Goal: Task Accomplishment & Management: Complete application form

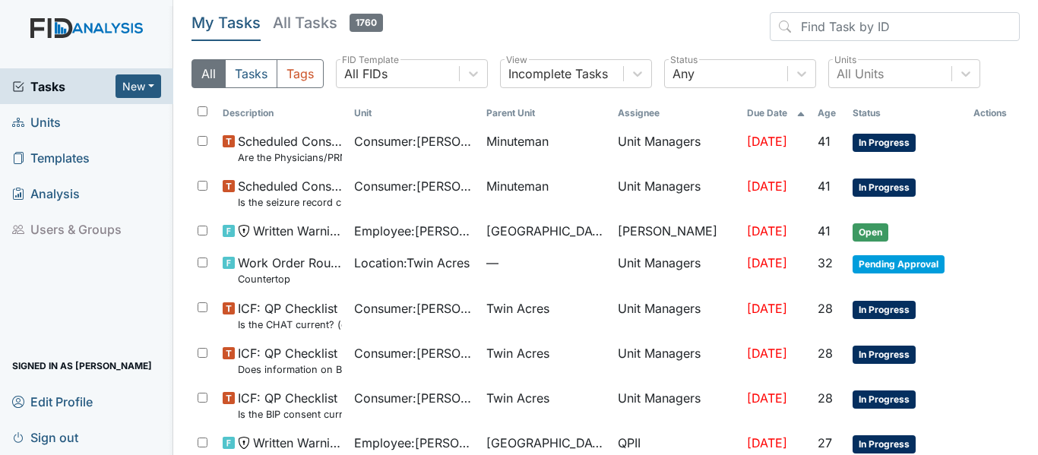
click at [65, 122] on link "Units" at bounding box center [86, 122] width 173 height 36
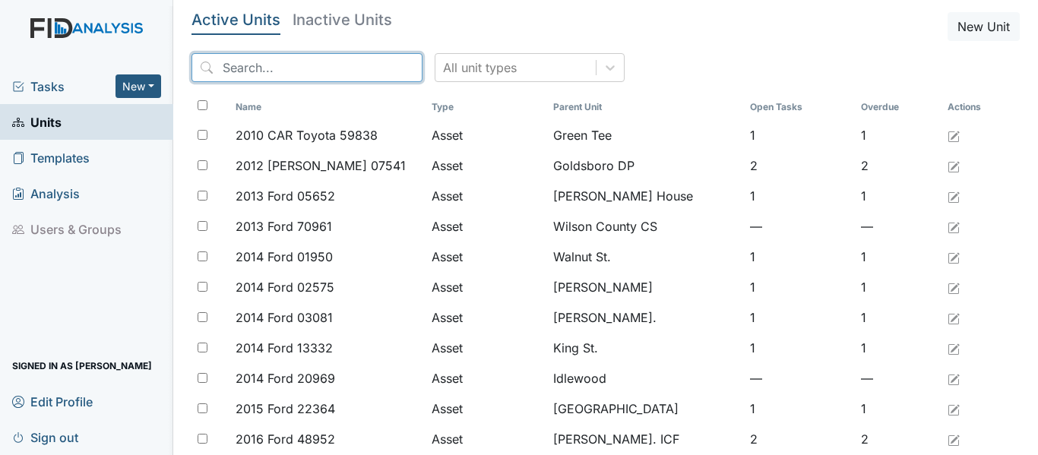
click at [230, 68] on input "search" at bounding box center [306, 67] width 231 height 29
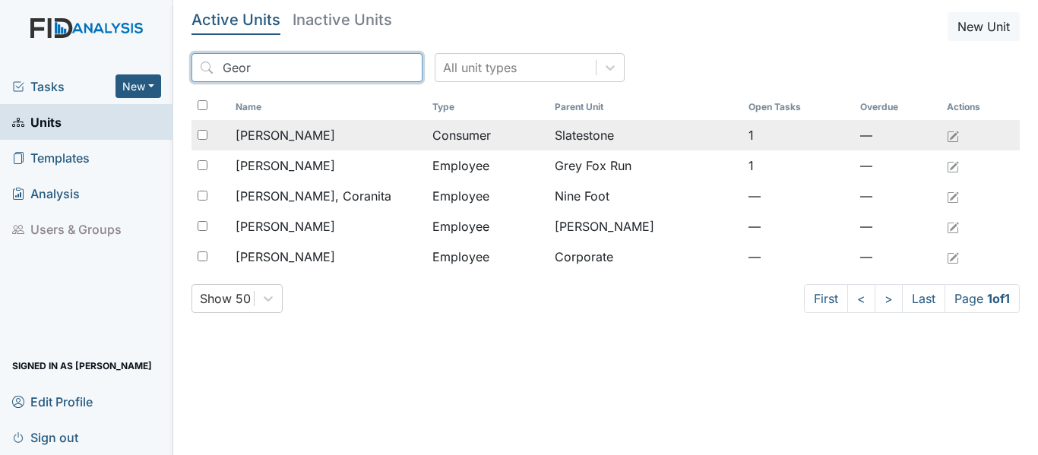
type input "Geor"
click at [324, 137] on span "[PERSON_NAME]" at bounding box center [285, 135] width 100 height 18
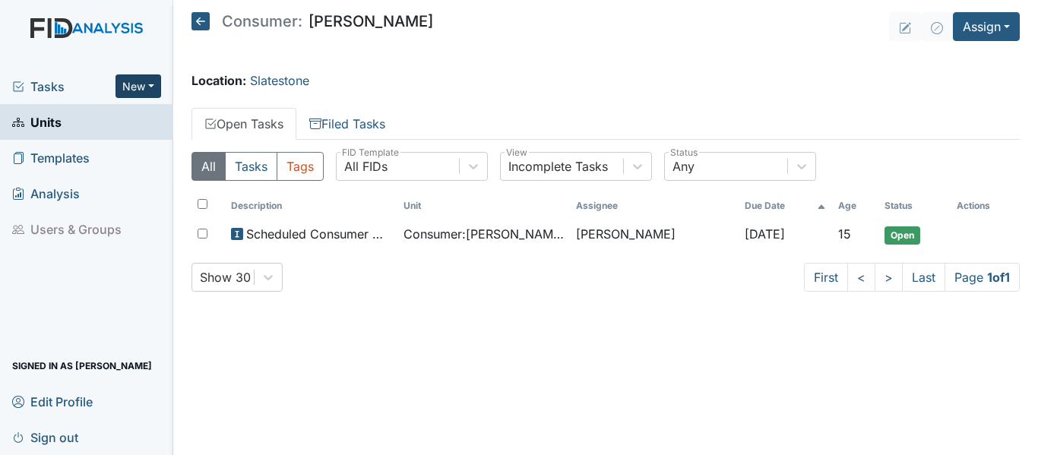
click at [151, 85] on button "New" at bounding box center [138, 86] width 46 height 24
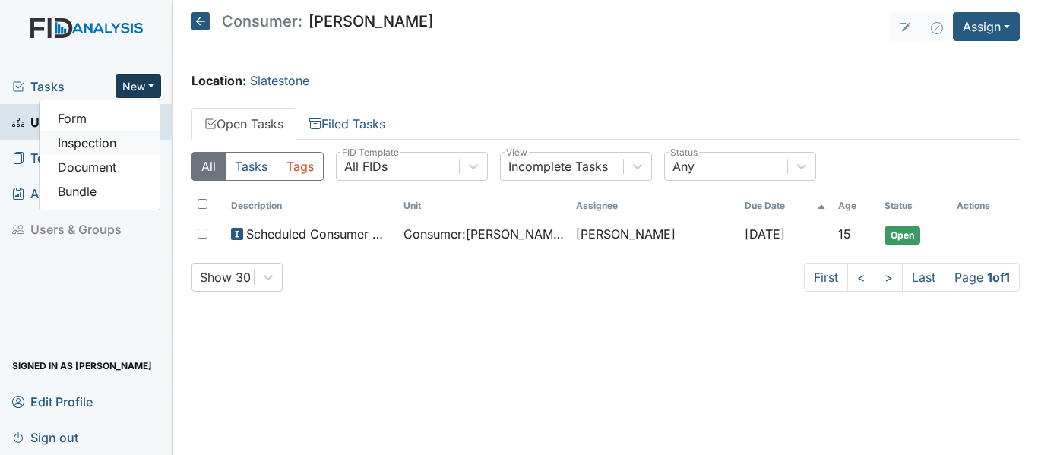
click at [112, 145] on link "Inspection" at bounding box center [100, 143] width 120 height 24
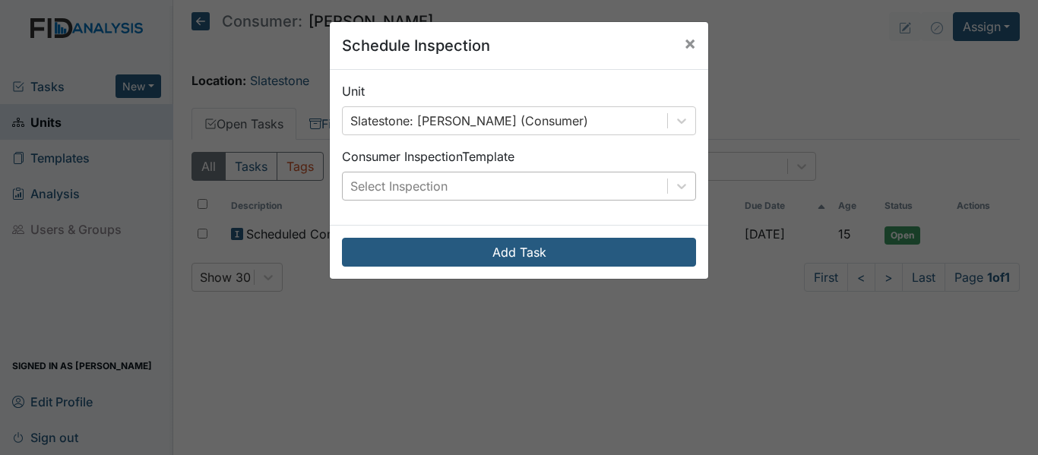
drag, startPoint x: 675, startPoint y: 187, endPoint x: 624, endPoint y: 186, distance: 51.7
click at [677, 187] on icon at bounding box center [681, 186] width 9 height 5
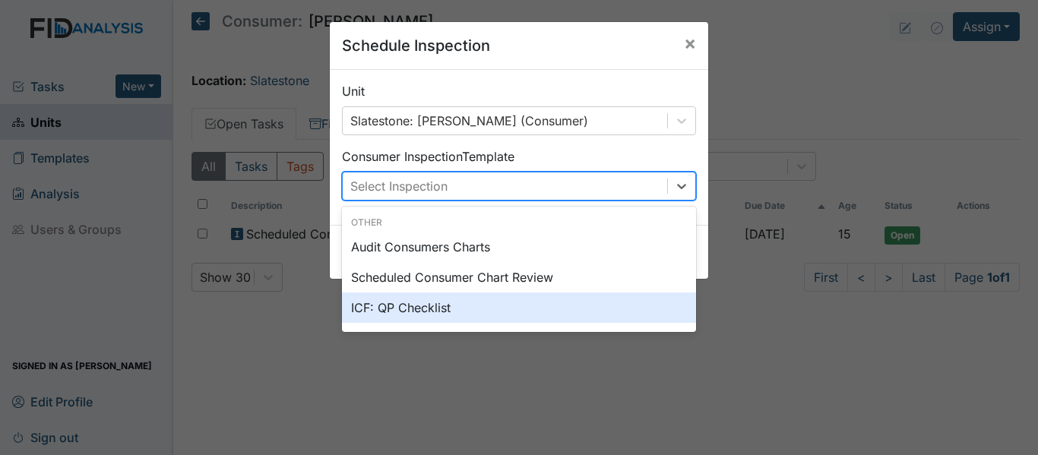
click at [398, 307] on div "ICF: QP Checklist" at bounding box center [519, 307] width 354 height 30
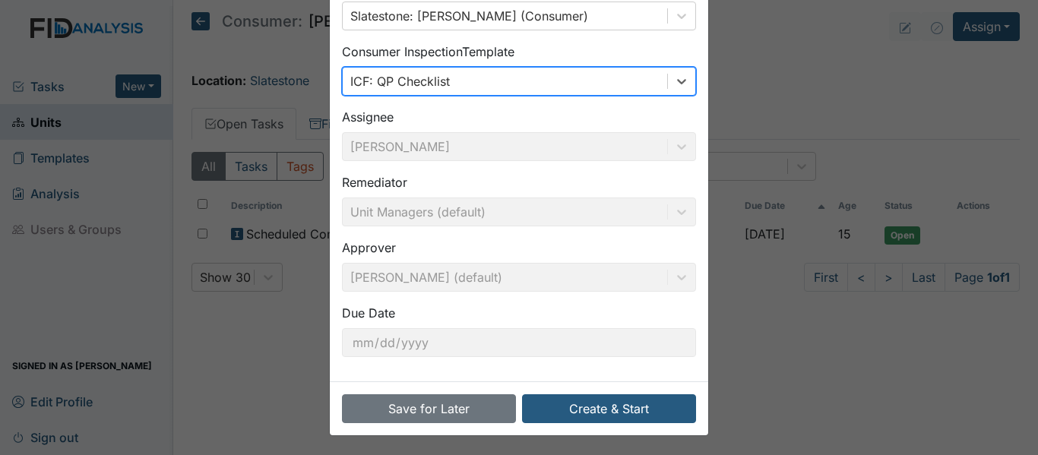
scroll to position [107, 0]
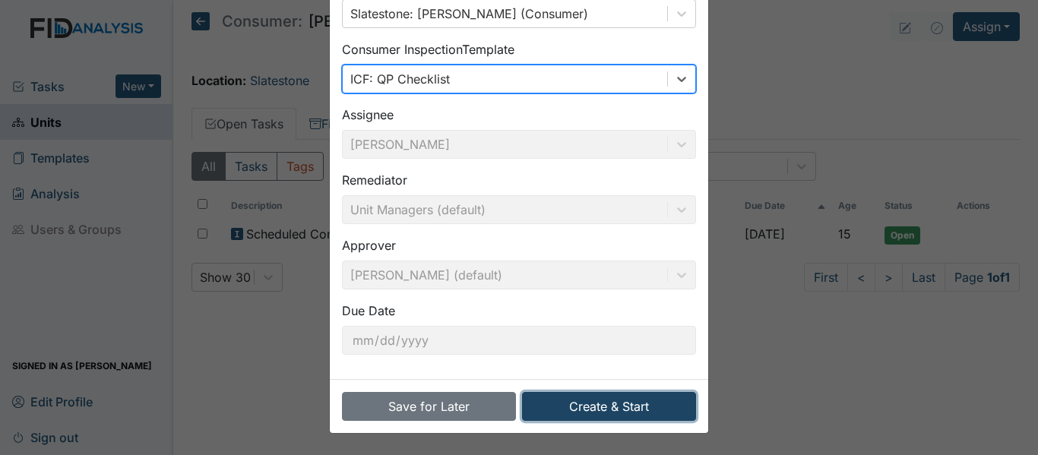
click at [632, 411] on button "Create & Start" at bounding box center [609, 406] width 174 height 29
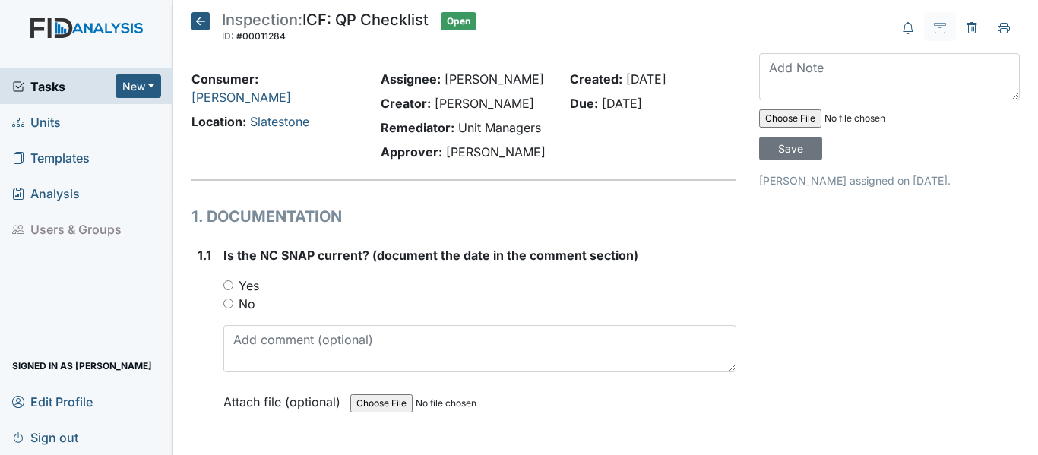
click at [229, 285] on input "Yes" at bounding box center [228, 285] width 10 height 10
radio input "true"
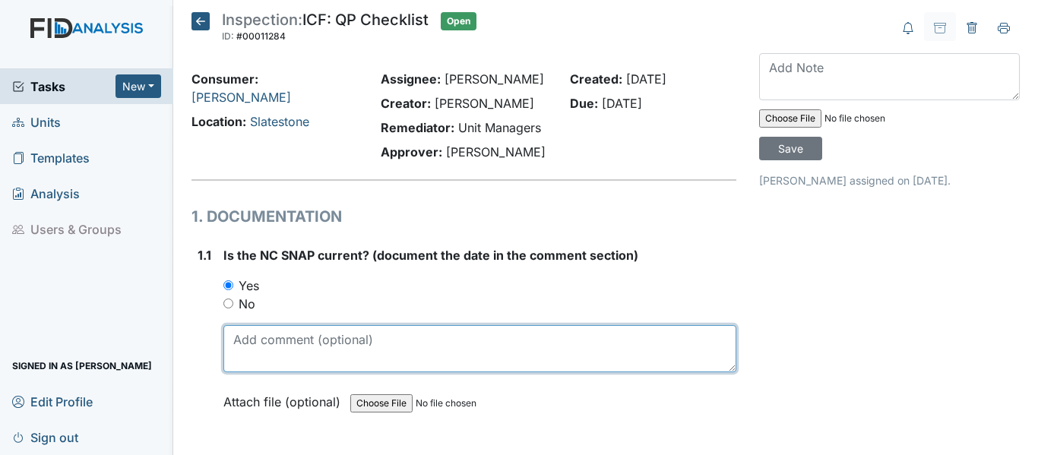
drag, startPoint x: 236, startPoint y: 342, endPoint x: 242, endPoint y: 334, distance: 9.7
click at [237, 340] on textarea at bounding box center [479, 348] width 513 height 47
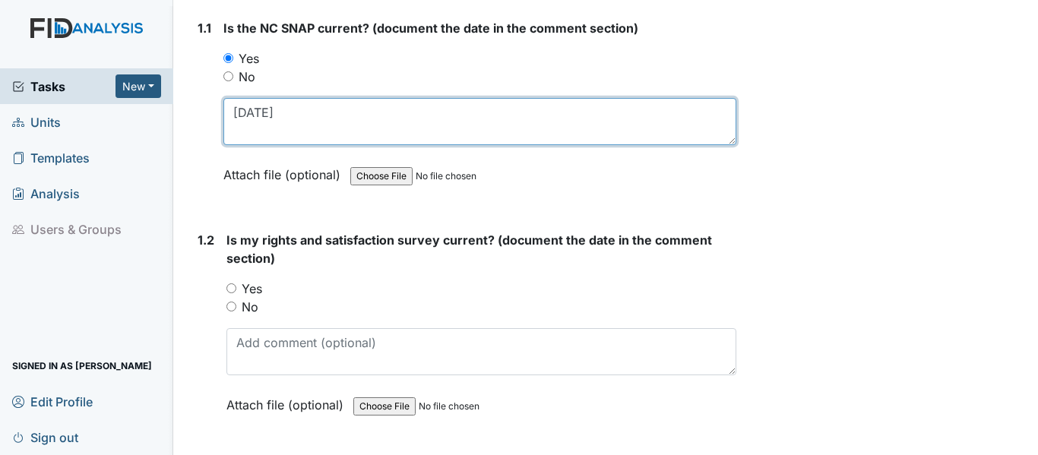
scroll to position [228, 0]
type textarea "10-18-24"
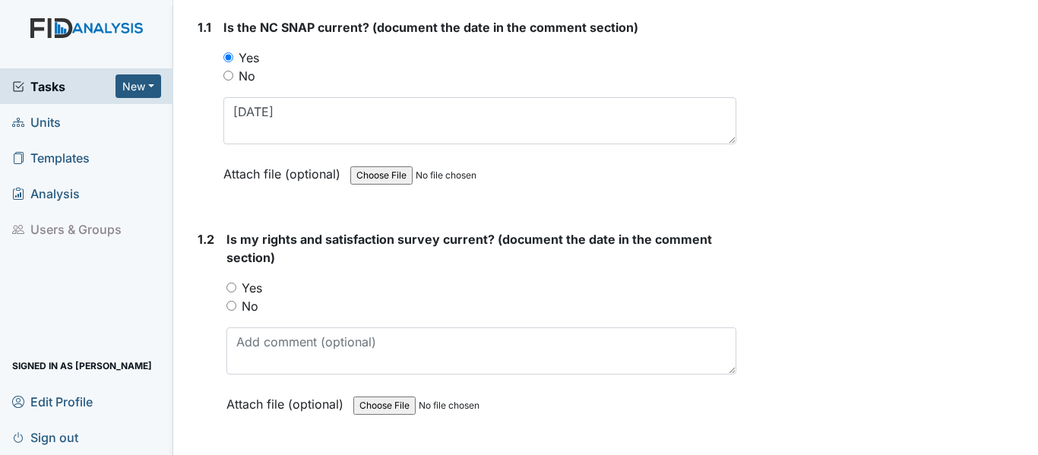
click at [229, 291] on input "Yes" at bounding box center [231, 288] width 10 height 10
radio input "true"
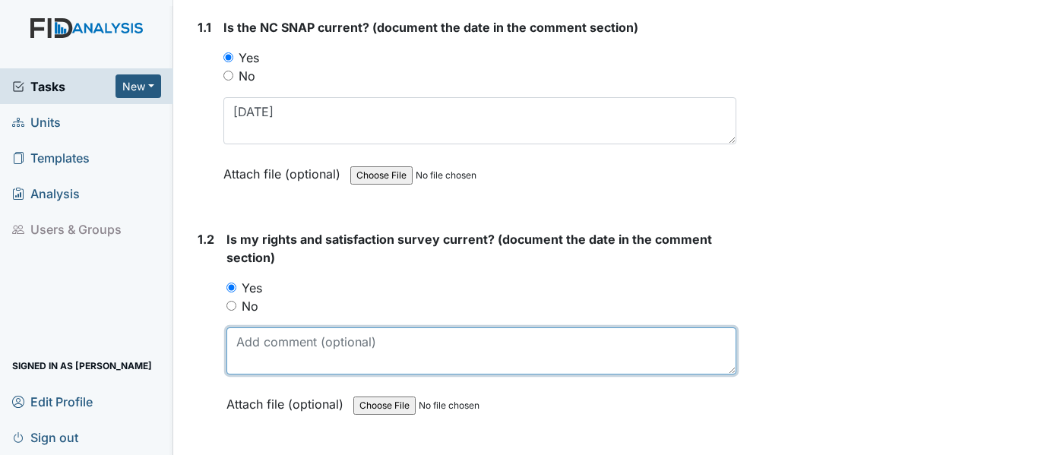
drag, startPoint x: 238, startPoint y: 344, endPoint x: 346, endPoint y: 352, distance: 108.9
click at [239, 346] on textarea at bounding box center [481, 350] width 510 height 47
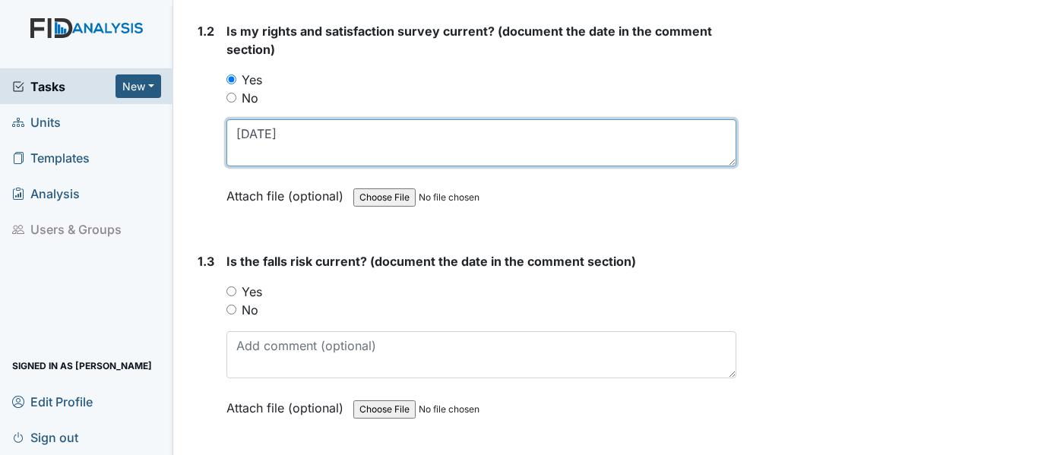
scroll to position [456, 0]
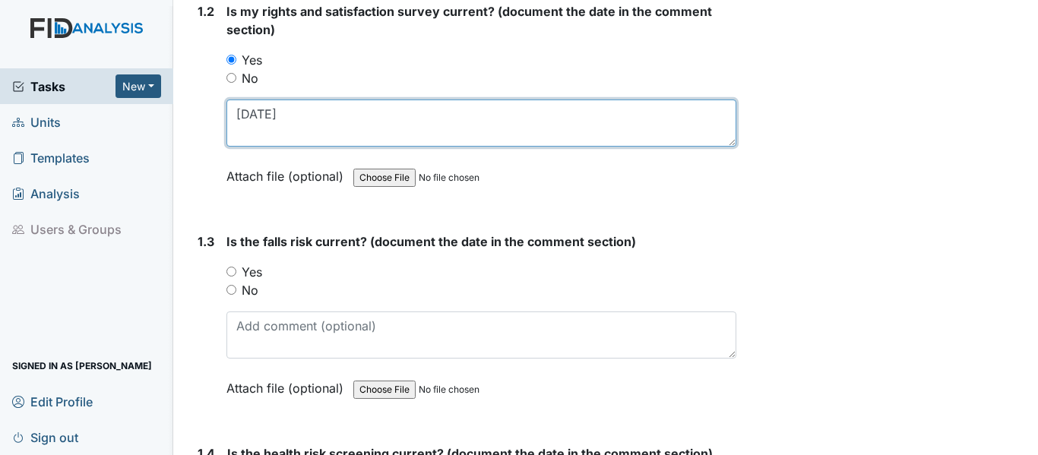
type textarea "10-17-24"
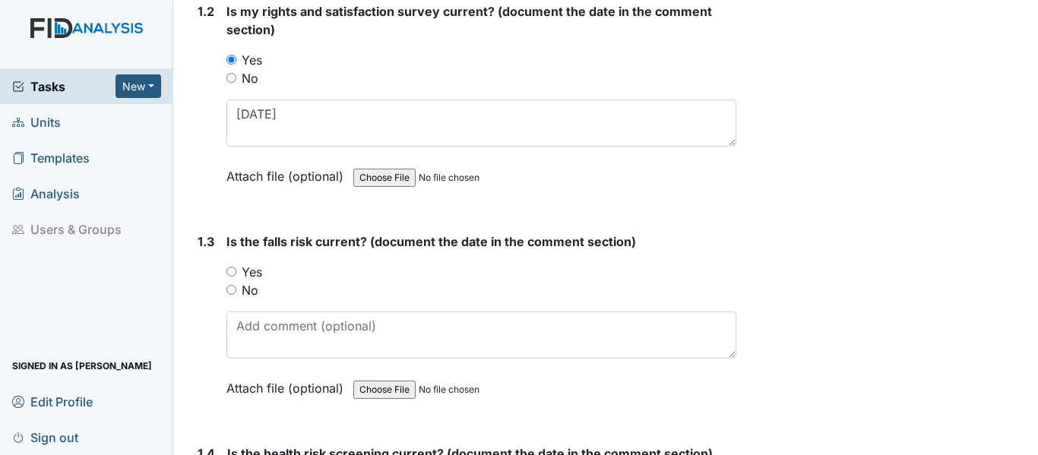
click at [229, 270] on input "Yes" at bounding box center [231, 272] width 10 height 10
radio input "true"
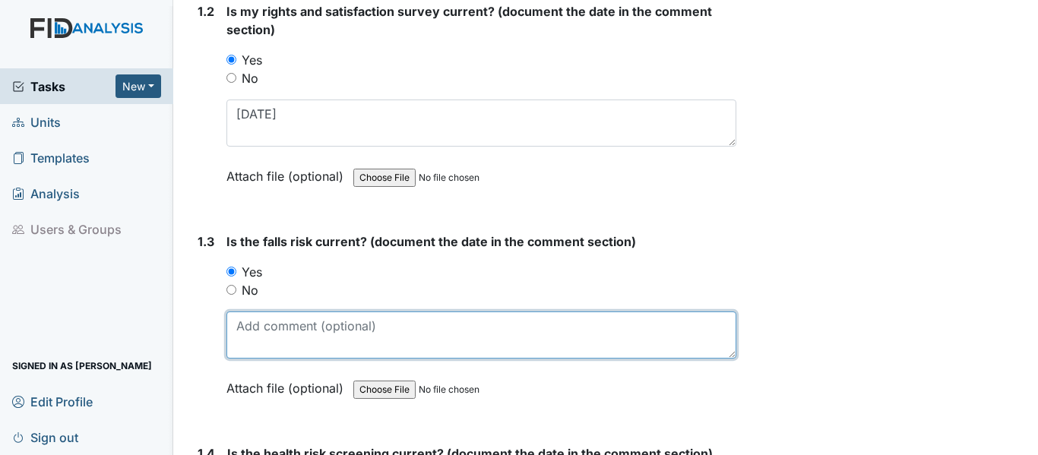
click at [242, 335] on textarea at bounding box center [481, 334] width 510 height 47
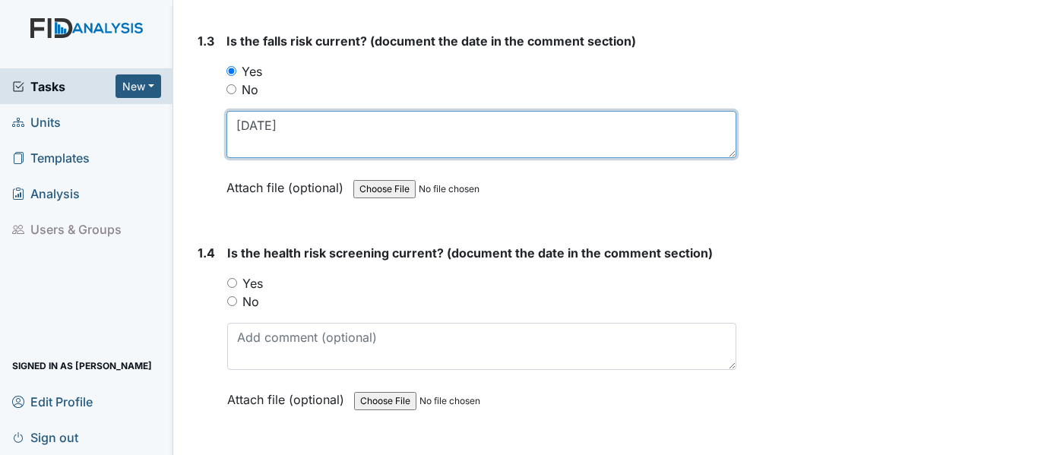
scroll to position [684, 0]
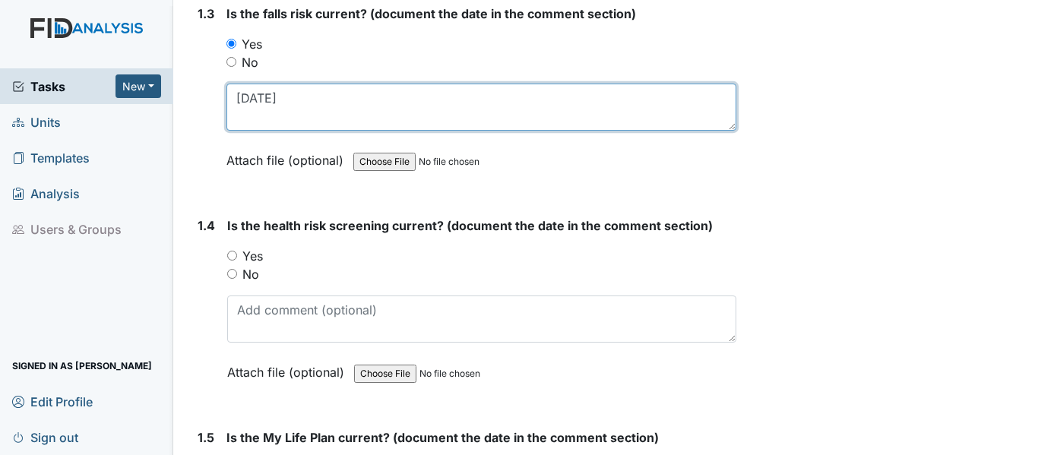
type textarea "10-17-24"
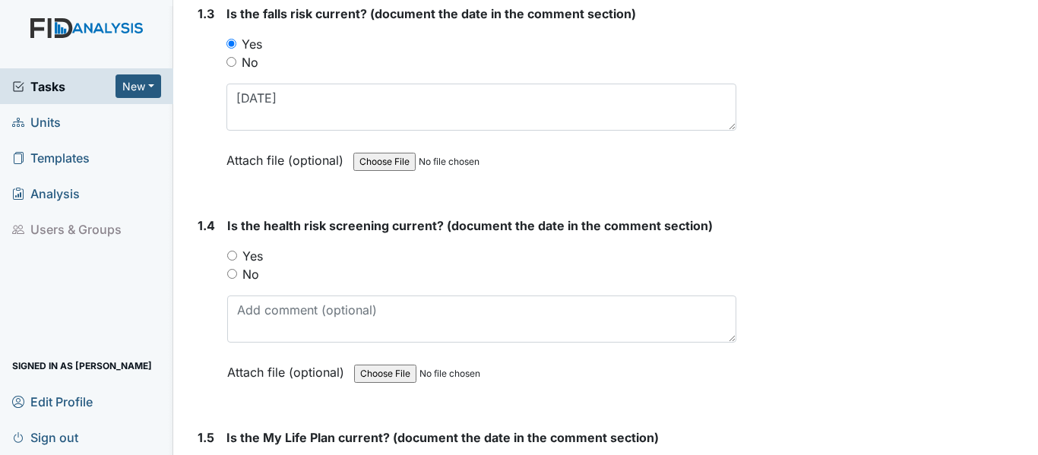
click at [229, 252] on input "Yes" at bounding box center [232, 256] width 10 height 10
radio input "true"
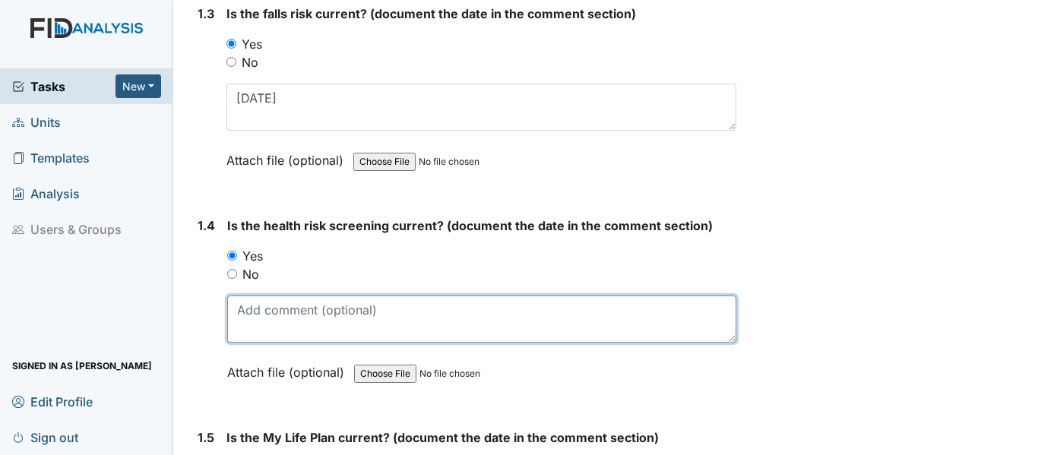
click at [240, 318] on textarea at bounding box center [481, 318] width 509 height 47
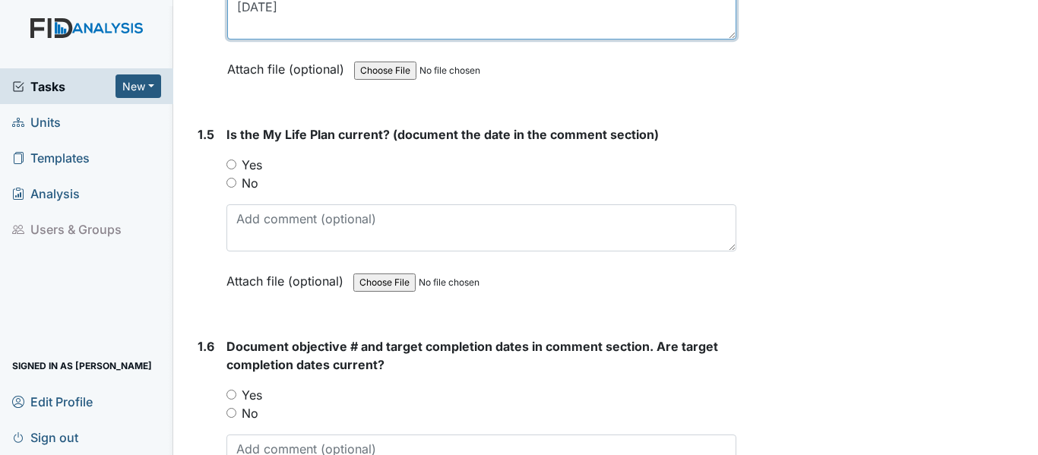
scroll to position [988, 0]
type textarea "10-17-24"
click at [232, 159] on input "Yes" at bounding box center [231, 164] width 10 height 10
radio input "true"
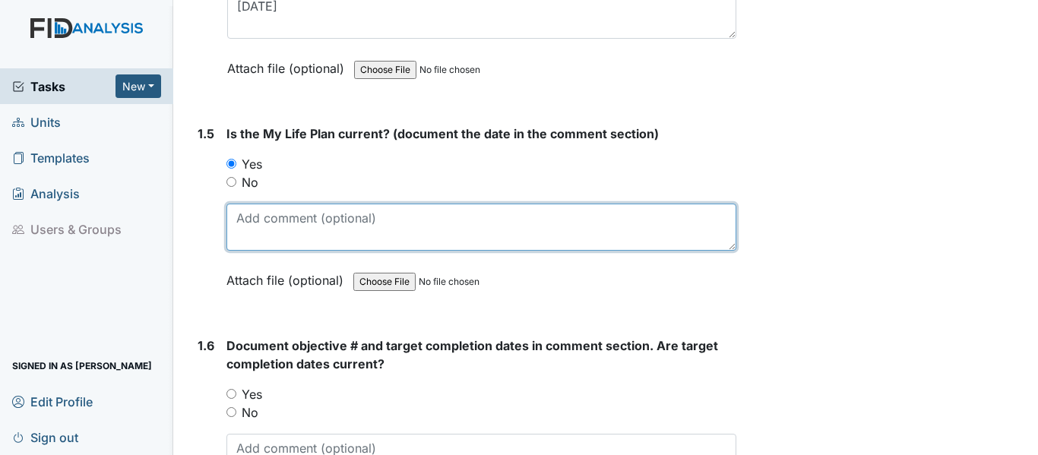
click at [249, 220] on textarea at bounding box center [481, 227] width 510 height 47
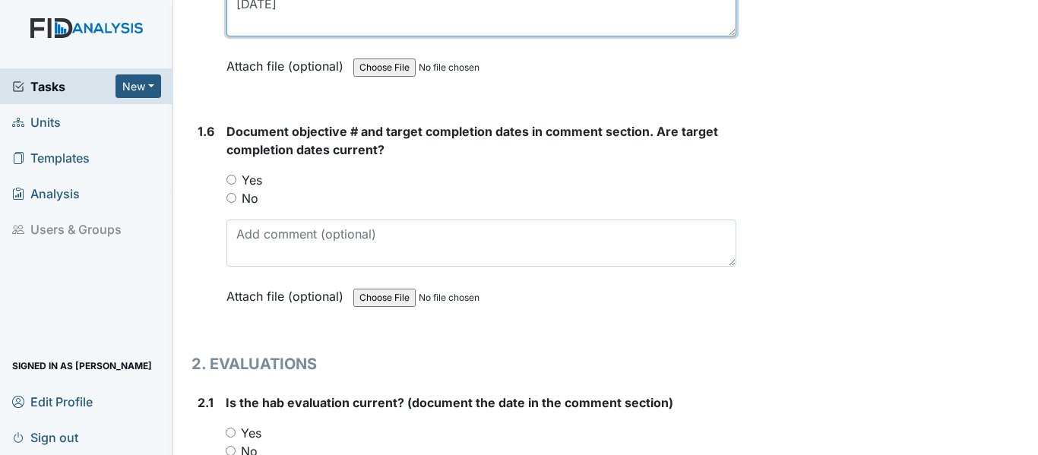
scroll to position [1215, 0]
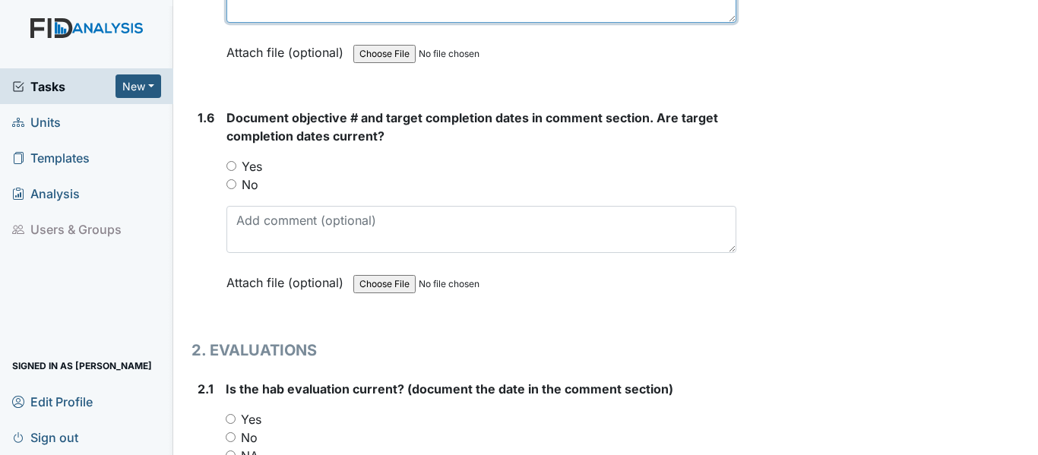
type textarea "10-17-24"
click at [230, 163] on input "Yes" at bounding box center [231, 166] width 10 height 10
radio input "true"
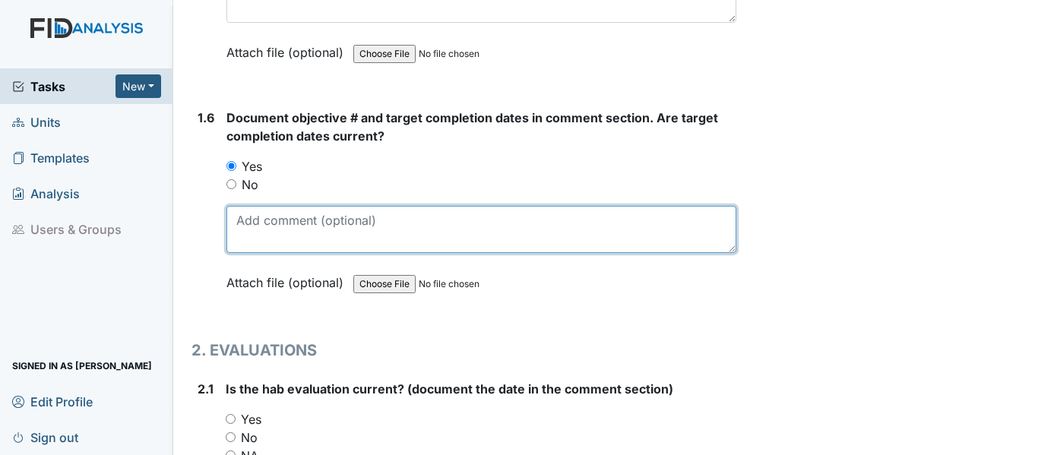
click at [239, 217] on textarea at bounding box center [481, 229] width 510 height 47
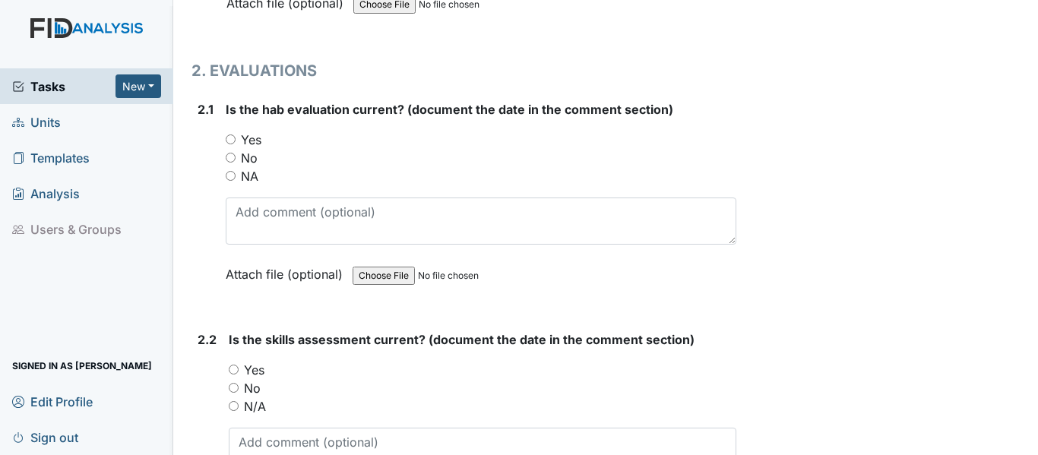
scroll to position [1519, 0]
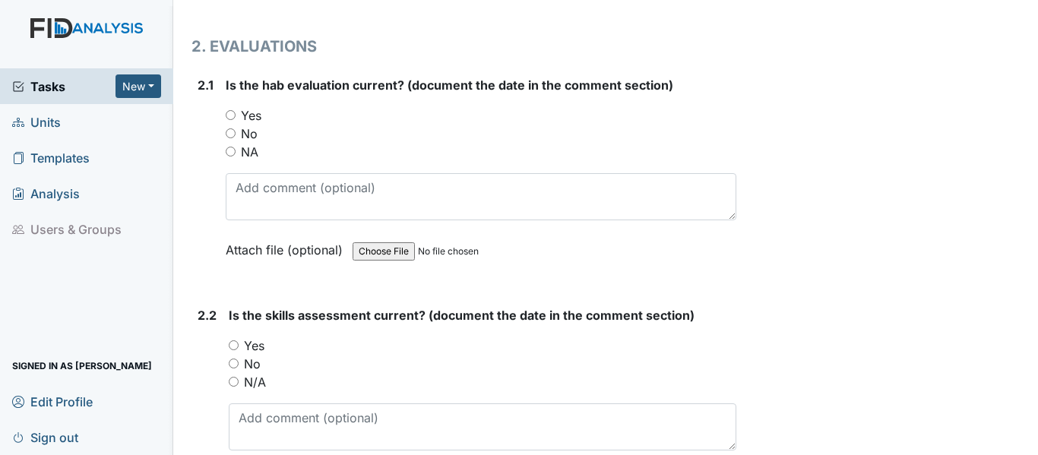
type textarea "SC038, FA033, WK028 and DIL041"
click at [230, 116] on input "Yes" at bounding box center [231, 115] width 10 height 10
radio input "true"
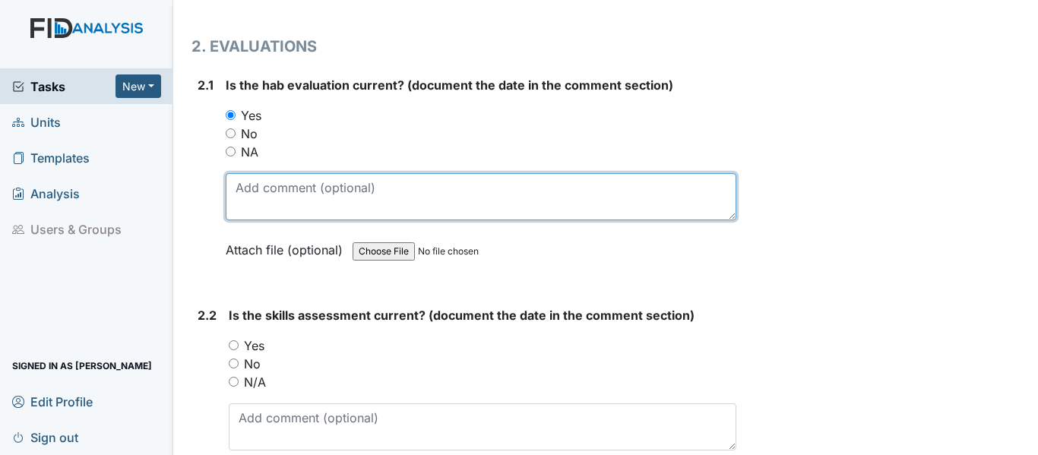
click at [242, 188] on textarea at bounding box center [481, 196] width 510 height 47
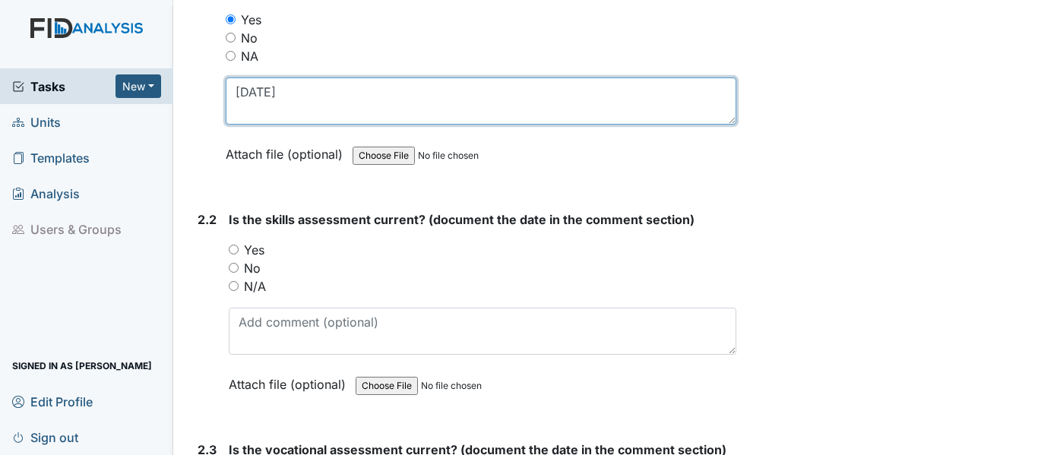
scroll to position [1747, 0]
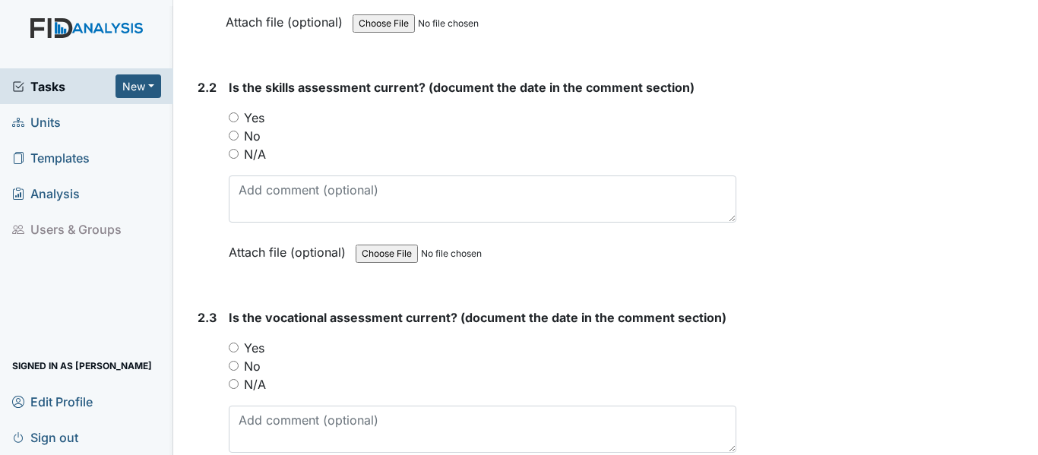
type textarea "10-17-24"
click at [231, 116] on input "Yes" at bounding box center [234, 117] width 10 height 10
radio input "true"
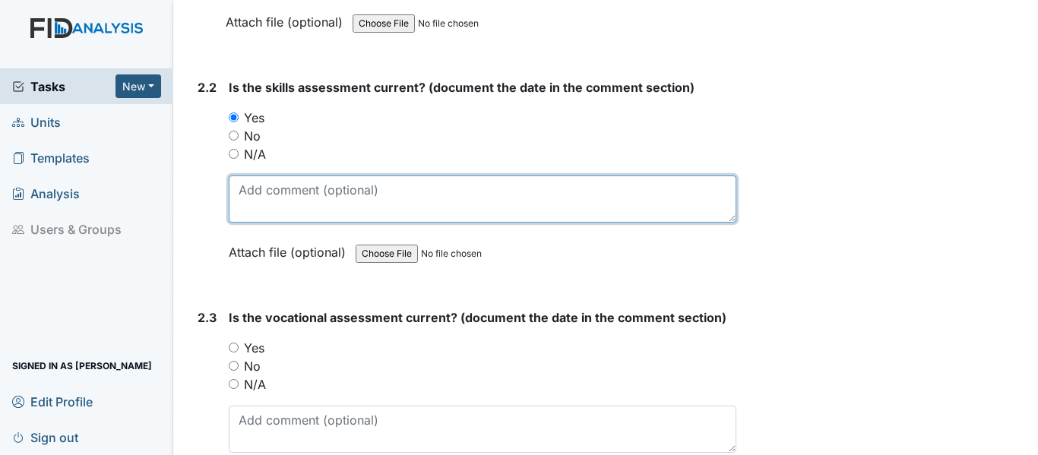
click at [238, 181] on textarea at bounding box center [482, 198] width 507 height 47
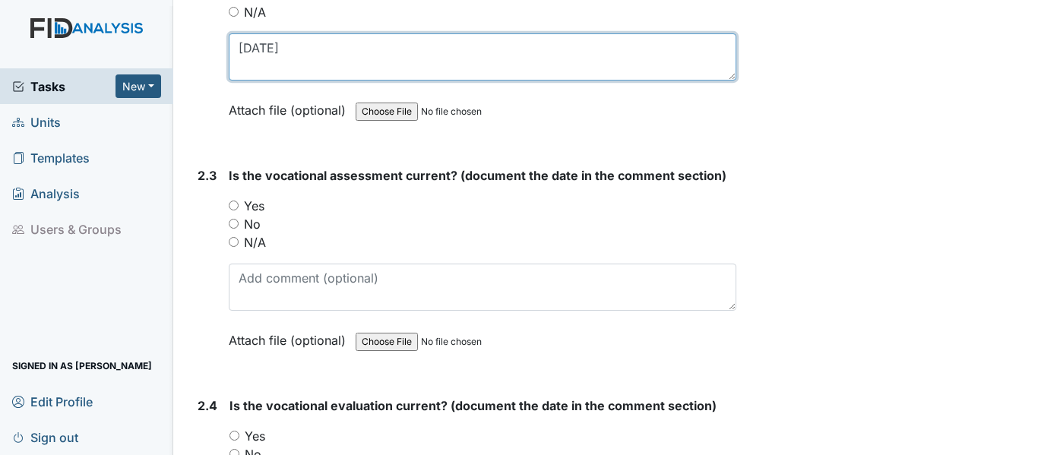
scroll to position [1975, 0]
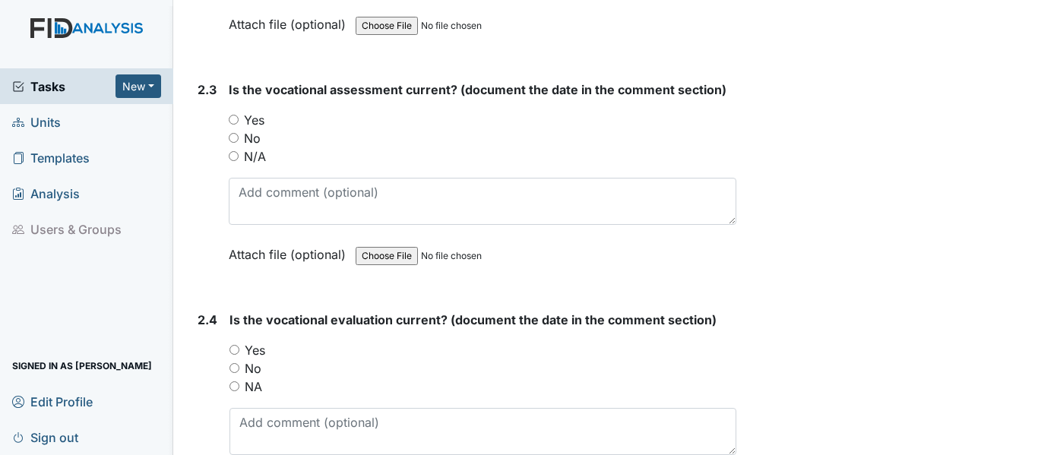
type textarea "10-17-24"
click at [235, 121] on input "Yes" at bounding box center [234, 120] width 10 height 10
radio input "true"
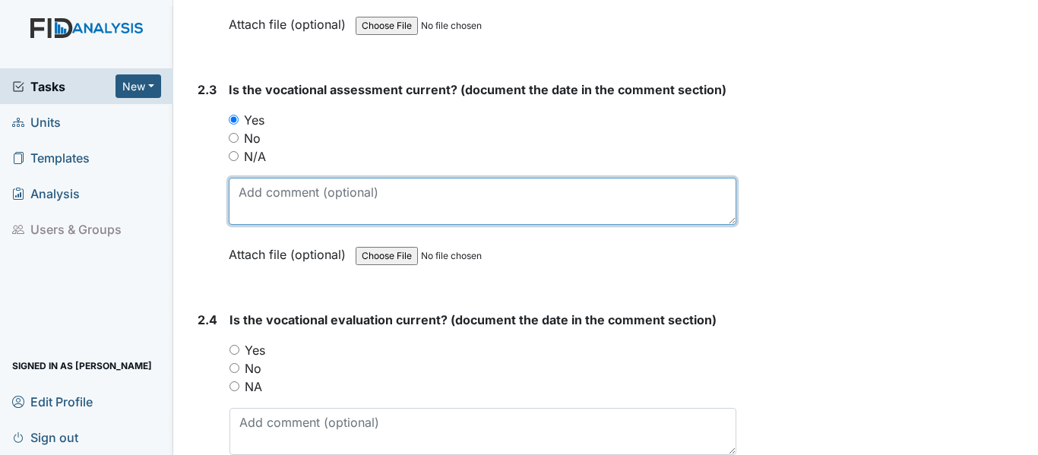
click at [236, 188] on textarea at bounding box center [482, 201] width 507 height 47
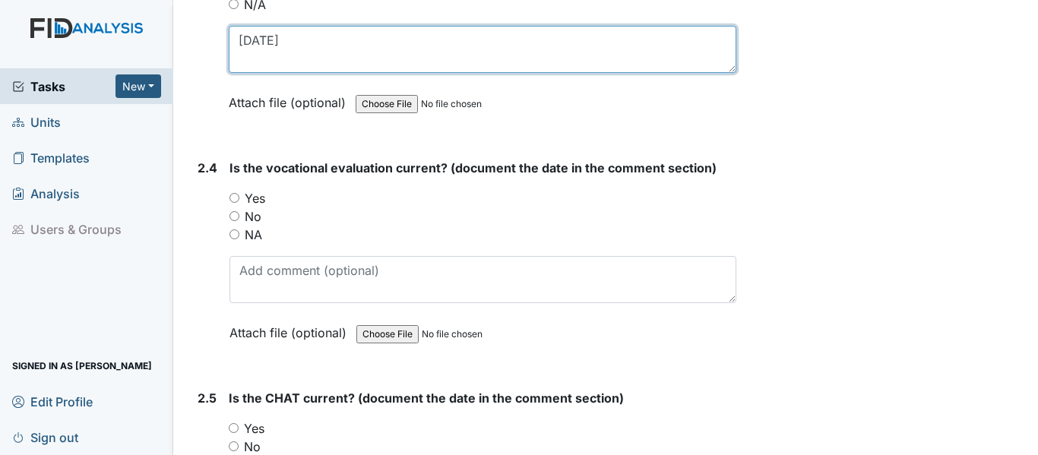
type textarea "10-17-24"
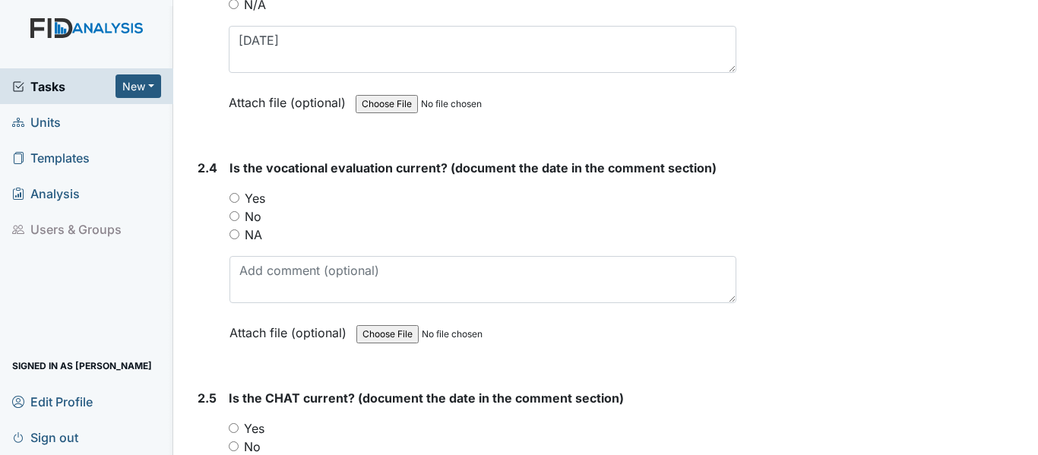
click at [238, 193] on input "Yes" at bounding box center [234, 198] width 10 height 10
radio input "true"
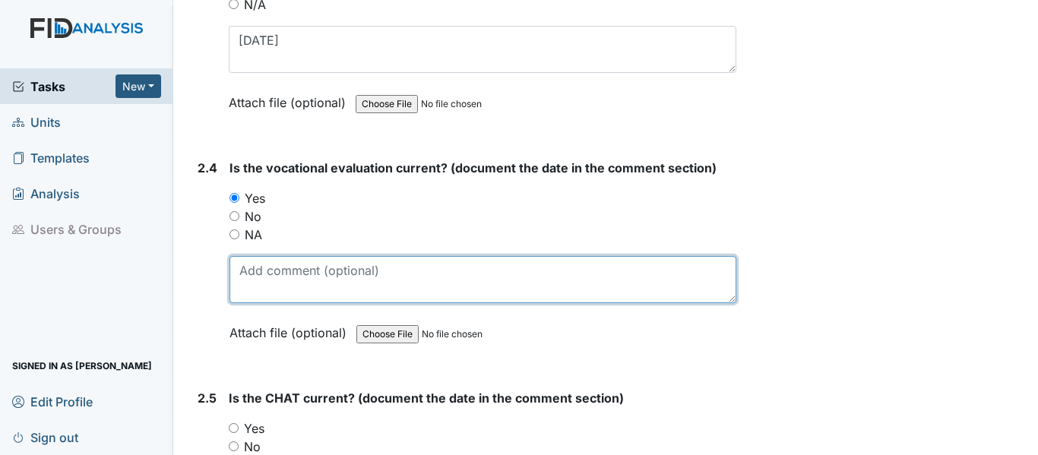
click at [245, 276] on textarea at bounding box center [482, 279] width 507 height 47
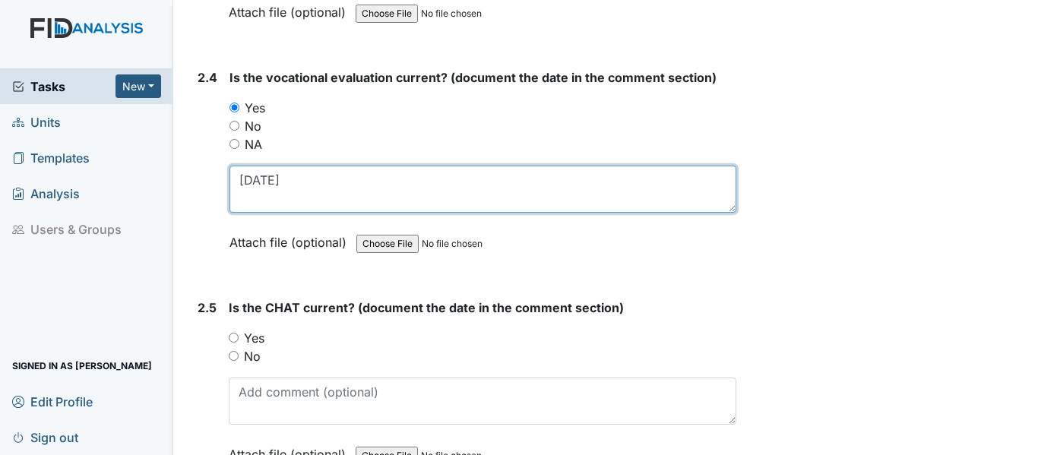
scroll to position [2355, 0]
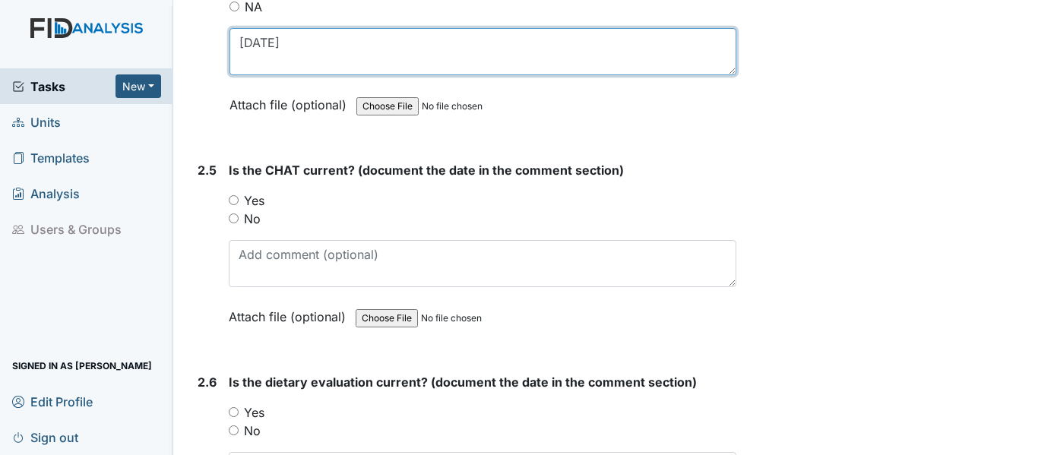
type textarea "10-17-24"
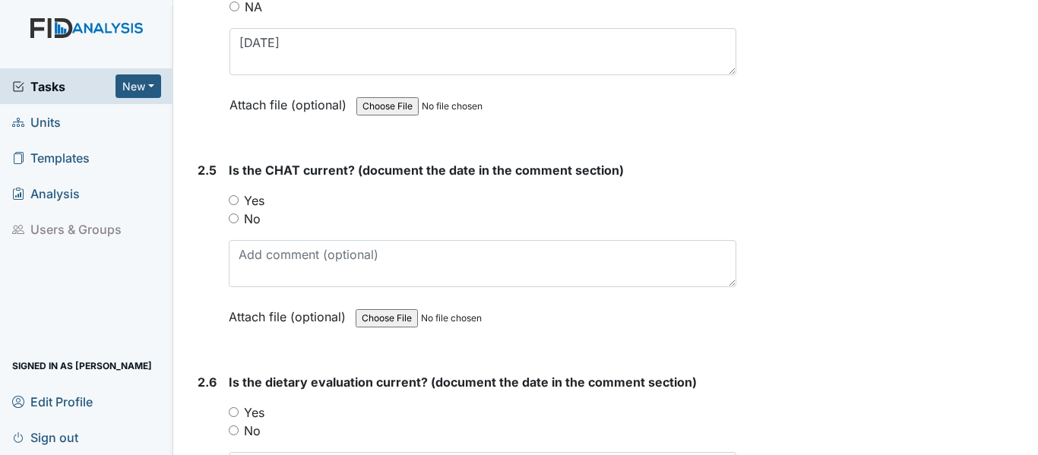
drag, startPoint x: 229, startPoint y: 199, endPoint x: 242, endPoint y: 210, distance: 16.2
click at [231, 199] on input "Yes" at bounding box center [234, 200] width 10 height 10
radio input "true"
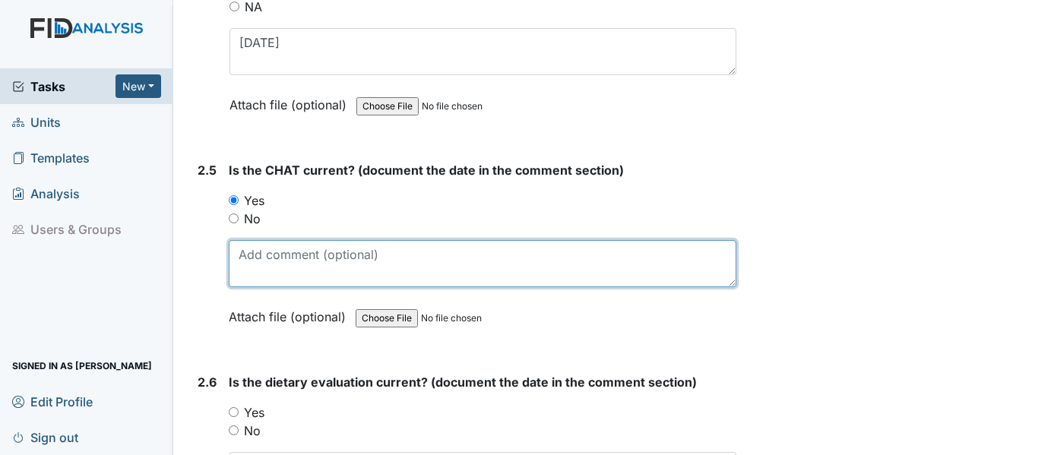
click at [242, 261] on textarea at bounding box center [482, 263] width 507 height 47
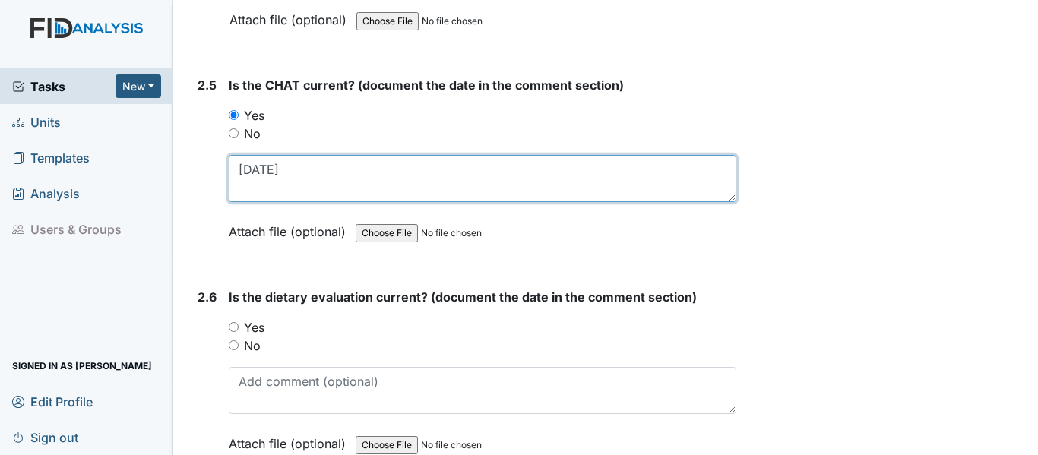
scroll to position [2659, 0]
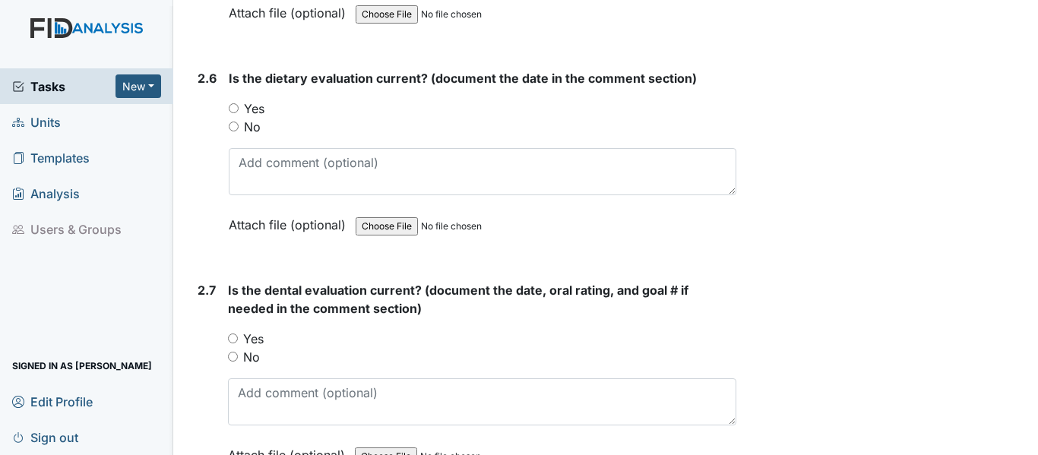
type textarea "10-17-24"
click at [236, 104] on input "Yes" at bounding box center [234, 108] width 10 height 10
radio input "true"
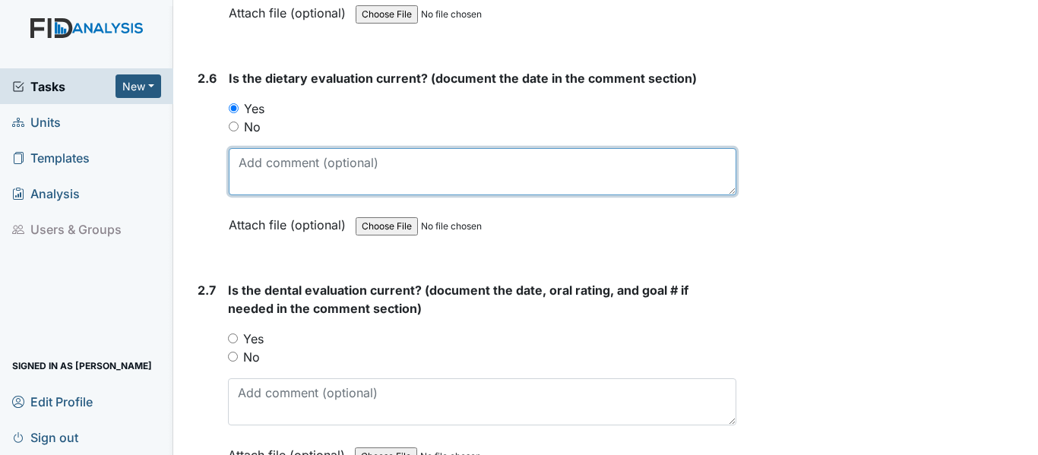
click at [240, 163] on textarea at bounding box center [482, 171] width 507 height 47
type textarea "12-30-24"
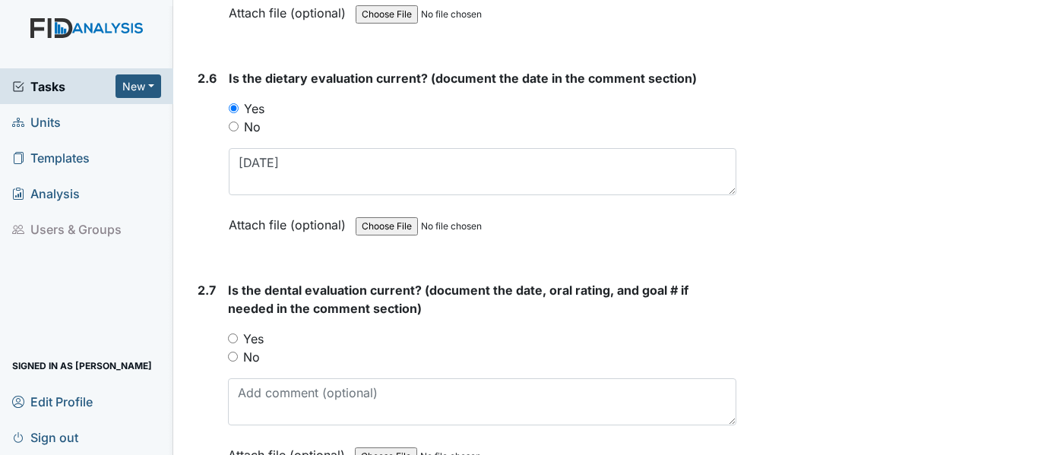
click at [232, 336] on input "Yes" at bounding box center [233, 338] width 10 height 10
radio input "true"
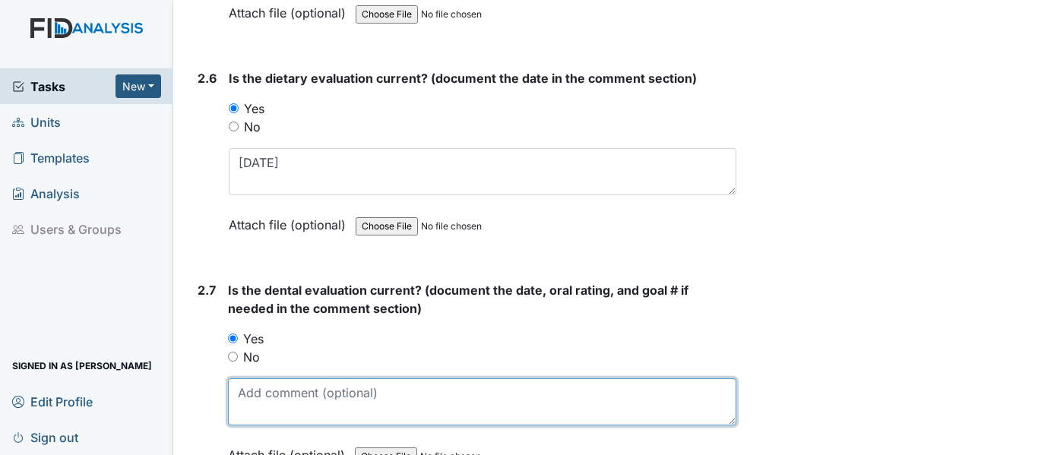
drag, startPoint x: 242, startPoint y: 393, endPoint x: 259, endPoint y: 384, distance: 18.7
click at [244, 393] on textarea at bounding box center [482, 401] width 508 height 47
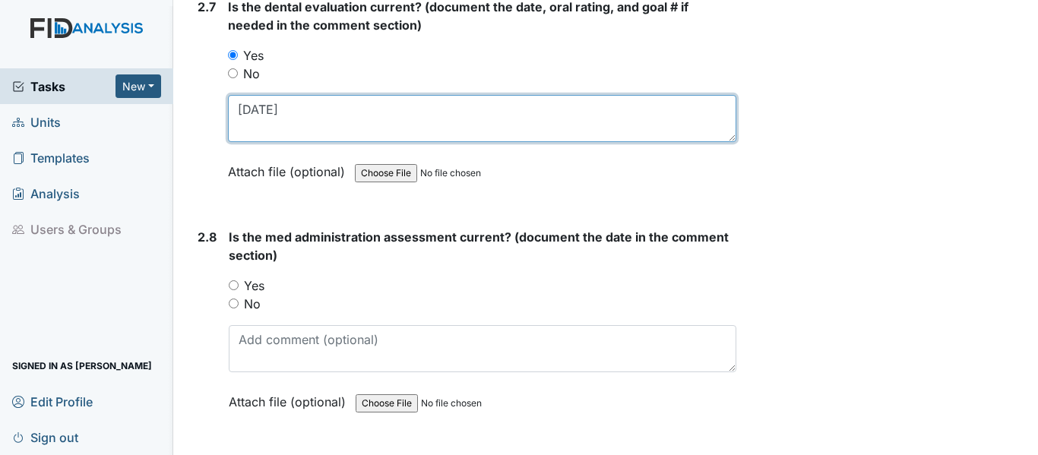
scroll to position [3039, 0]
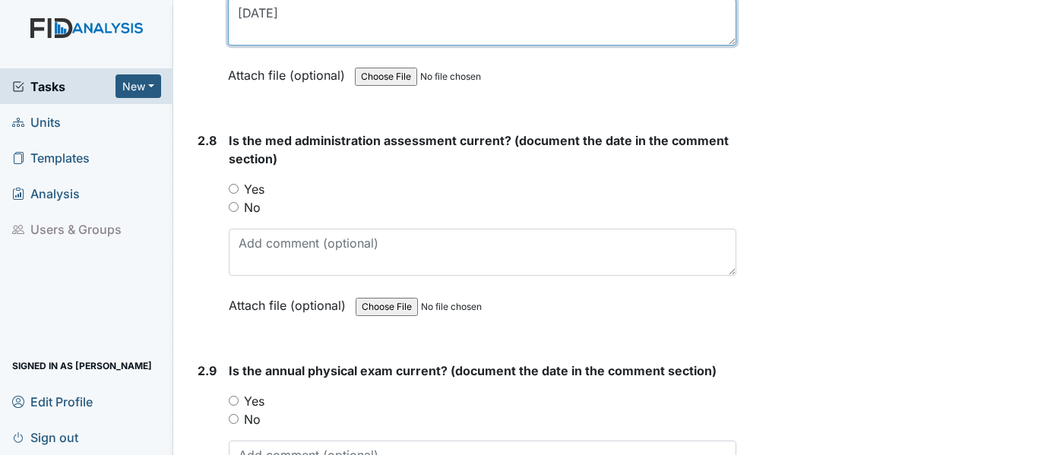
type textarea "6-6-25"
click at [231, 189] on input "Yes" at bounding box center [234, 189] width 10 height 10
radio input "true"
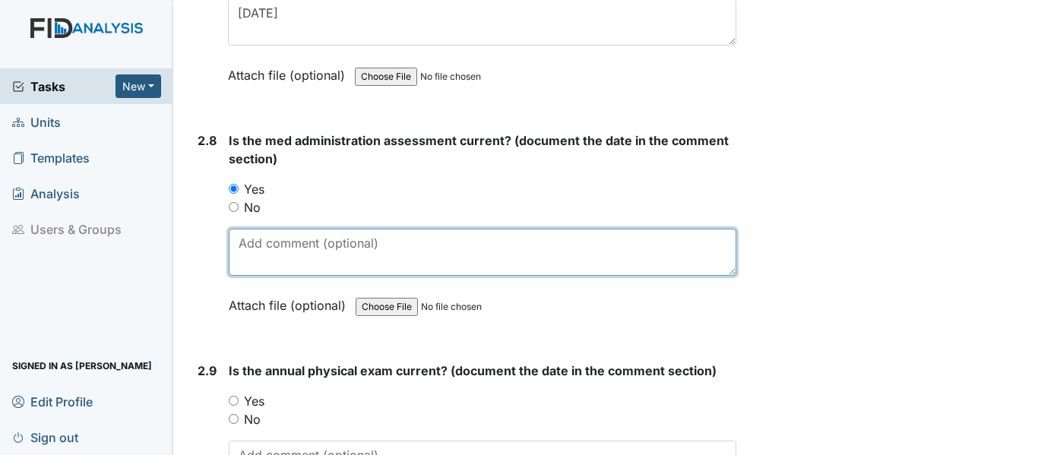
click at [239, 240] on textarea at bounding box center [482, 252] width 507 height 47
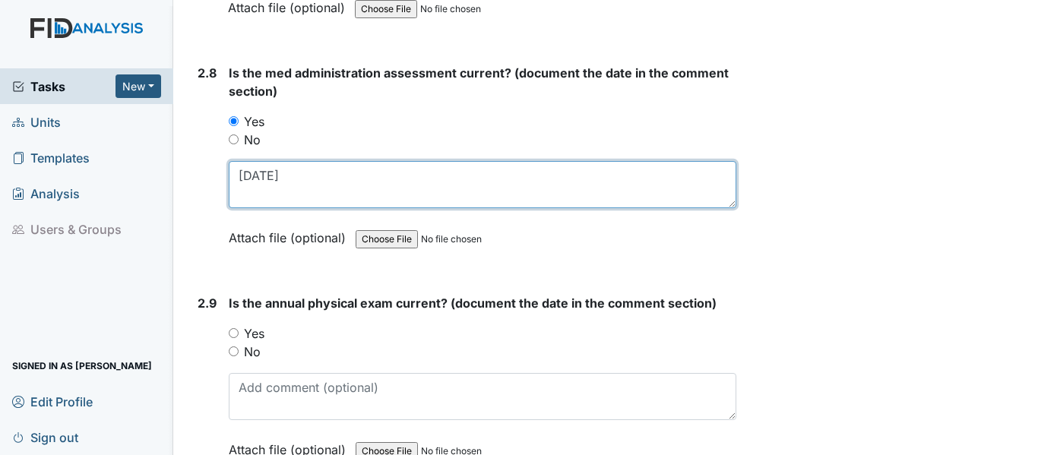
scroll to position [3190, 0]
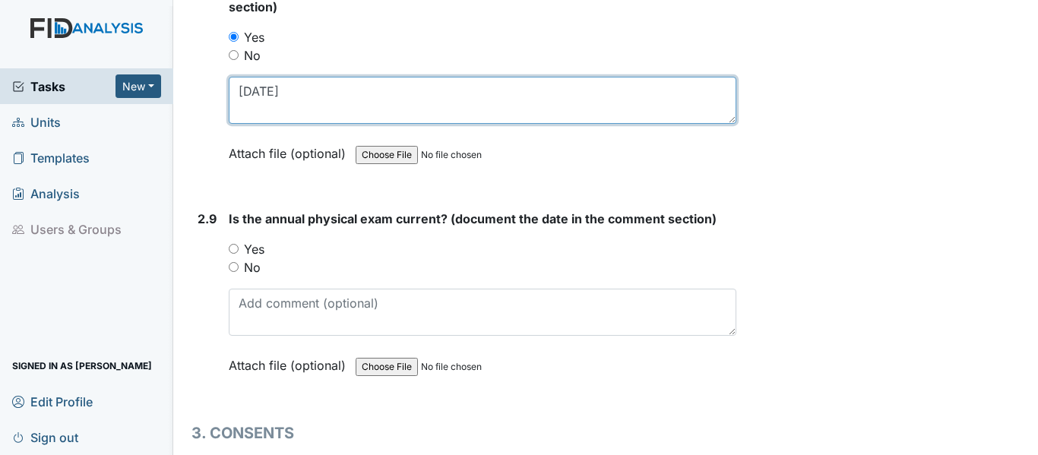
type textarea "3-27-25"
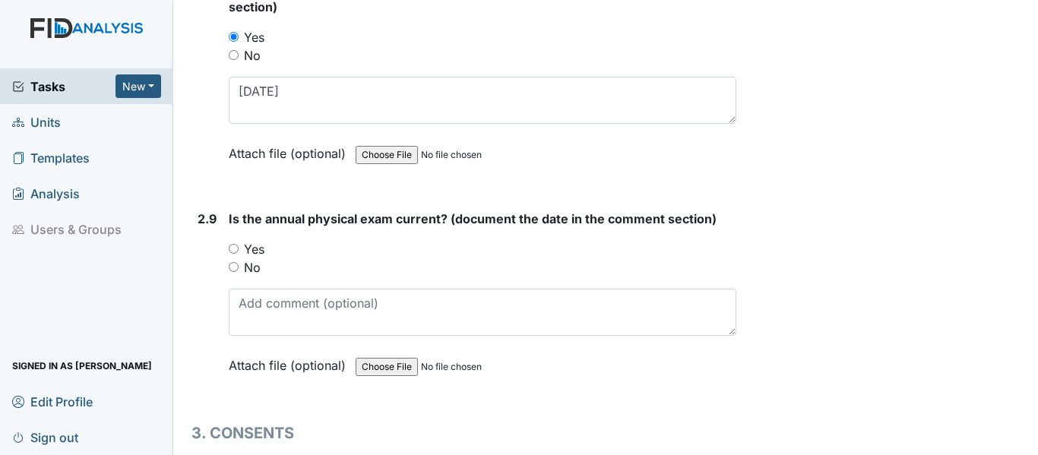
click at [232, 245] on input "Yes" at bounding box center [234, 249] width 10 height 10
radio input "true"
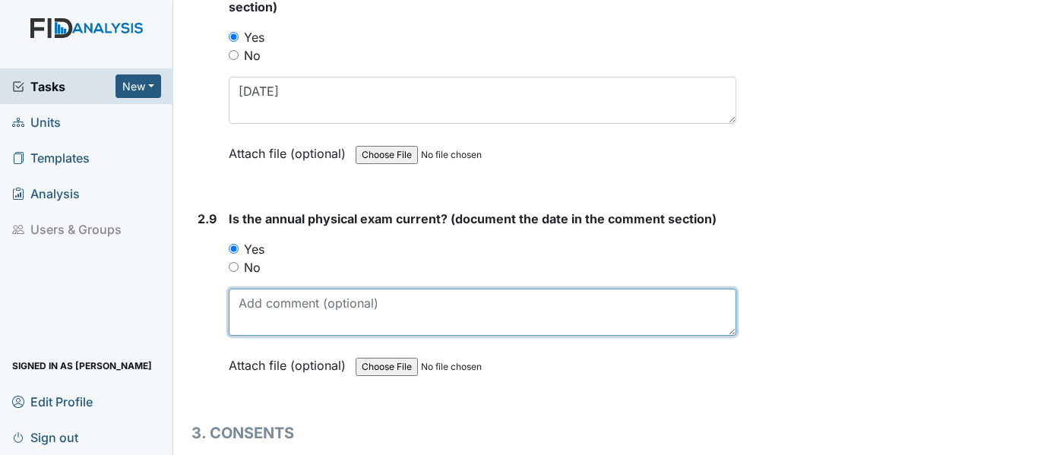
click at [244, 305] on textarea at bounding box center [482, 312] width 507 height 47
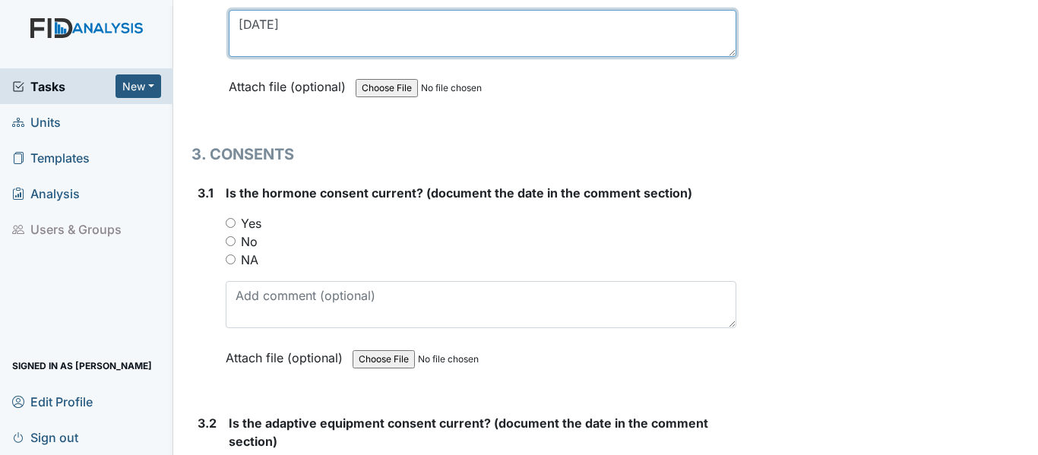
scroll to position [3494, 0]
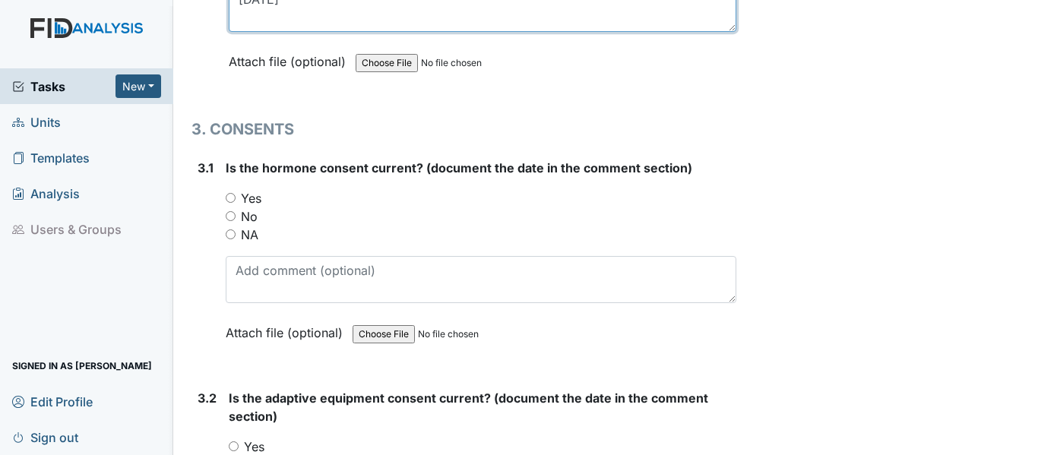
type textarea "4-21-25"
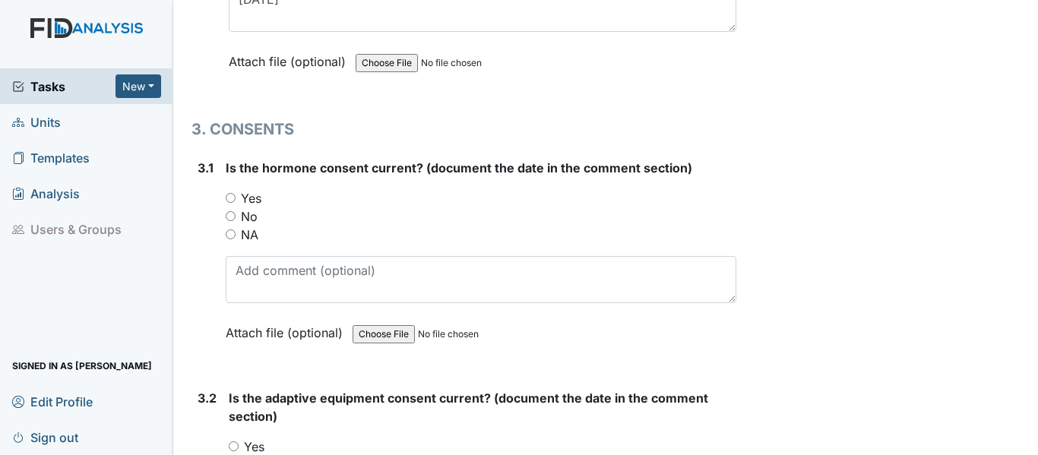
click at [227, 236] on input "NA" at bounding box center [231, 234] width 10 height 10
radio input "true"
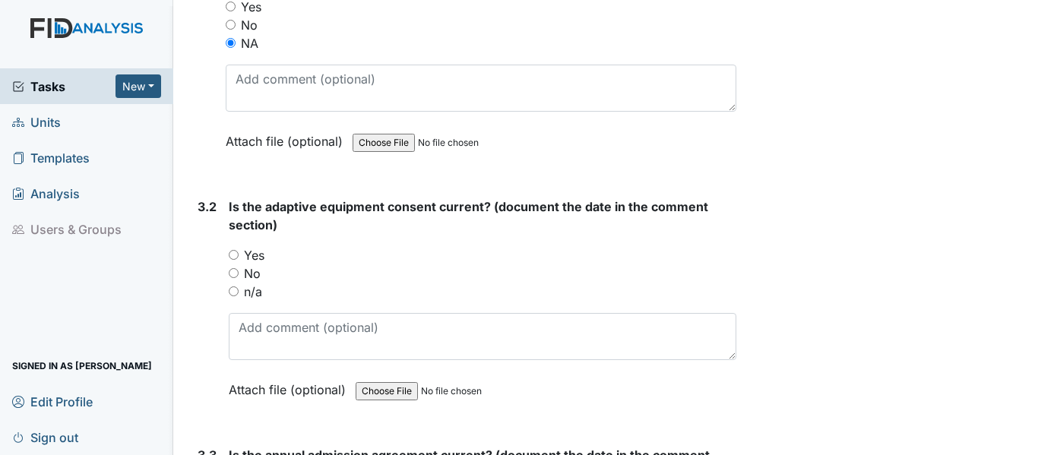
scroll to position [3722, 0]
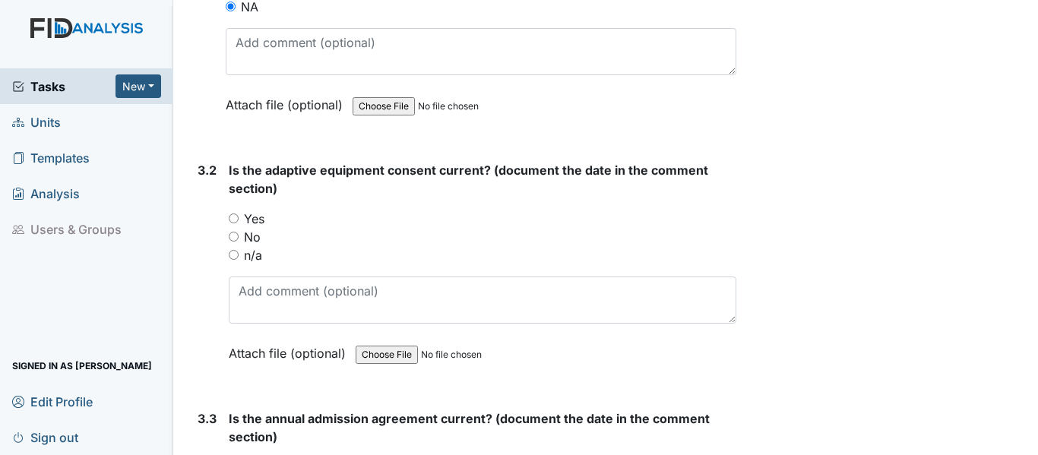
click at [235, 254] on input "n/a" at bounding box center [234, 255] width 10 height 10
radio input "true"
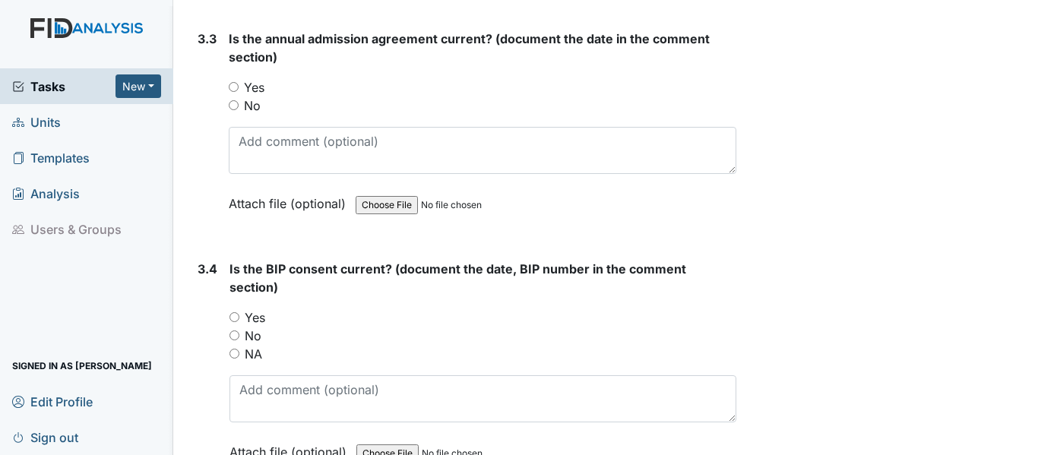
click at [235, 84] on input "Yes" at bounding box center [234, 87] width 10 height 10
radio input "true"
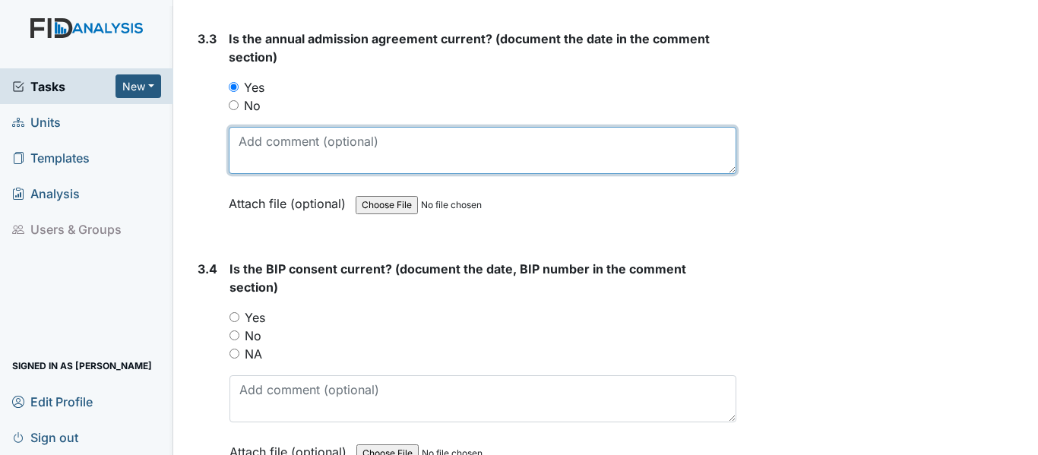
click at [248, 148] on textarea at bounding box center [482, 150] width 507 height 47
click at [241, 141] on textarea at bounding box center [482, 150] width 507 height 47
type textarea "9"
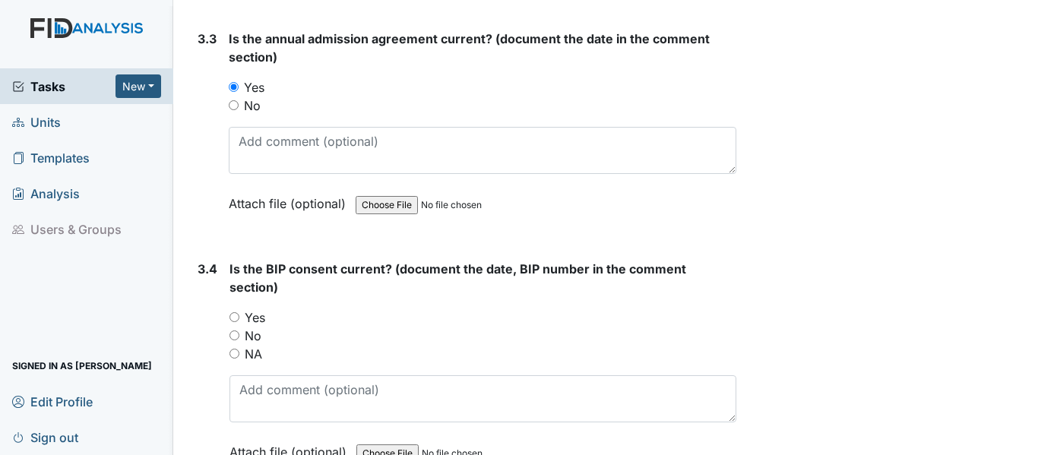
click at [235, 317] on input "Yes" at bounding box center [234, 317] width 10 height 10
radio input "true"
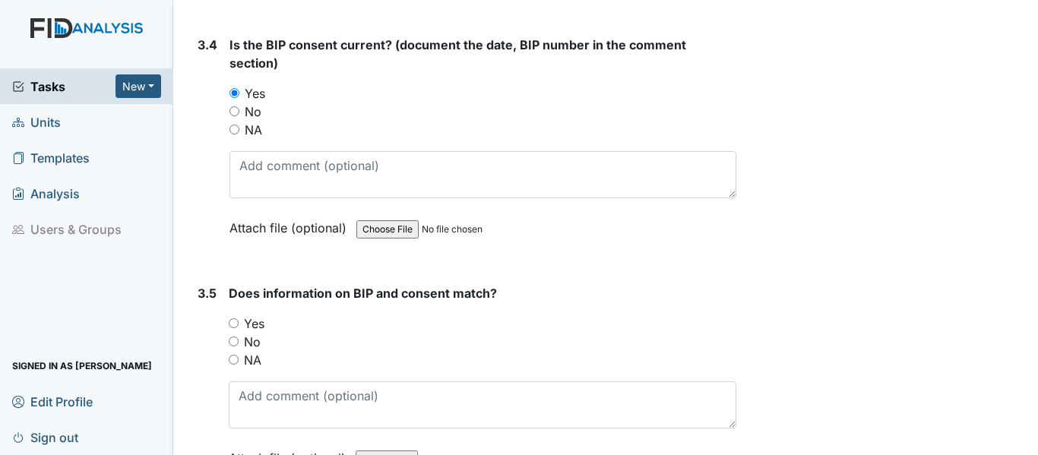
scroll to position [4330, 0]
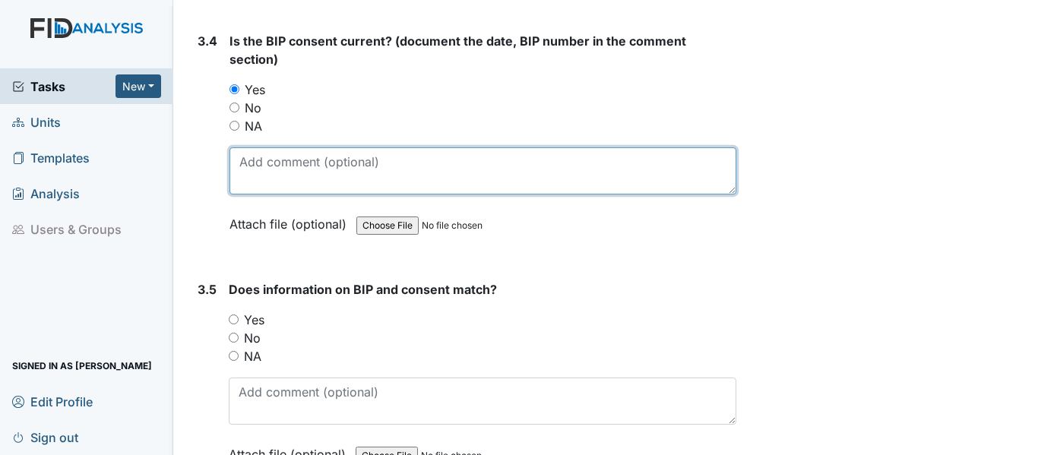
click at [241, 166] on textarea at bounding box center [482, 170] width 507 height 47
type textarea "BEH005"
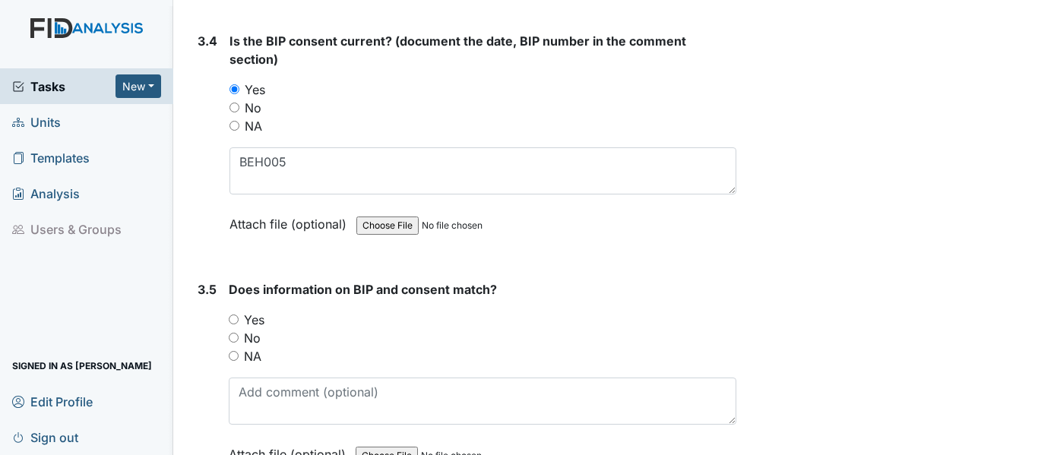
click at [231, 318] on input "Yes" at bounding box center [234, 319] width 10 height 10
radio input "true"
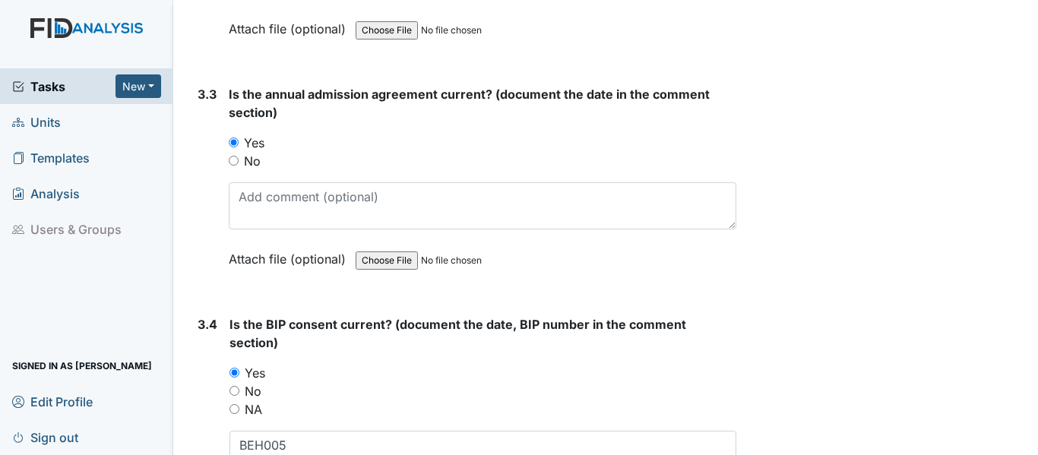
scroll to position [3971, 0]
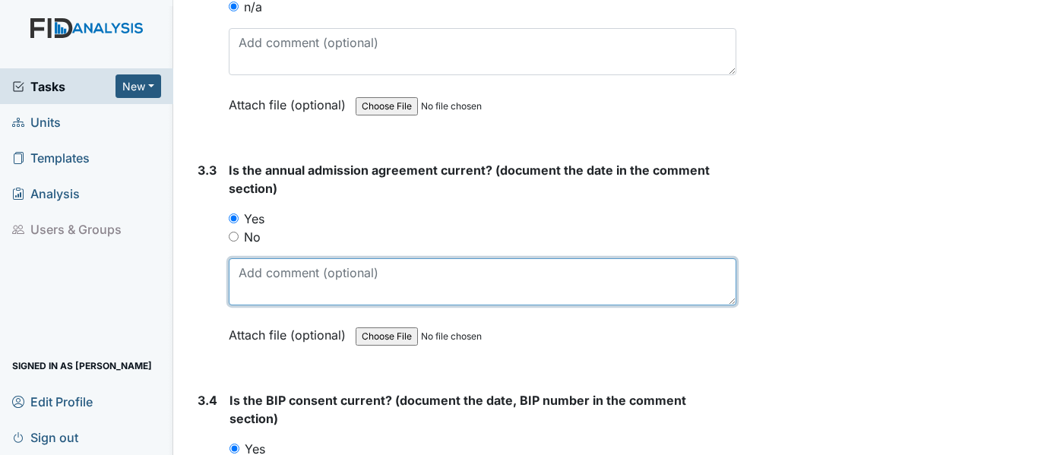
click at [247, 262] on textarea at bounding box center [482, 281] width 507 height 47
type textarea "6"
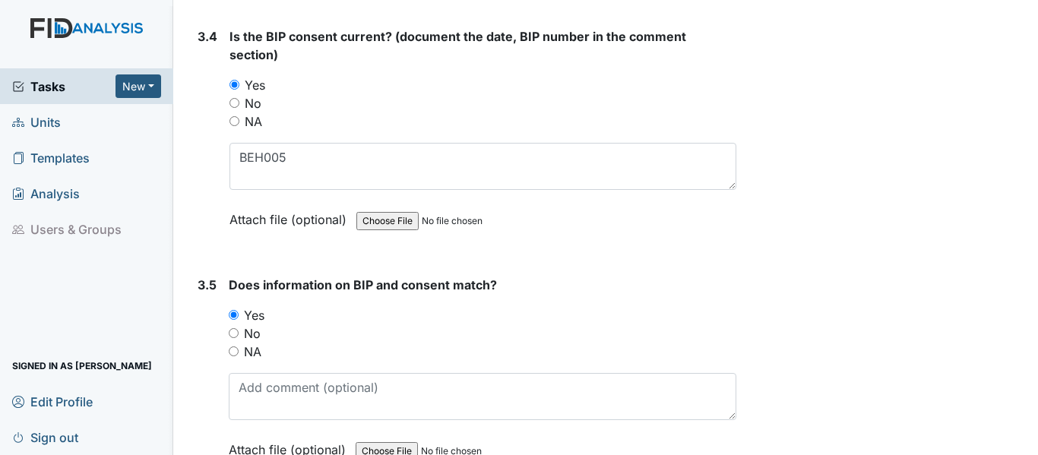
scroll to position [4426, 0]
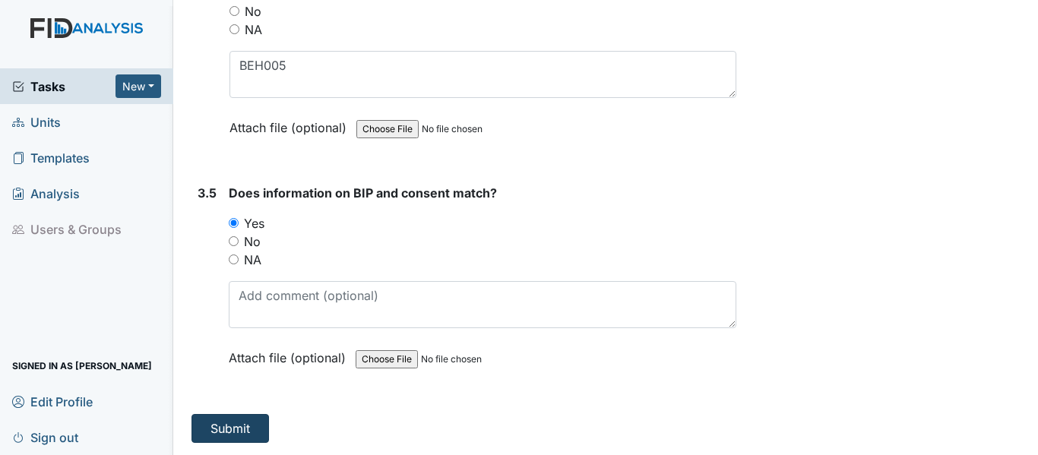
type textarea "3-10-25"
click at [221, 432] on button "Submit" at bounding box center [229, 428] width 77 height 29
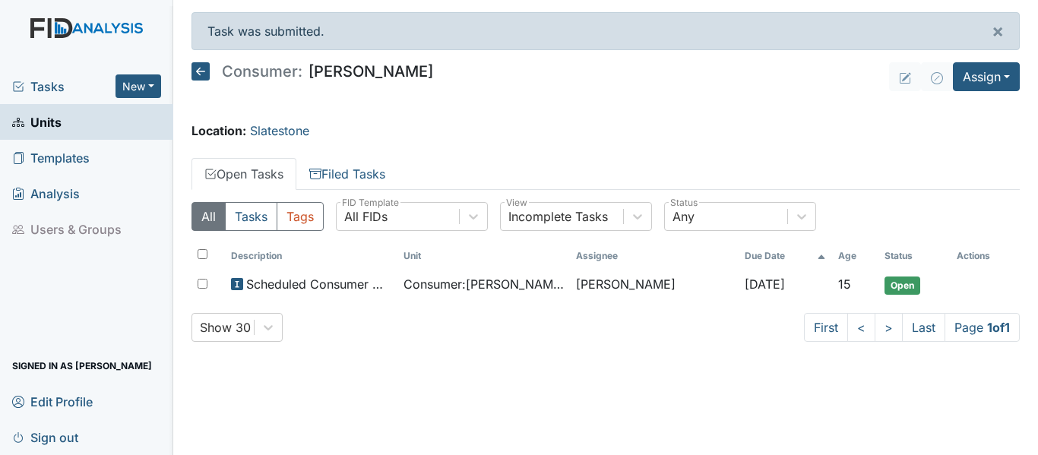
click at [204, 66] on icon at bounding box center [200, 71] width 18 height 18
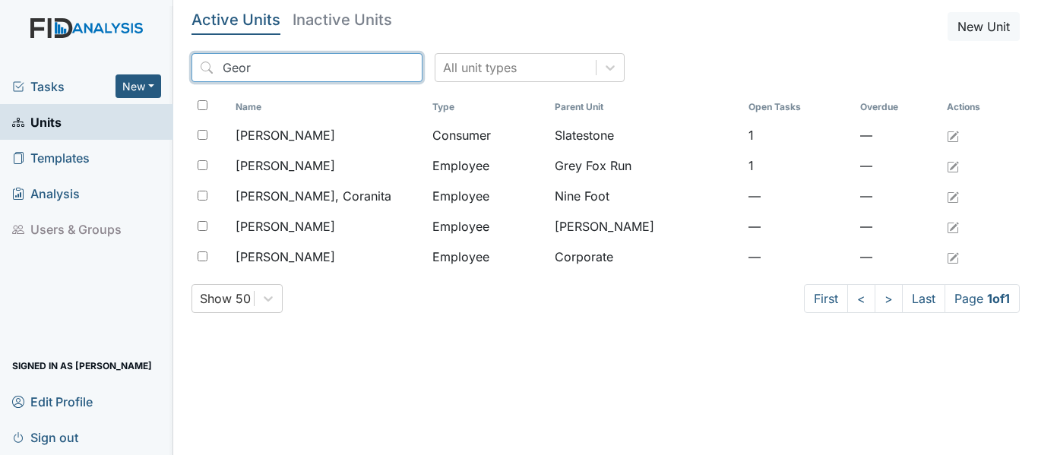
click at [252, 65] on input "Geor" at bounding box center [306, 67] width 231 height 29
type input "G"
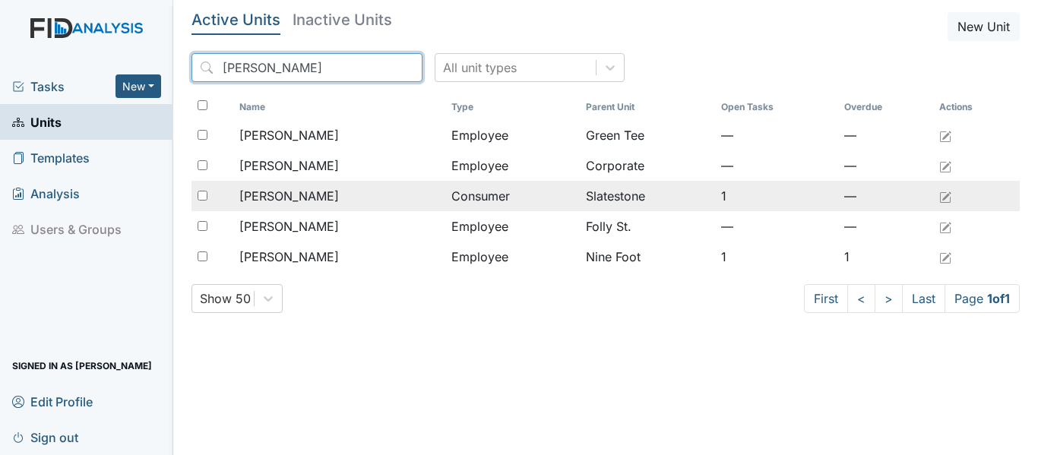
type input "Tony"
click at [273, 195] on span "[PERSON_NAME]" at bounding box center [289, 196] width 100 height 18
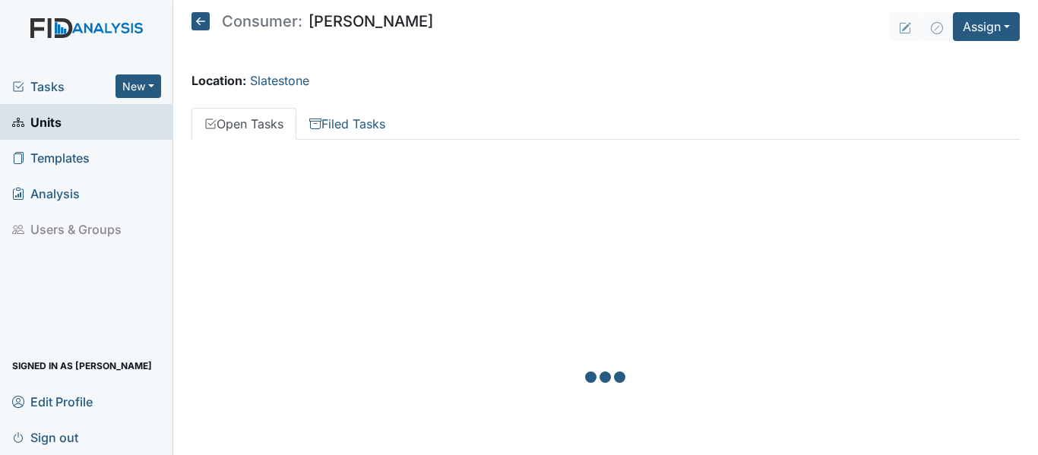
click at [272, 194] on main "Consumer: [PERSON_NAME] Assign Assign Form Assign Inspection Assign Document As…" at bounding box center [605, 227] width 864 height 455
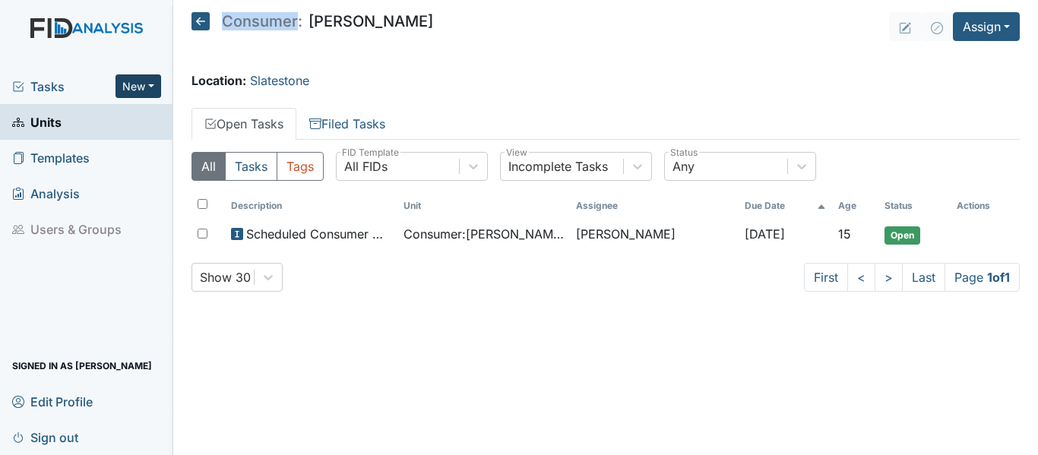
click at [153, 82] on button "New" at bounding box center [138, 86] width 46 height 24
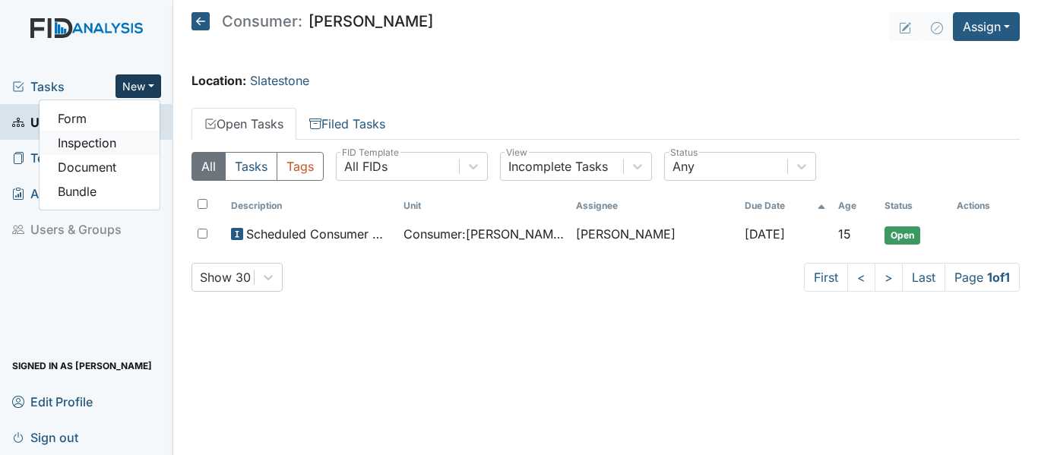
click at [91, 140] on link "Inspection" at bounding box center [100, 143] width 120 height 24
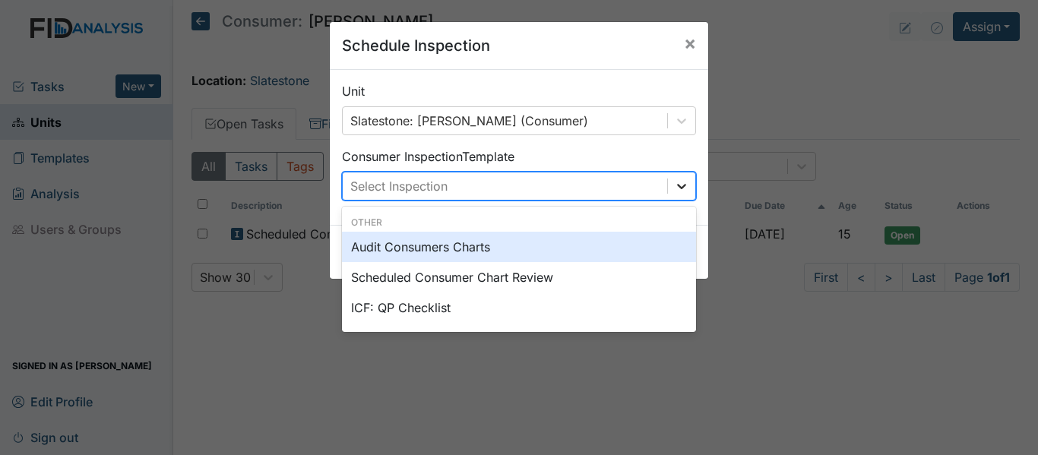
click at [677, 187] on icon at bounding box center [681, 186] width 9 height 5
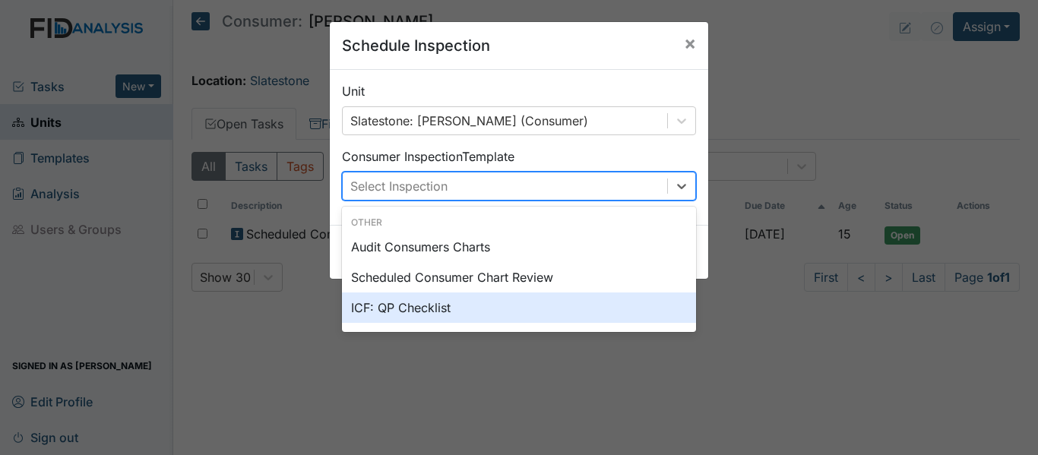
click at [407, 311] on div "ICF: QP Checklist" at bounding box center [519, 307] width 354 height 30
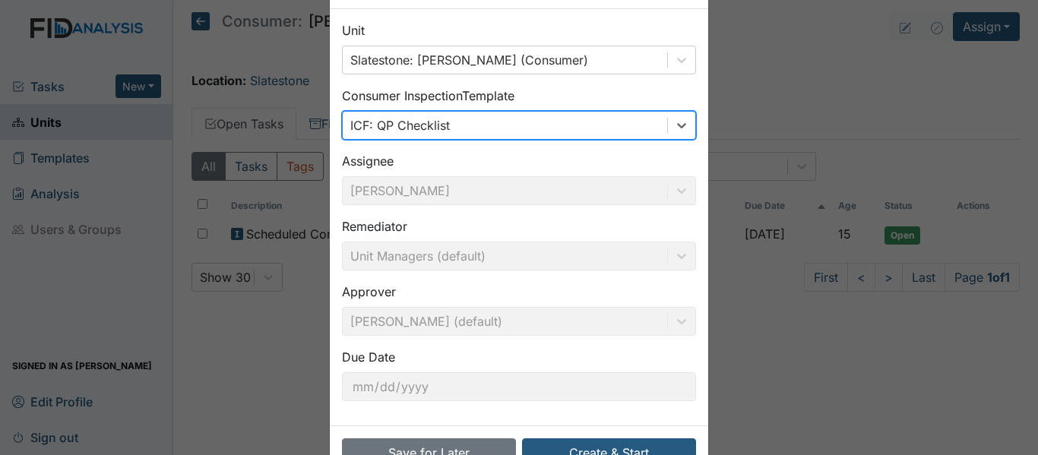
scroll to position [107, 0]
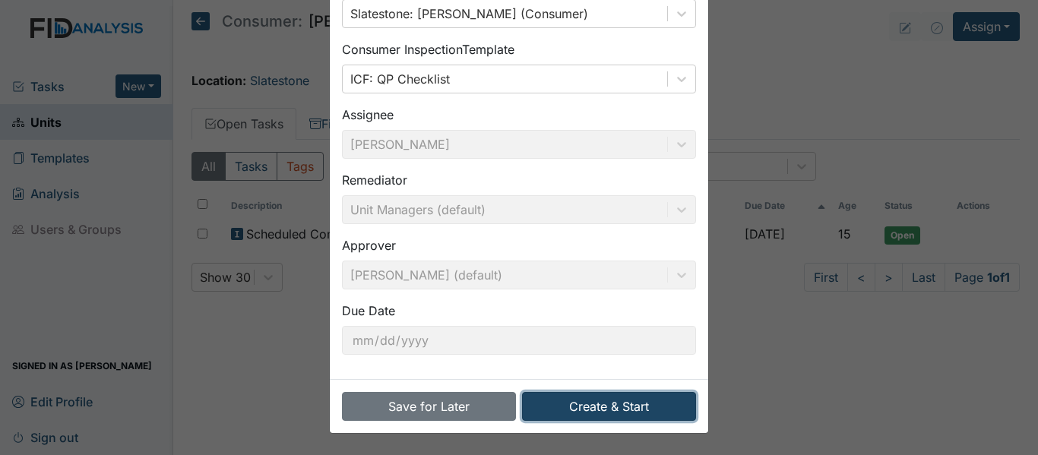
click at [640, 414] on button "Create & Start" at bounding box center [609, 406] width 174 height 29
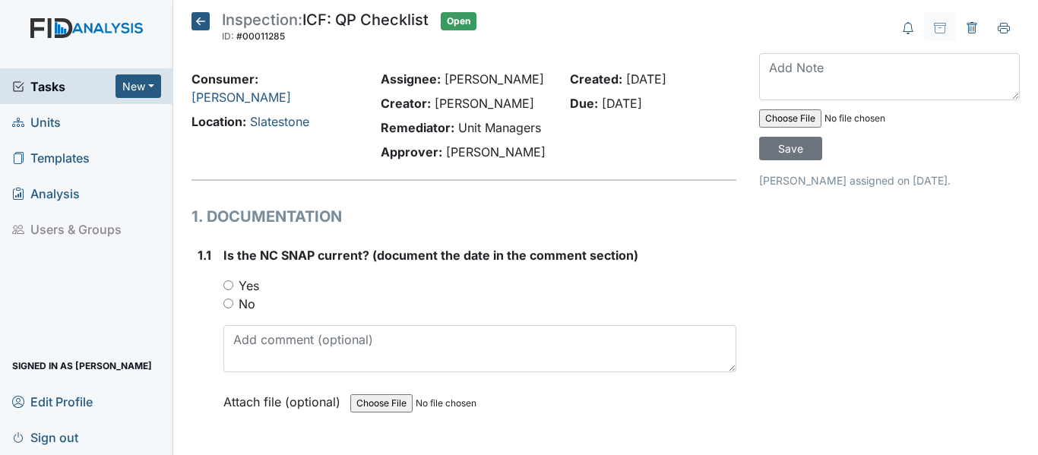
click at [226, 285] on input "Yes" at bounding box center [228, 285] width 10 height 10
radio input "true"
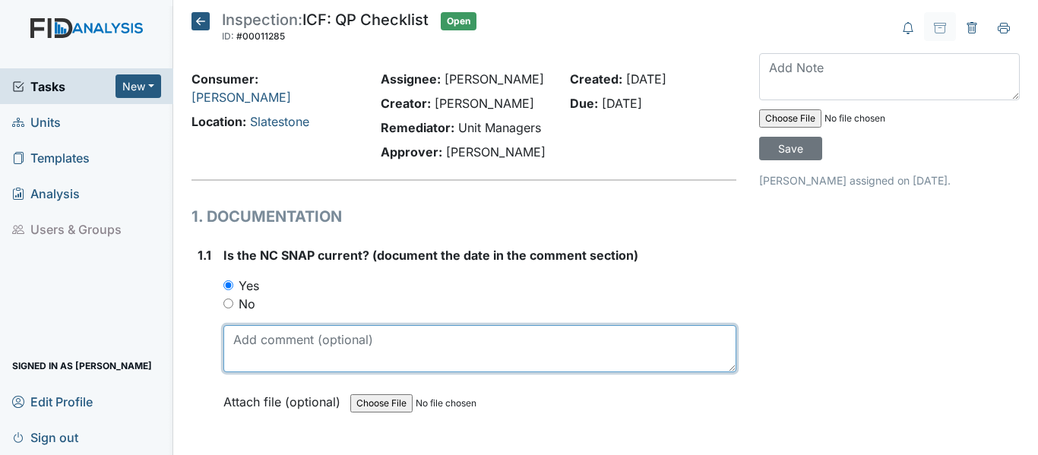
click at [237, 337] on textarea at bounding box center [479, 348] width 513 height 47
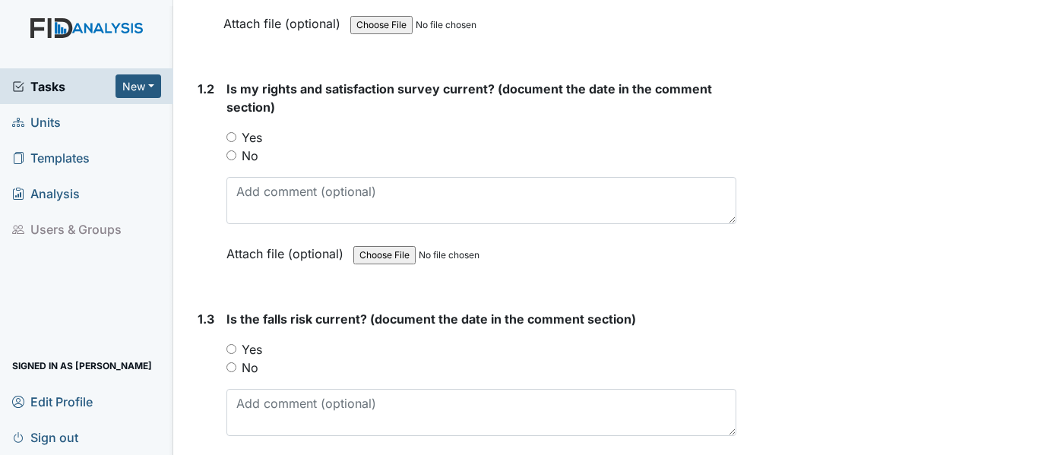
scroll to position [380, 0]
type textarea "3-25-25"
click at [233, 133] on input "Yes" at bounding box center [231, 136] width 10 height 10
radio input "true"
click at [234, 175] on div "Is my rights and satisfaction survey current? (document the date in the comment…" at bounding box center [481, 175] width 510 height 194
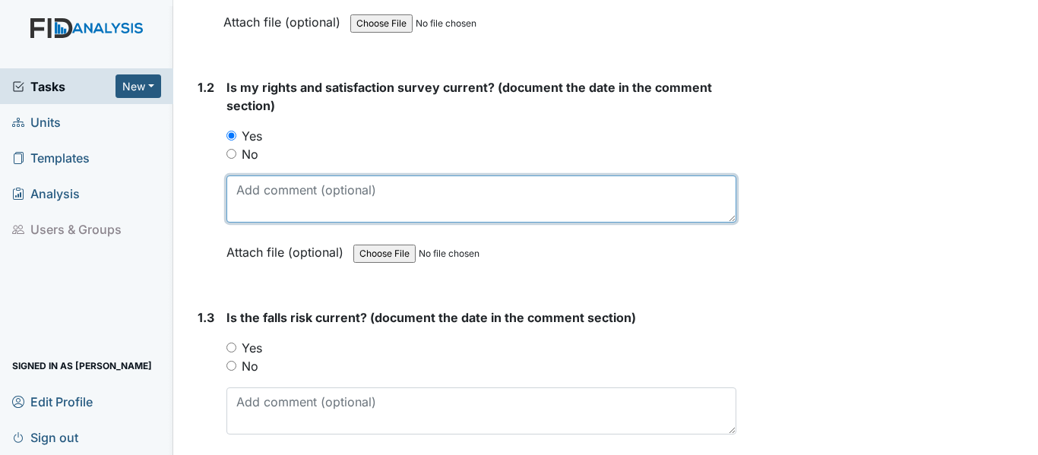
click at [236, 194] on textarea at bounding box center [481, 198] width 510 height 47
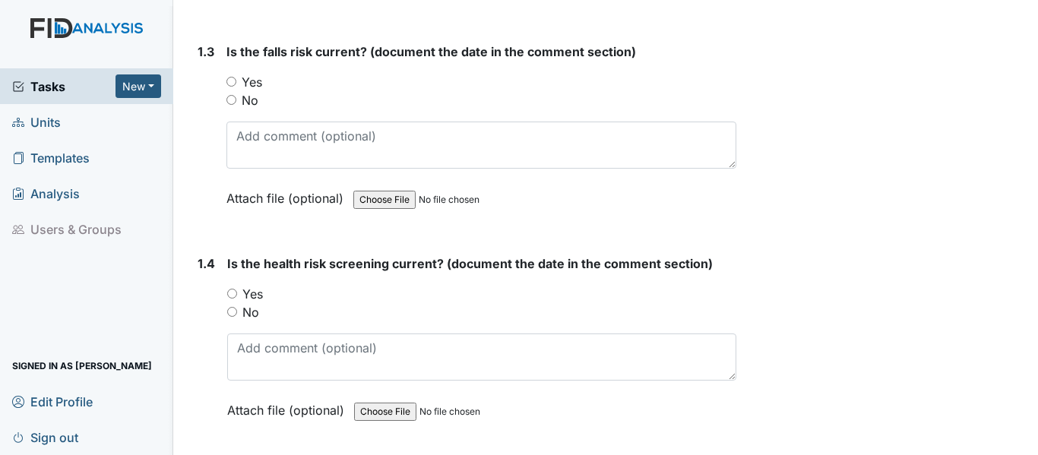
scroll to position [608, 0]
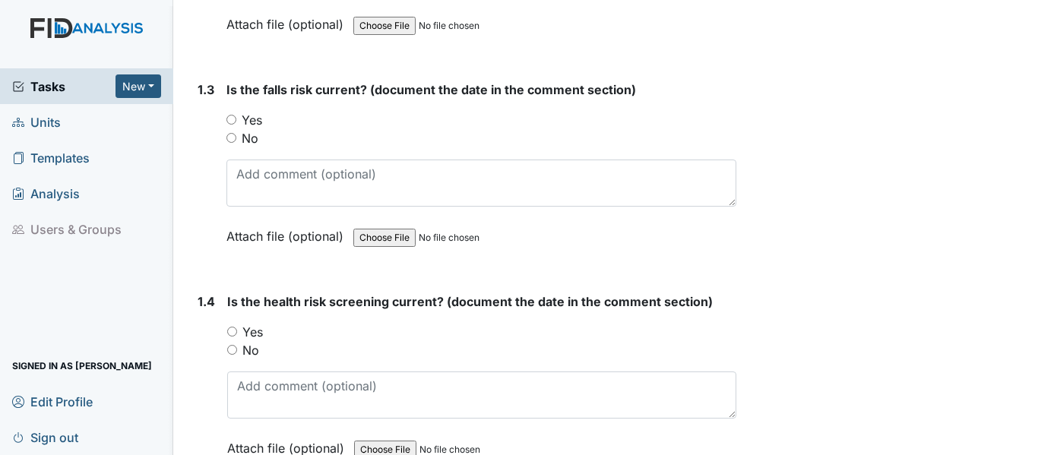
type textarea "3-7-25"
click at [230, 119] on input "Yes" at bounding box center [231, 120] width 10 height 10
radio input "true"
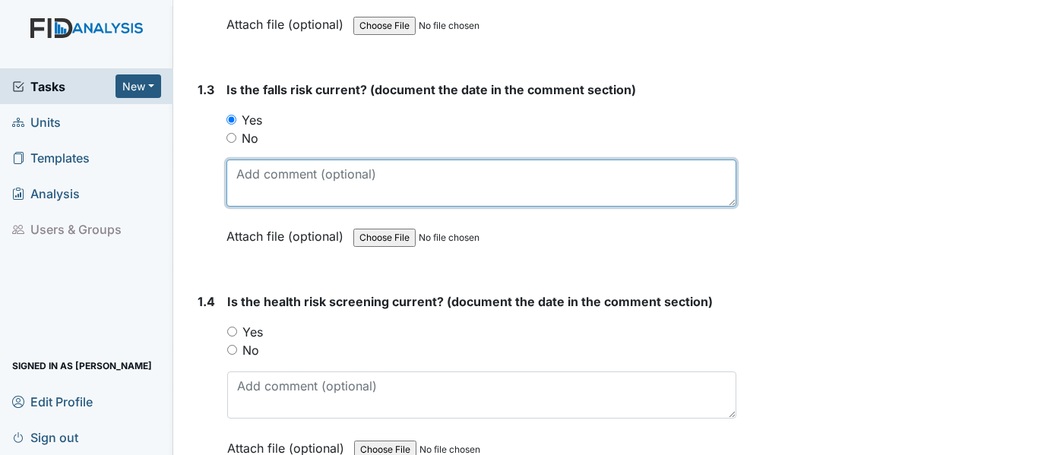
drag, startPoint x: 238, startPoint y: 169, endPoint x: 310, endPoint y: 177, distance: 72.6
click at [239, 170] on textarea at bounding box center [481, 183] width 510 height 47
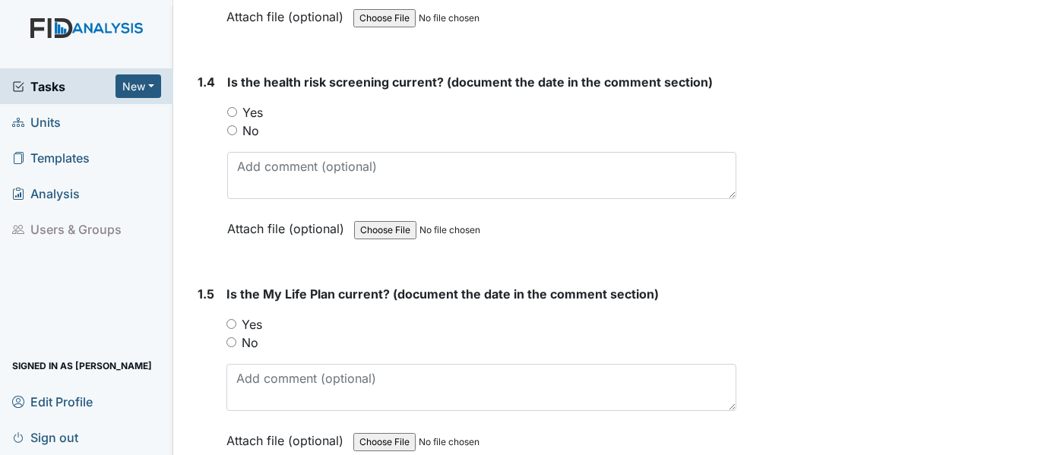
scroll to position [836, 0]
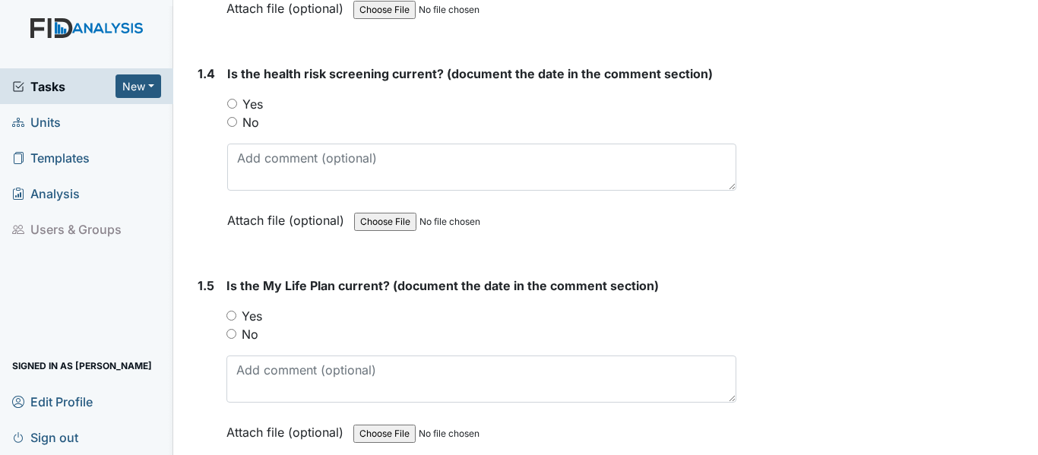
type textarea "3-7-25"
click at [230, 106] on input "Yes" at bounding box center [232, 104] width 10 height 10
radio input "true"
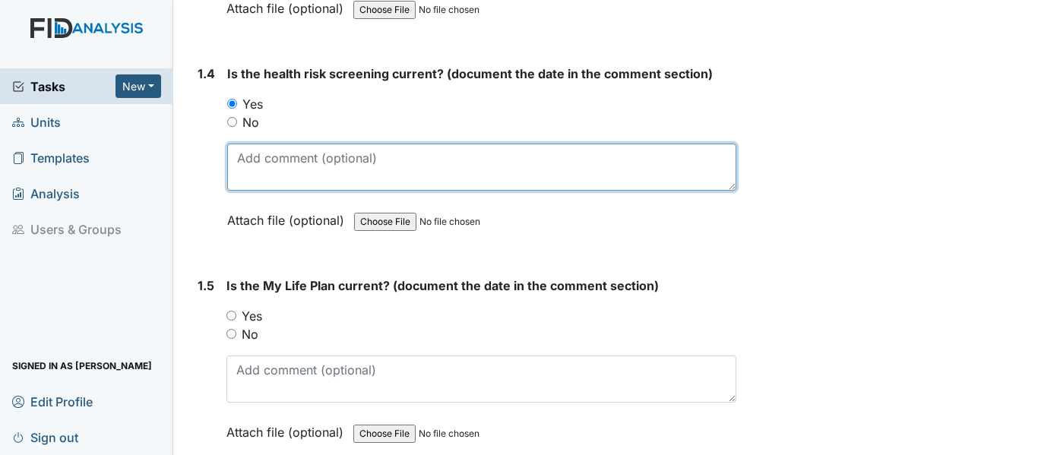
click at [258, 178] on textarea at bounding box center [481, 167] width 509 height 47
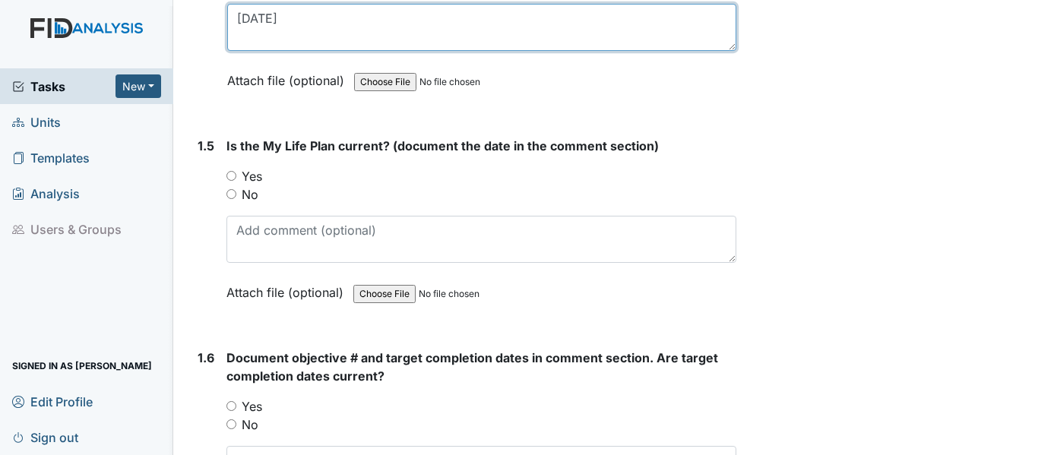
scroll to position [988, 0]
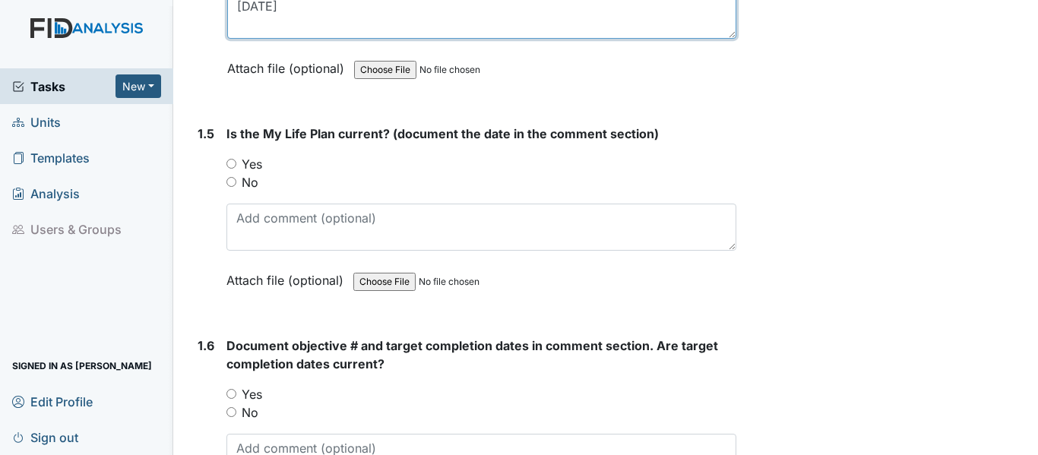
type textarea "3-7-25"
click at [233, 165] on input "Yes" at bounding box center [231, 164] width 10 height 10
radio input "true"
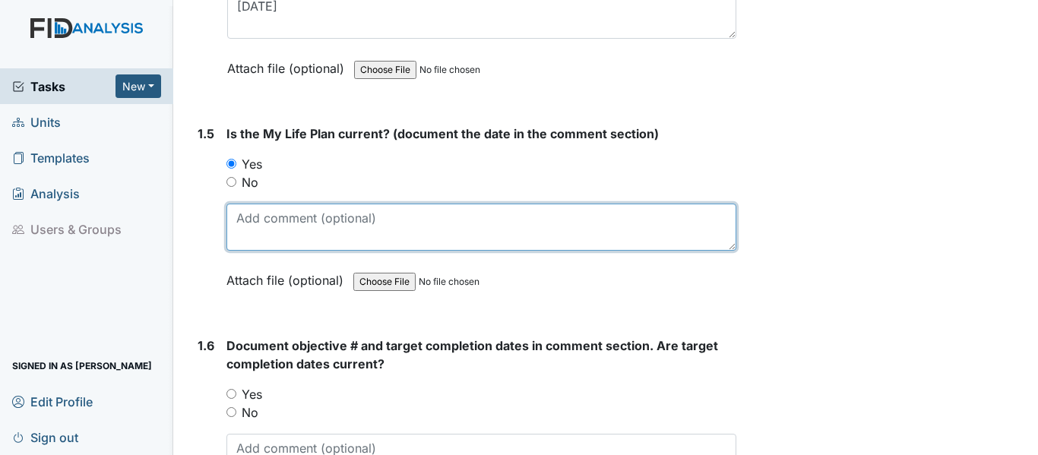
click at [241, 210] on textarea at bounding box center [481, 227] width 510 height 47
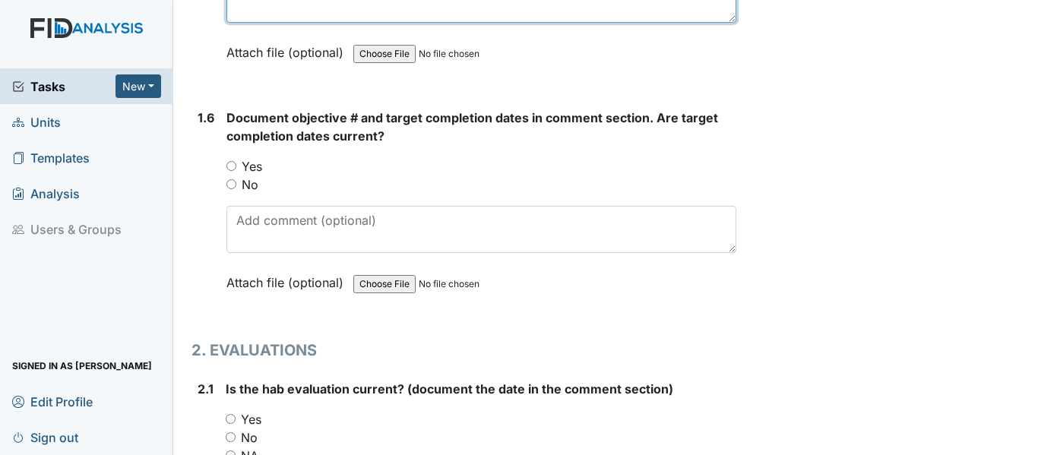
type textarea "3-7-25"
click at [229, 169] on input "Yes" at bounding box center [231, 166] width 10 height 10
radio input "true"
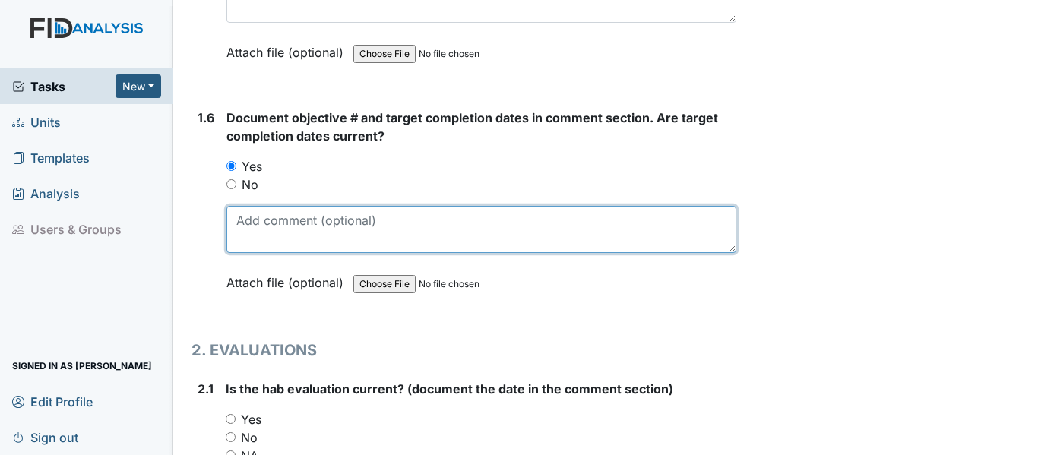
click at [239, 231] on textarea at bounding box center [481, 229] width 510 height 47
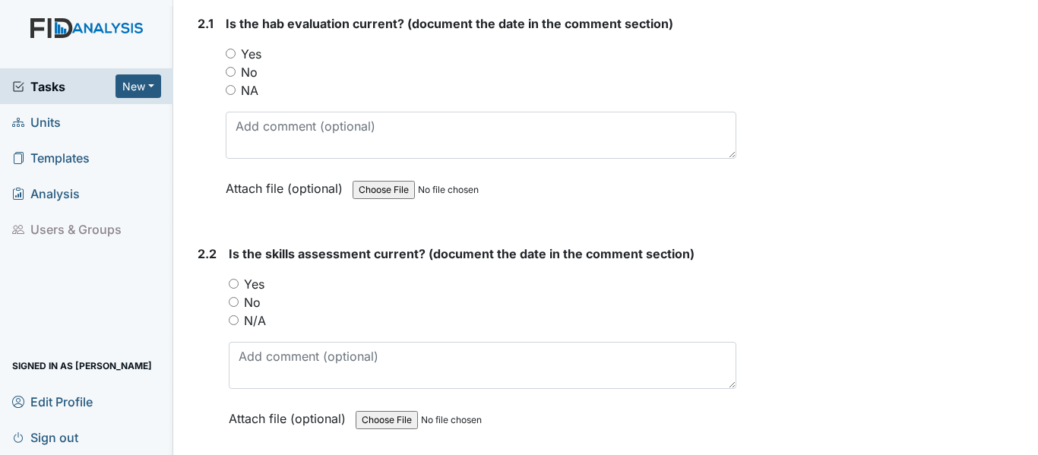
scroll to position [1595, 0]
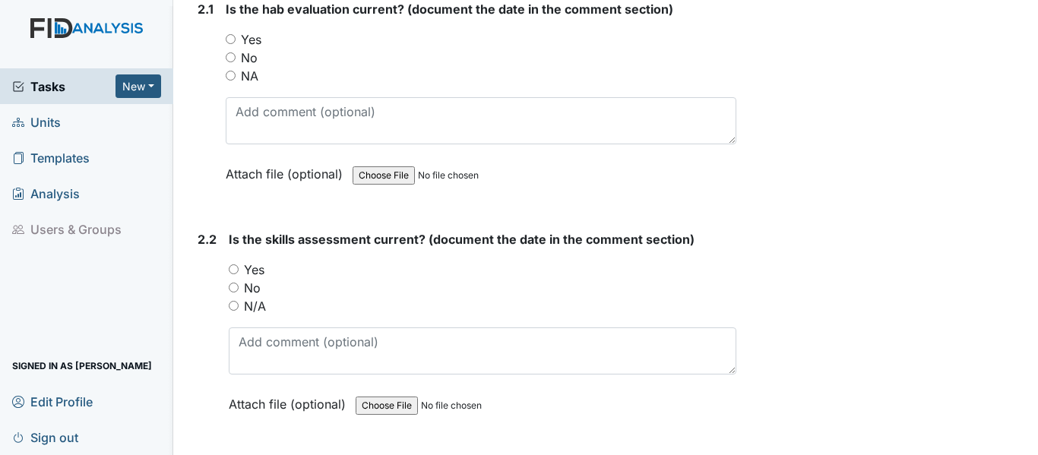
type textarea "SC047, FA041 and DIL038"
click at [232, 41] on input "Yes" at bounding box center [231, 39] width 10 height 10
radio input "true"
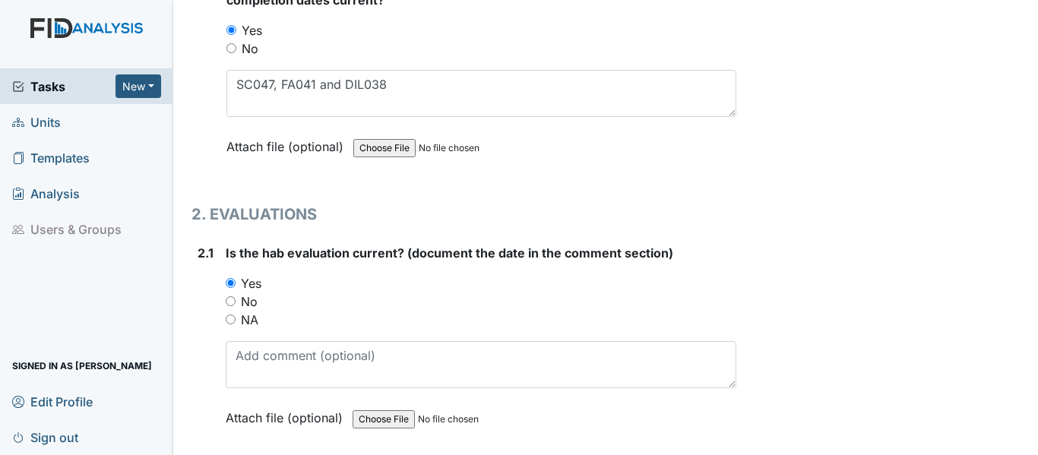
scroll to position [1519, 0]
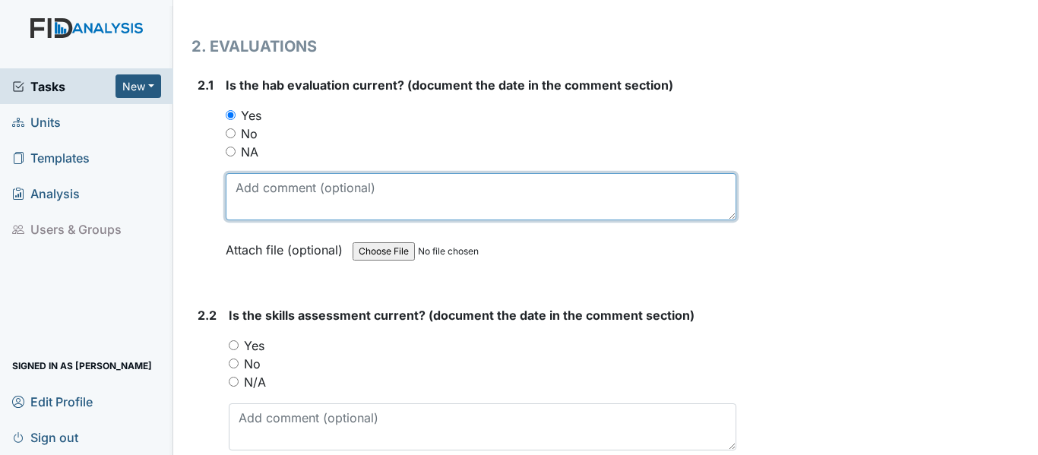
drag, startPoint x: 239, startPoint y: 184, endPoint x: 252, endPoint y: 180, distance: 14.2
click at [239, 183] on textarea at bounding box center [481, 196] width 510 height 47
type textarea "3-7-25"
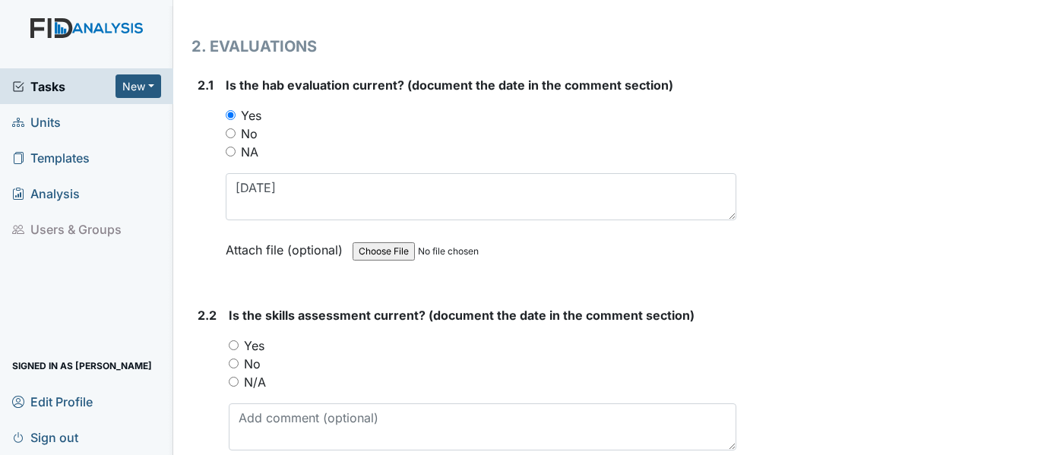
click at [231, 344] on input "Yes" at bounding box center [234, 345] width 10 height 10
radio input "true"
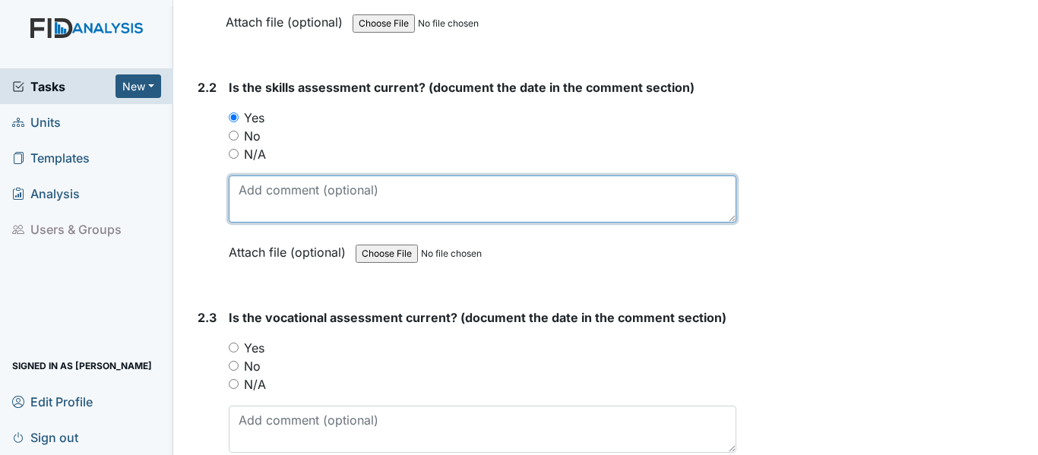
drag, startPoint x: 232, startPoint y: 188, endPoint x: 442, endPoint y: 141, distance: 214.7
click at [232, 187] on textarea at bounding box center [482, 198] width 507 height 47
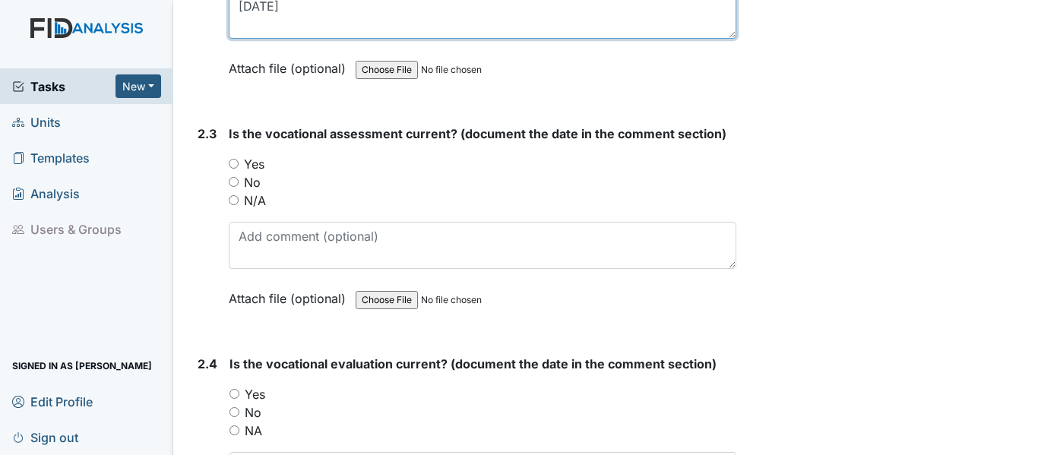
scroll to position [1975, 0]
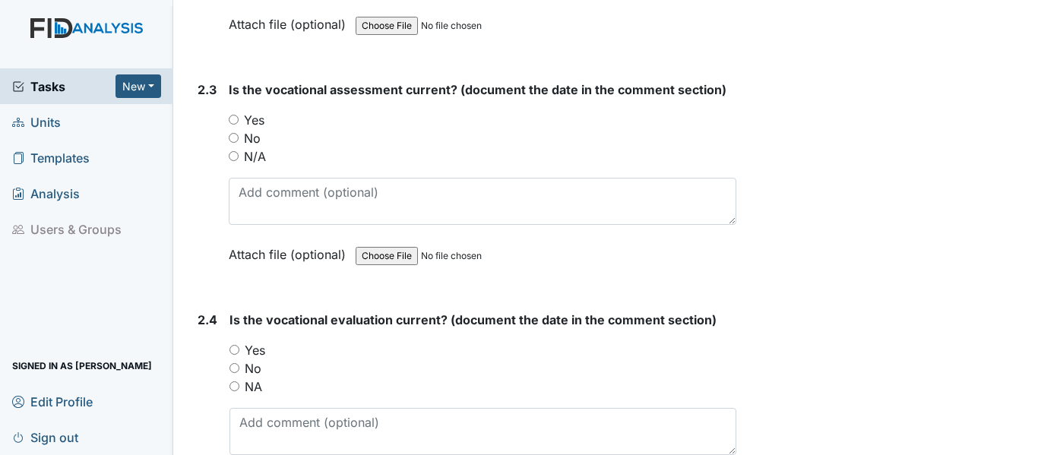
type textarea "3-7-25"
click at [232, 122] on div "Yes" at bounding box center [482, 120] width 507 height 18
click at [234, 119] on input "Yes" at bounding box center [234, 120] width 10 height 10
radio input "true"
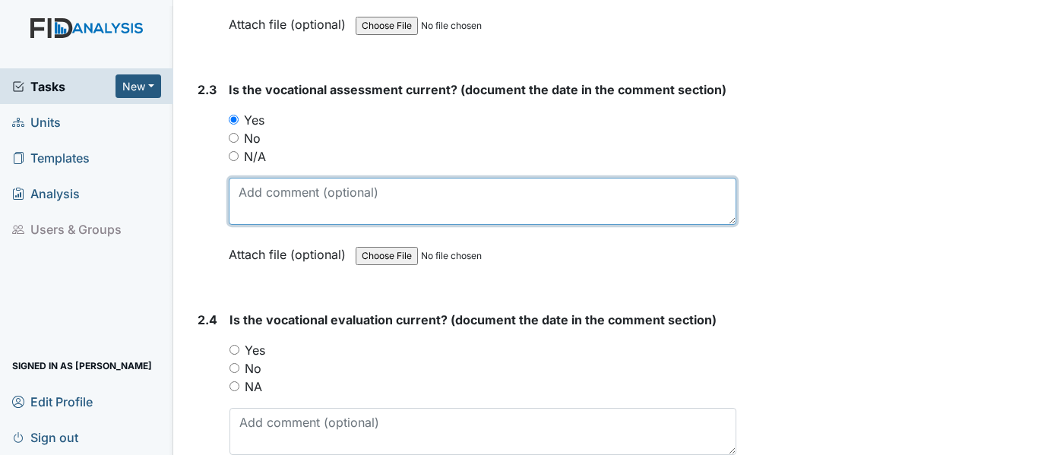
drag, startPoint x: 232, startPoint y: 194, endPoint x: 289, endPoint y: 189, distance: 57.2
click at [235, 192] on textarea at bounding box center [482, 201] width 507 height 47
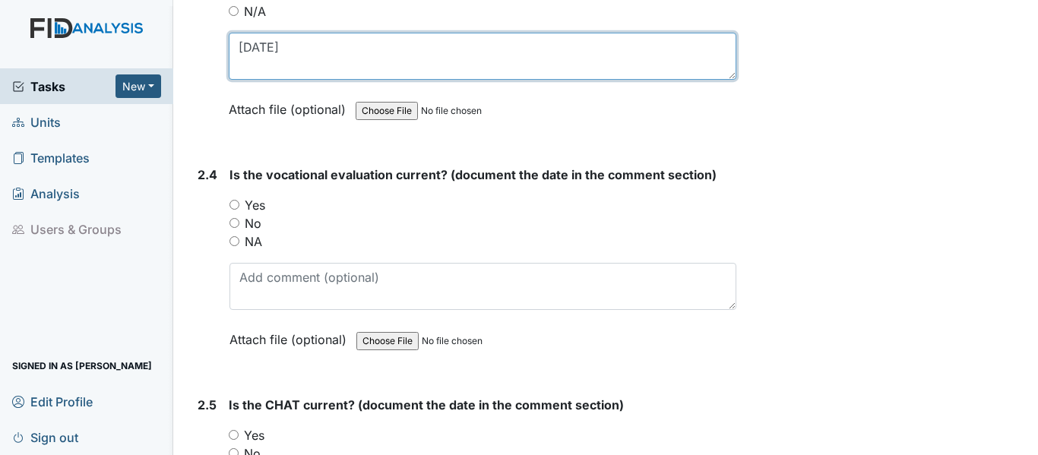
scroll to position [2127, 0]
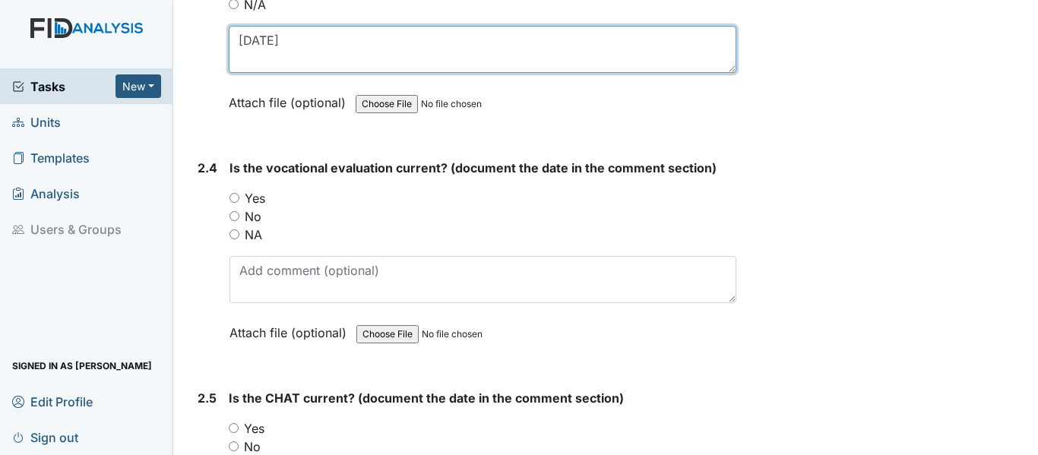
type textarea "3-7-25"
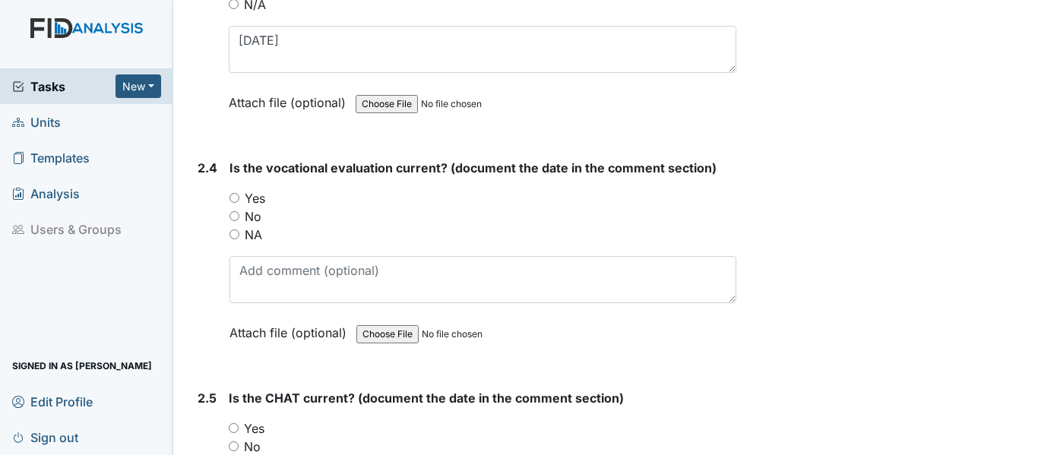
click at [229, 196] on input "Yes" at bounding box center [234, 198] width 10 height 10
radio input "true"
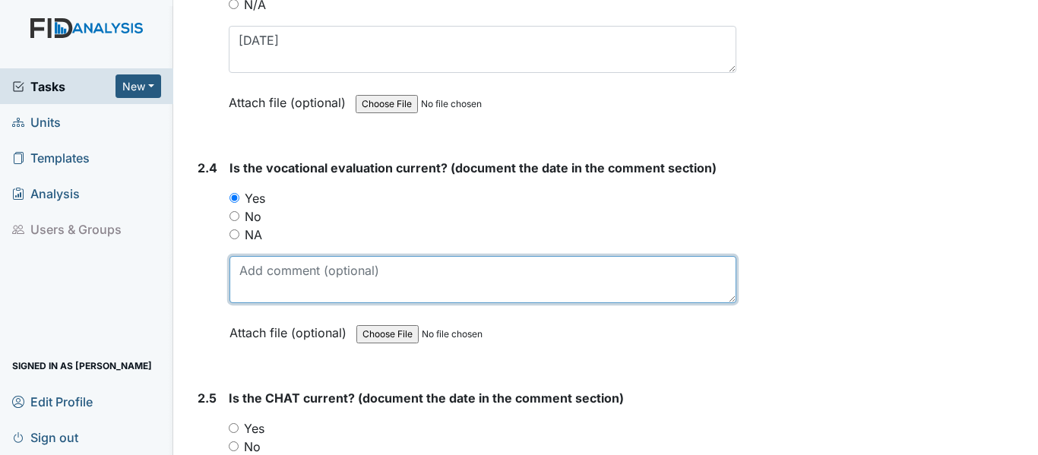
click at [248, 269] on textarea at bounding box center [482, 279] width 507 height 47
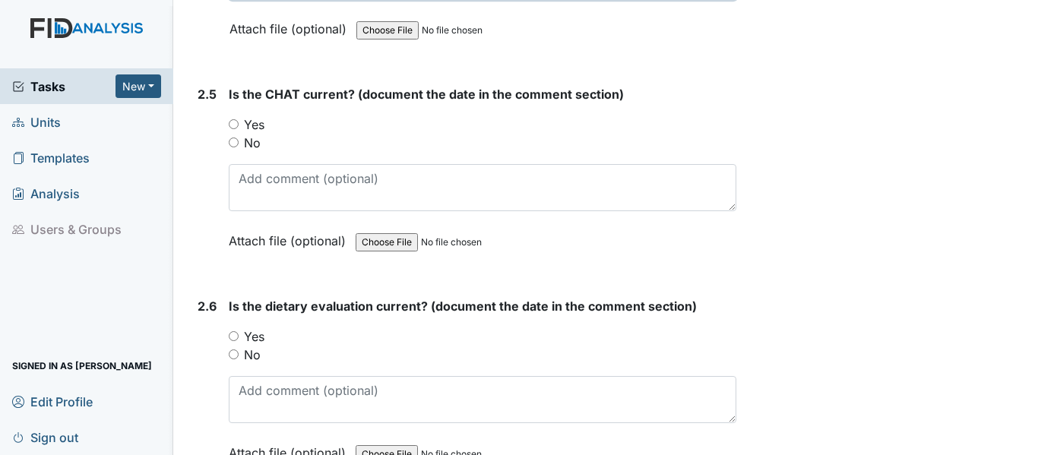
type textarea "32-7-25"
click at [231, 125] on input "Yes" at bounding box center [234, 124] width 10 height 10
radio input "true"
click at [227, 181] on div "2.5 Is the CHAT current? (document the date in the comment section) You must se…" at bounding box center [463, 179] width 545 height 188
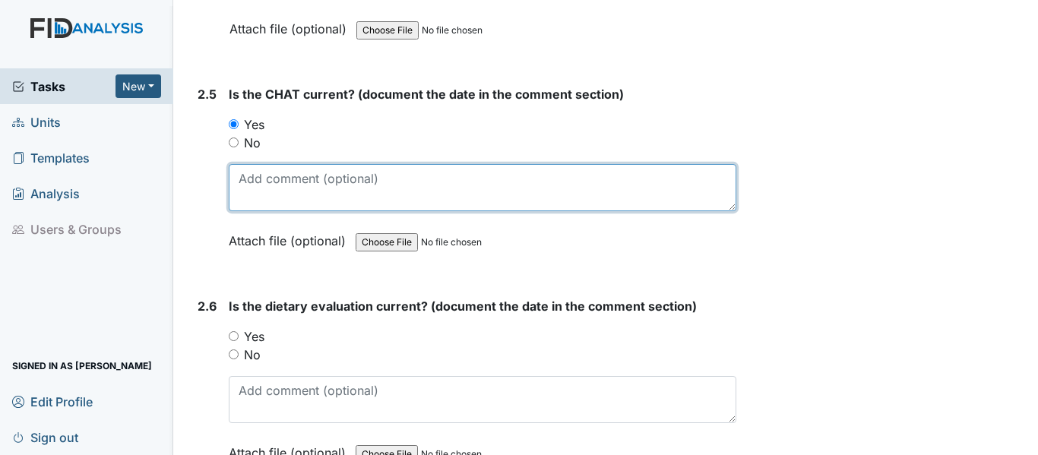
click at [235, 174] on textarea at bounding box center [482, 187] width 507 height 47
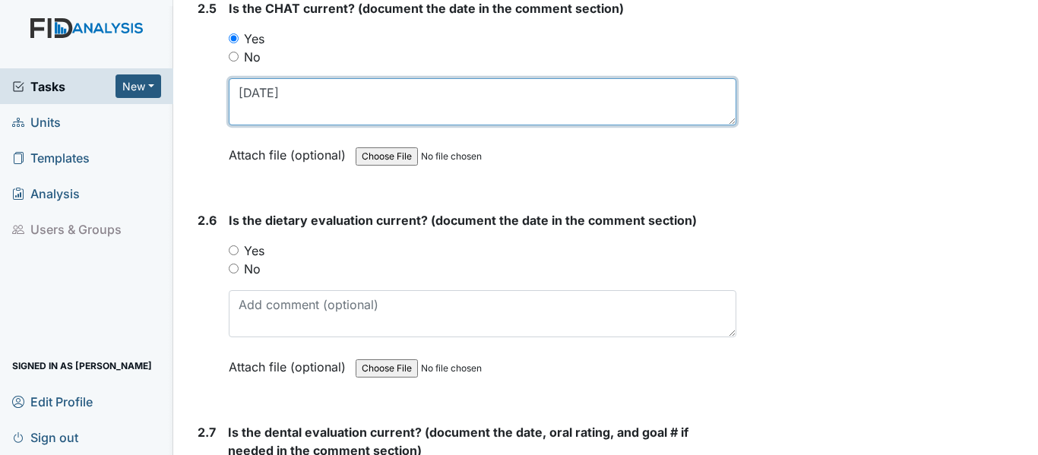
scroll to position [2659, 0]
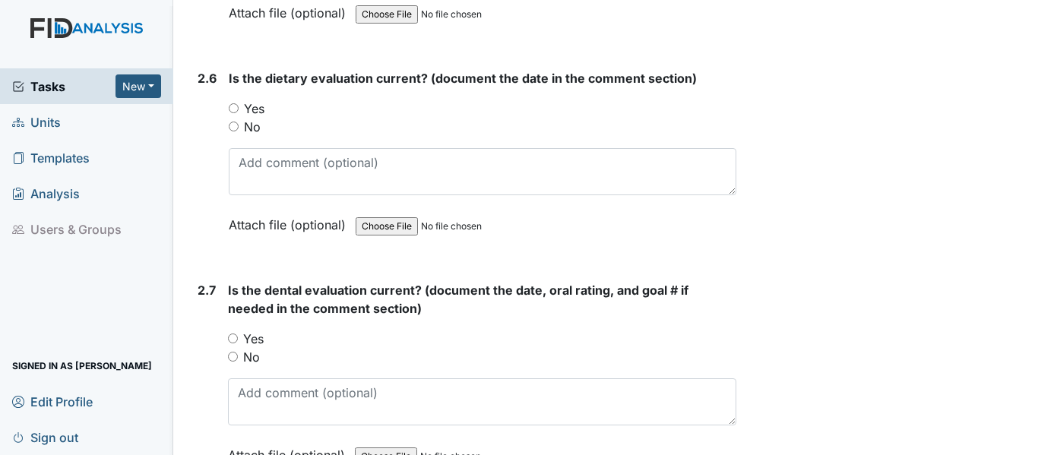
type textarea "3-7-25"
click at [237, 106] on input "Yes" at bounding box center [234, 108] width 10 height 10
radio input "true"
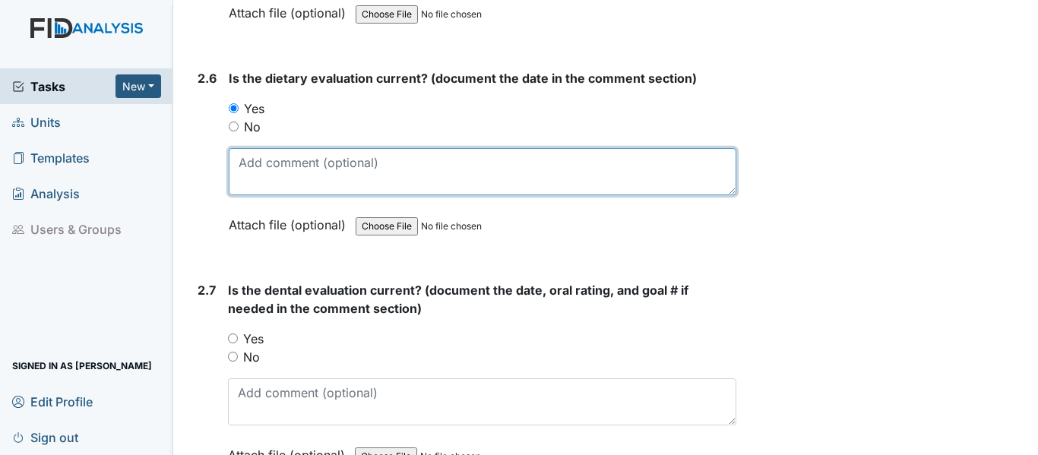
click at [245, 166] on textarea at bounding box center [482, 171] width 507 height 47
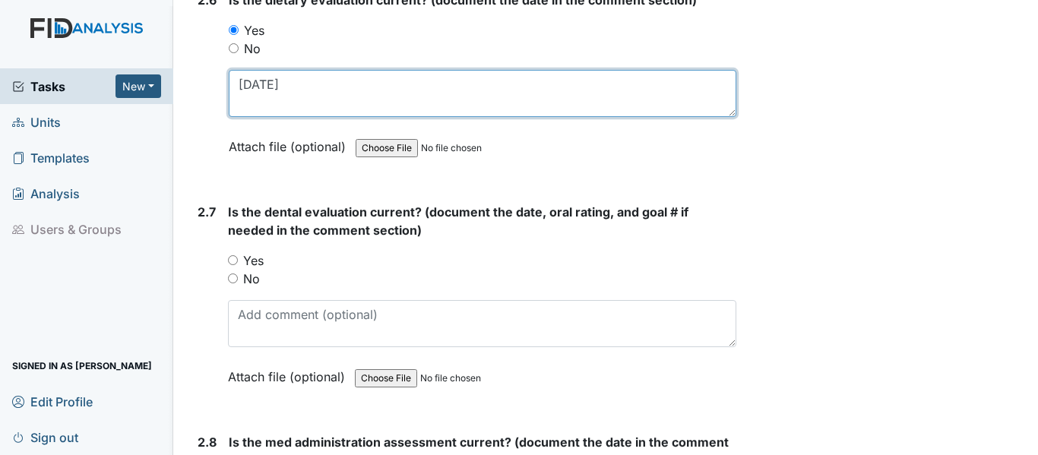
scroll to position [2811, 0]
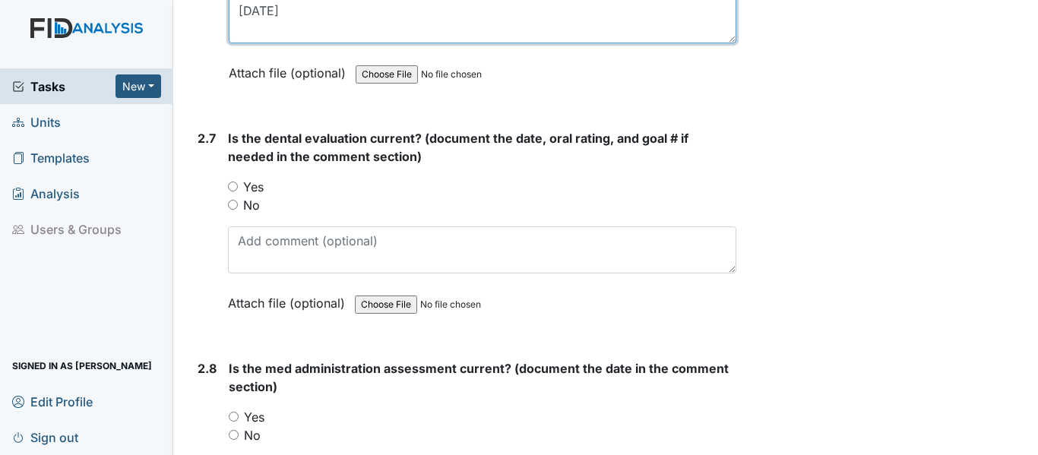
type textarea "2-13-25"
click at [232, 189] on input "Yes" at bounding box center [233, 187] width 10 height 10
radio input "true"
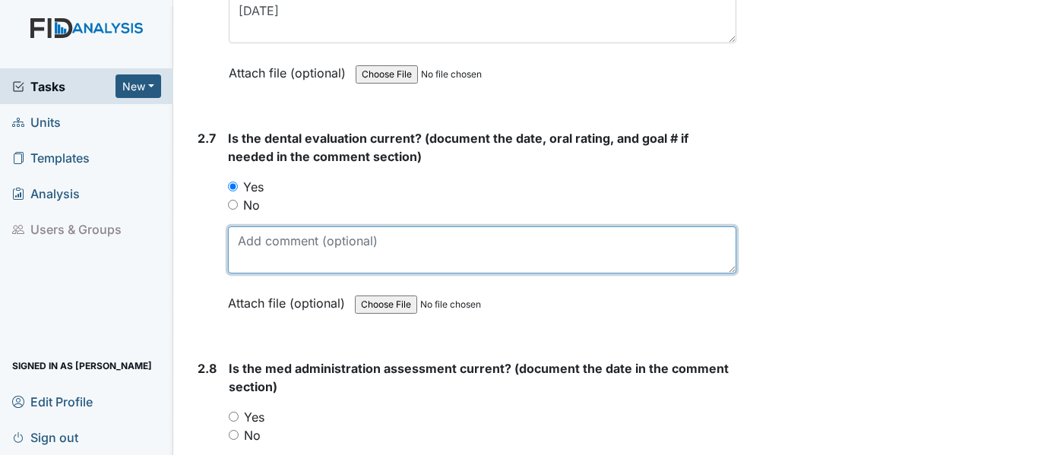
click at [254, 243] on textarea at bounding box center [482, 249] width 508 height 47
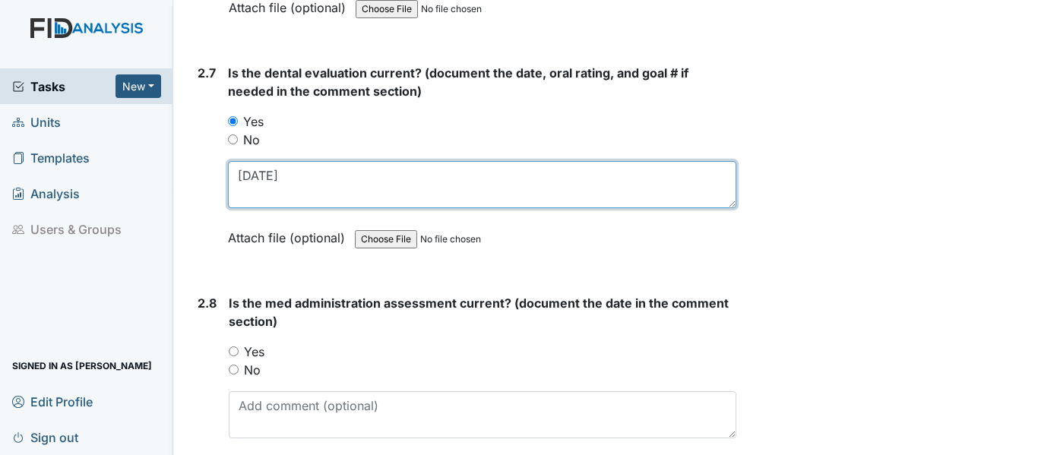
scroll to position [2963, 0]
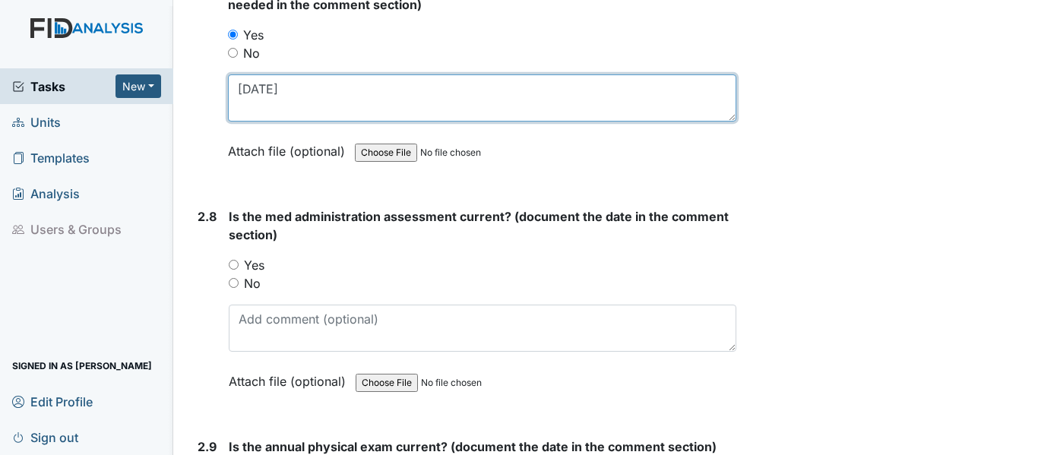
type textarea "6-6-25"
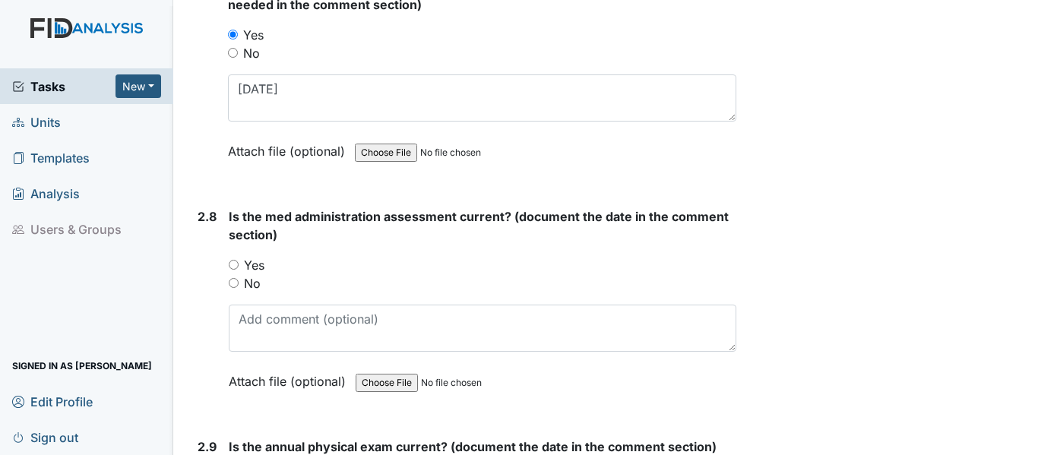
click at [236, 265] on input "Yes" at bounding box center [234, 265] width 10 height 10
radio input "true"
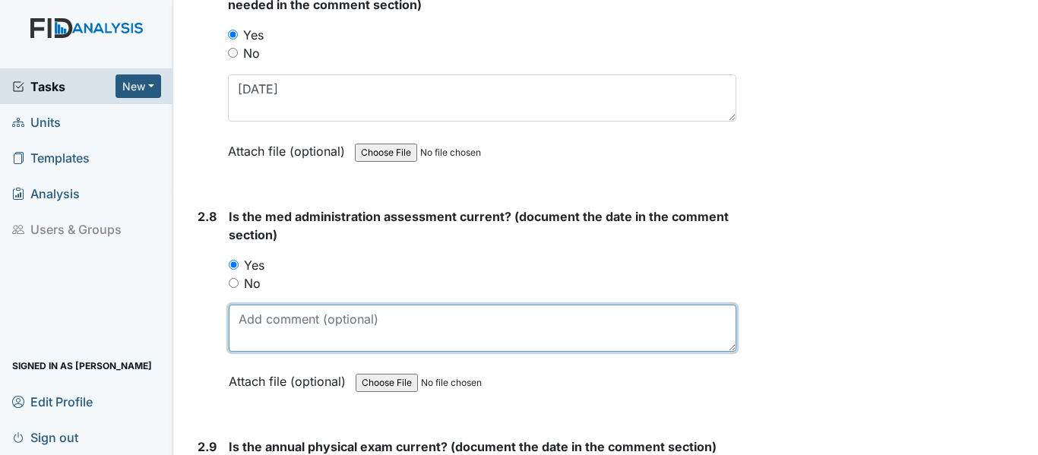
click at [246, 323] on textarea at bounding box center [482, 328] width 507 height 47
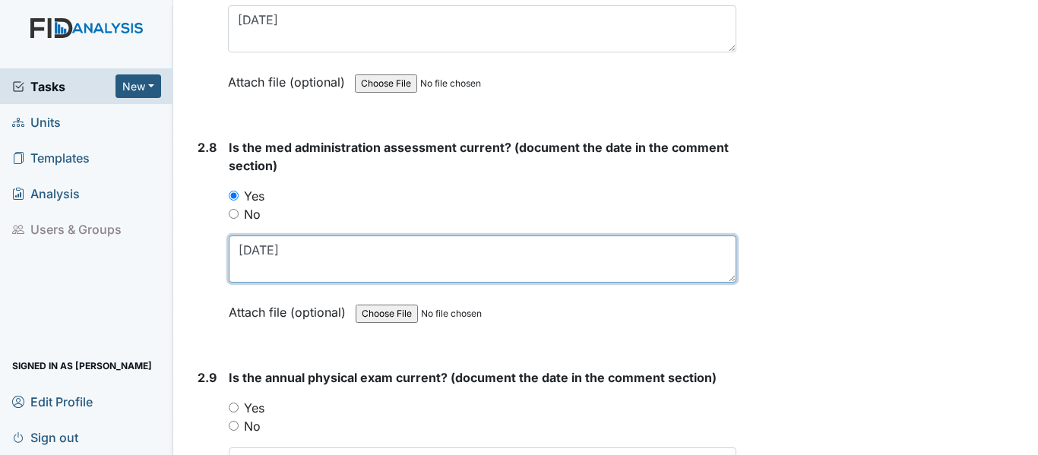
scroll to position [3190, 0]
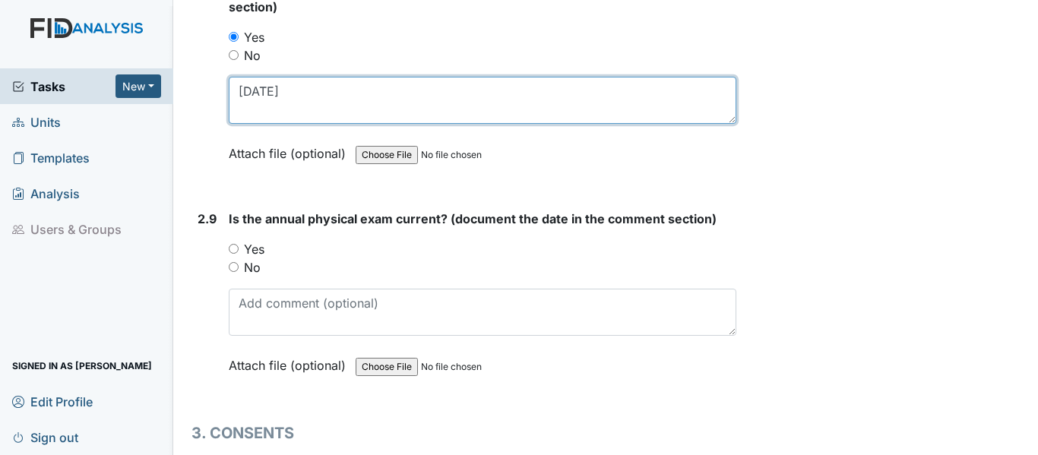
type textarea "3-27-25"
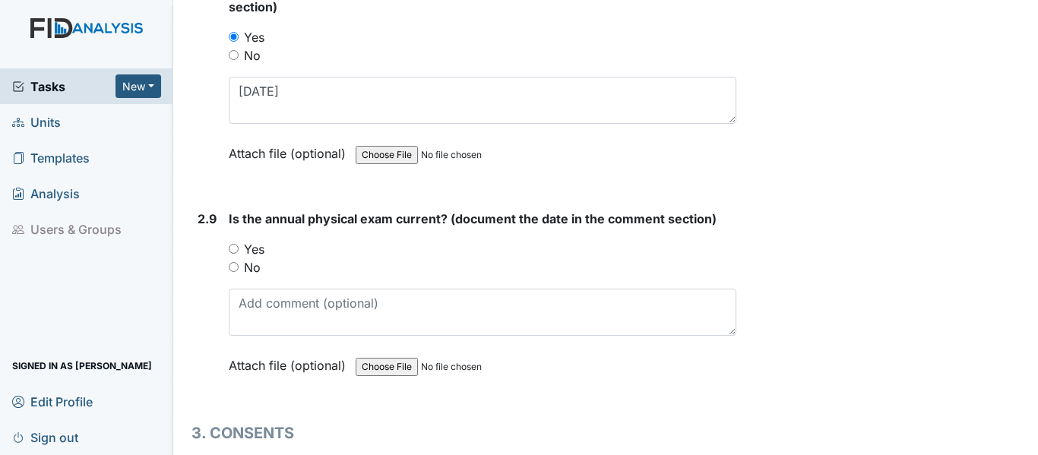
click at [234, 247] on input "Yes" at bounding box center [234, 249] width 10 height 10
radio input "true"
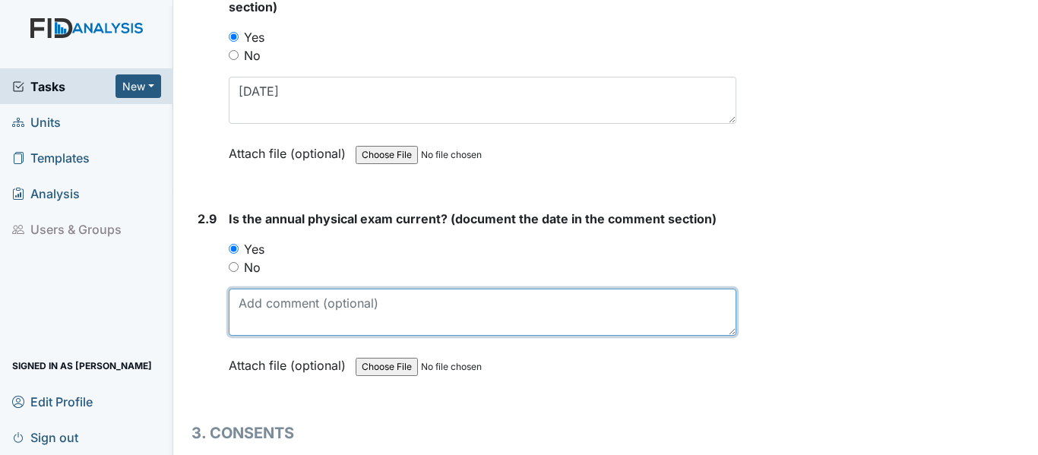
click at [245, 310] on textarea at bounding box center [482, 312] width 507 height 47
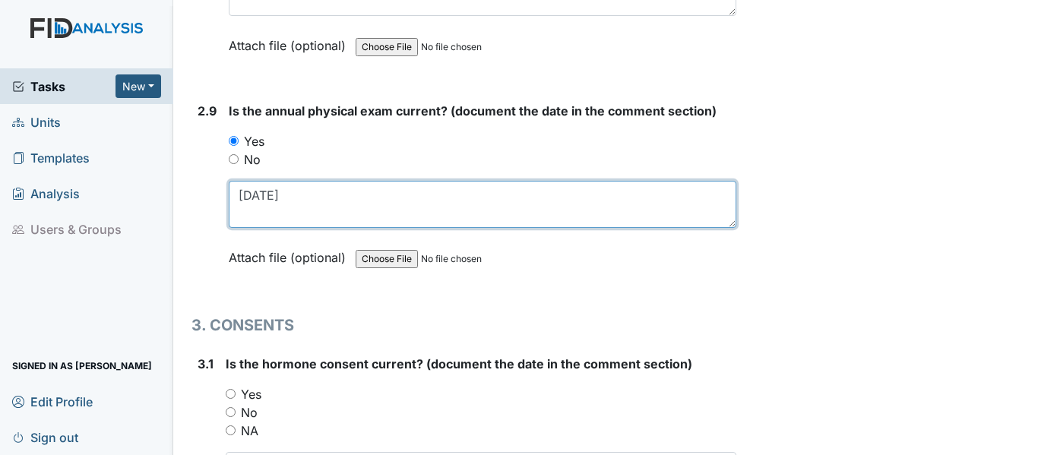
scroll to position [3494, 0]
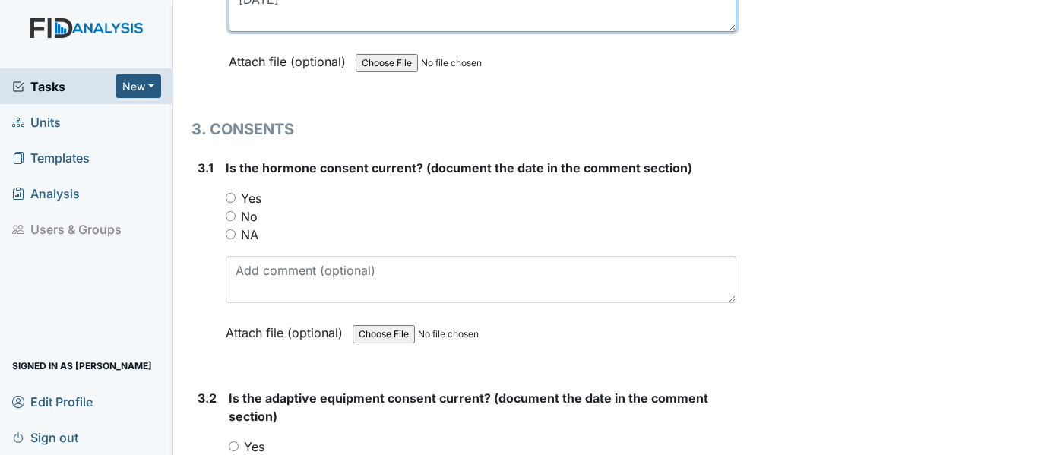
type textarea "4-7-25"
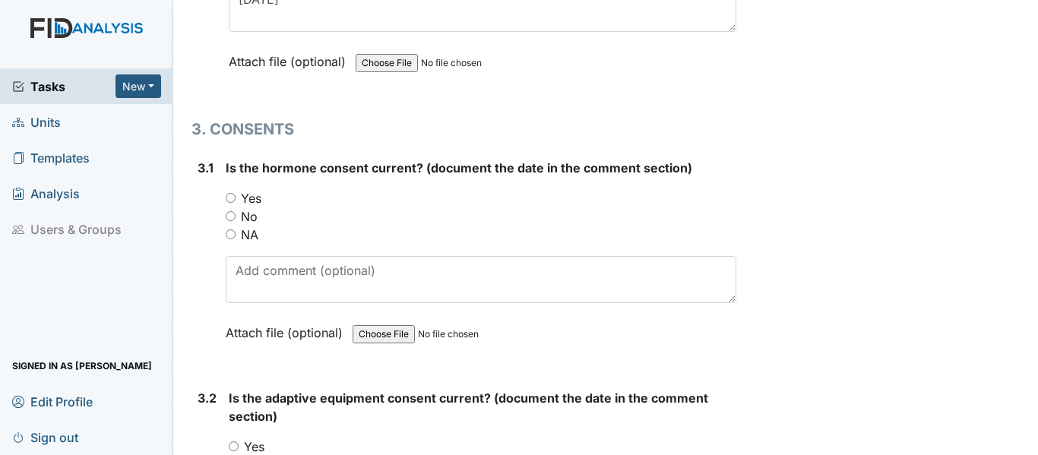
click at [229, 235] on input "NA" at bounding box center [231, 234] width 10 height 10
radio input "true"
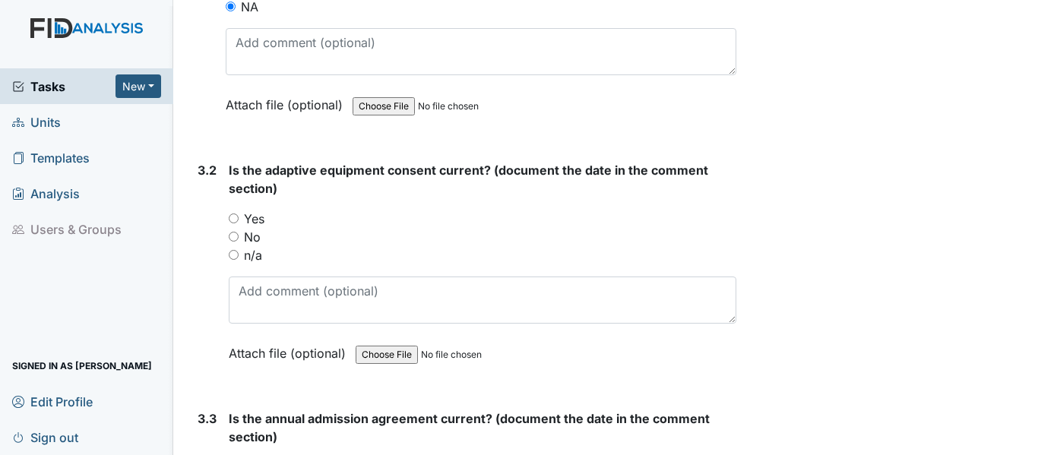
click at [232, 256] on input "n/a" at bounding box center [234, 255] width 10 height 10
radio input "true"
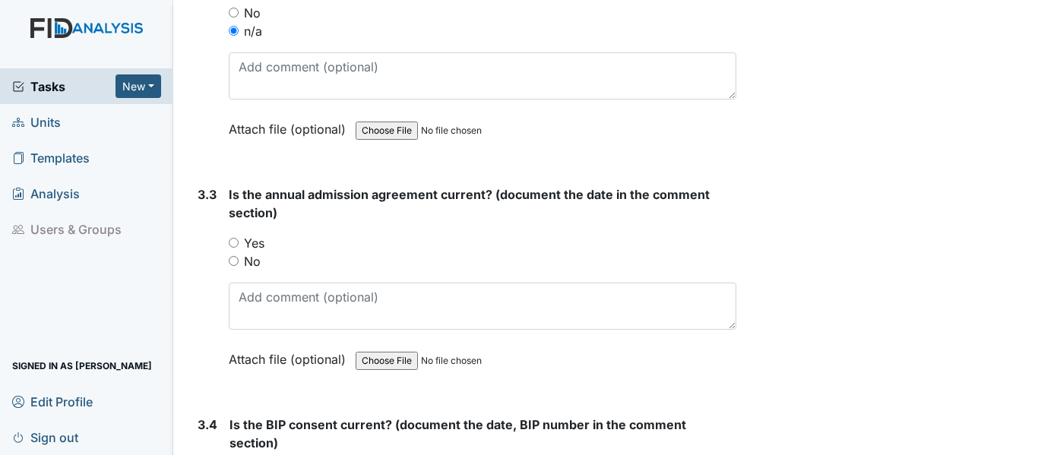
scroll to position [3950, 0]
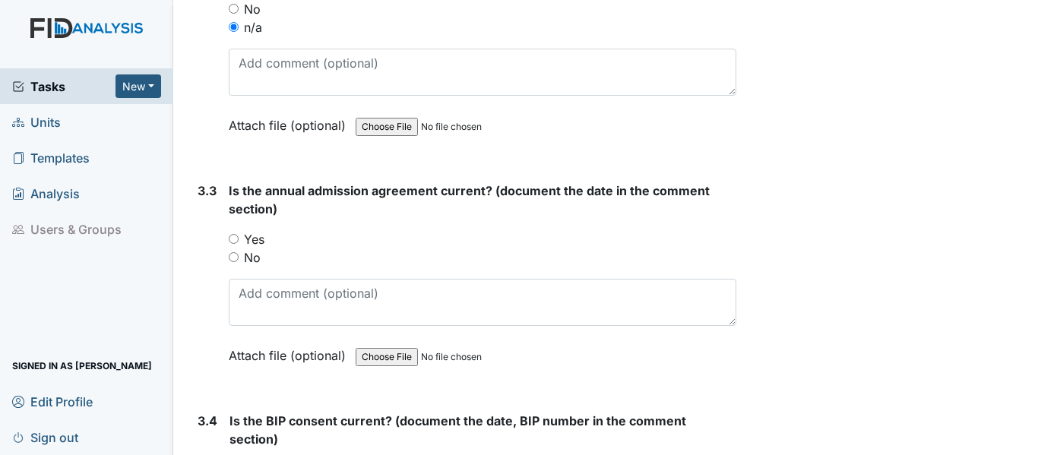
click at [232, 239] on input "Yes" at bounding box center [234, 239] width 10 height 10
radio input "true"
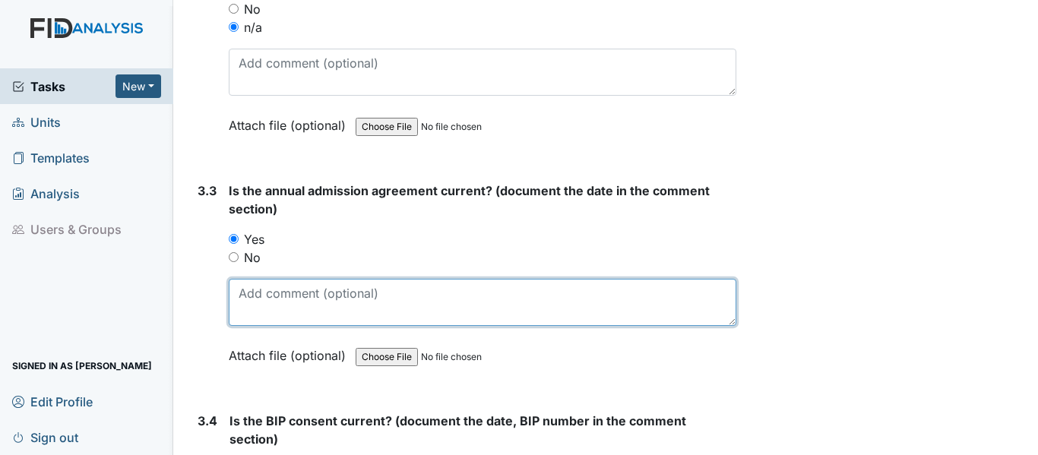
click at [242, 299] on textarea at bounding box center [482, 302] width 507 height 47
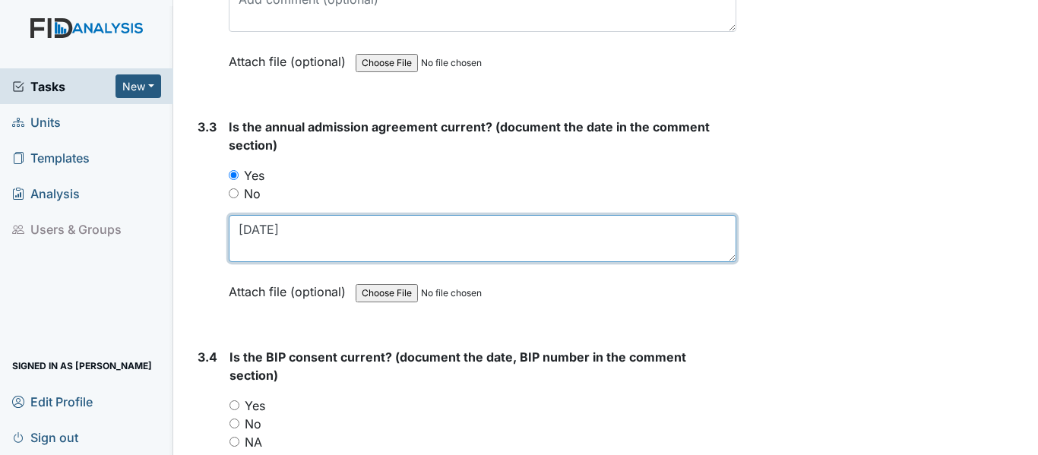
scroll to position [4178, 0]
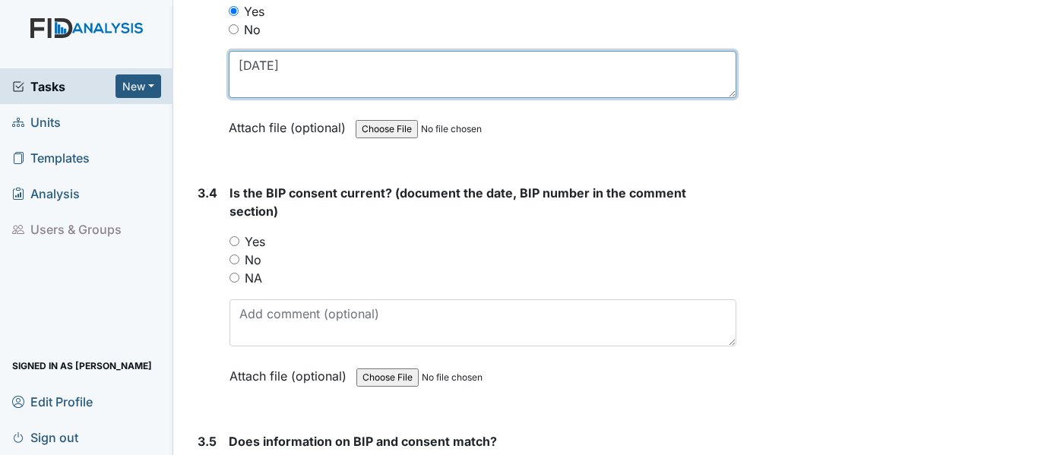
type textarea "4-3-25"
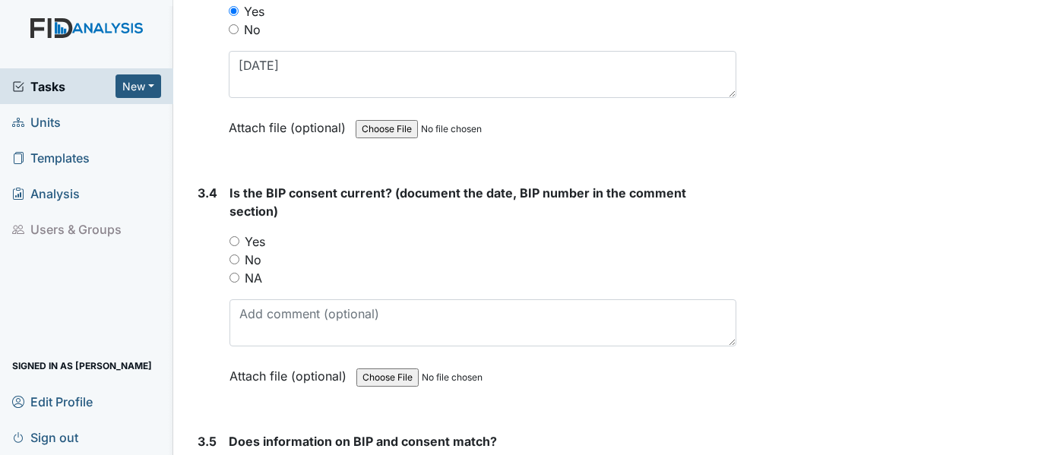
click at [235, 240] on input "Yes" at bounding box center [234, 241] width 10 height 10
radio input "true"
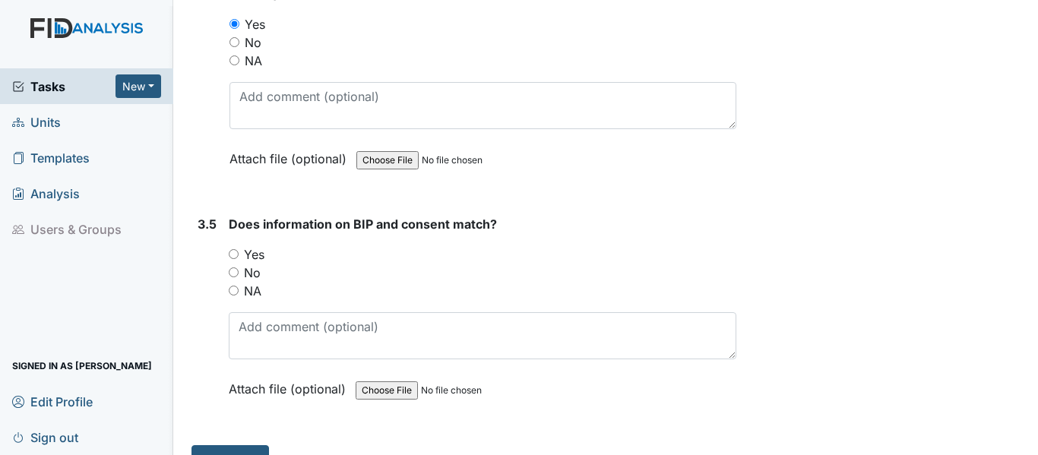
scroll to position [4406, 0]
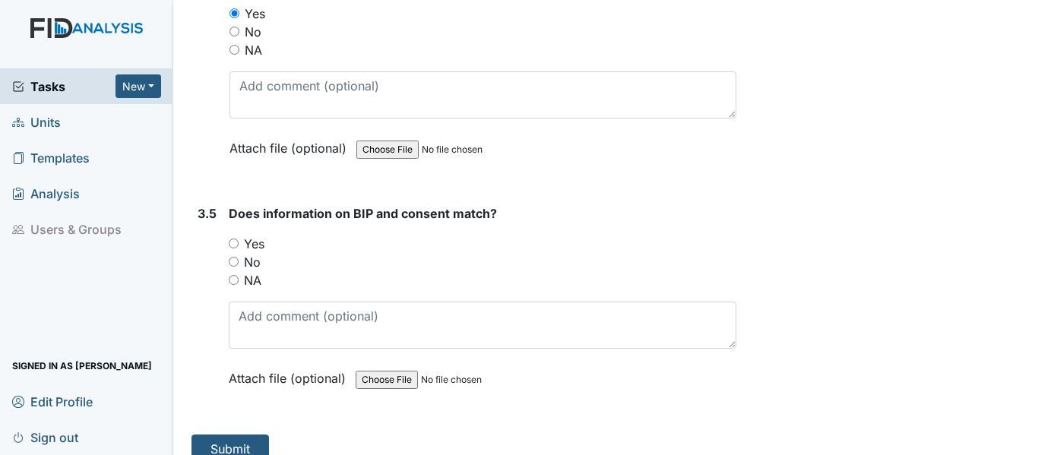
click at [227, 232] on div "3.5 Does information on BIP and consent match? You must select one of the below…" at bounding box center [463, 307] width 545 height 206
click at [232, 248] on input "Yes" at bounding box center [234, 244] width 10 height 10
radio input "true"
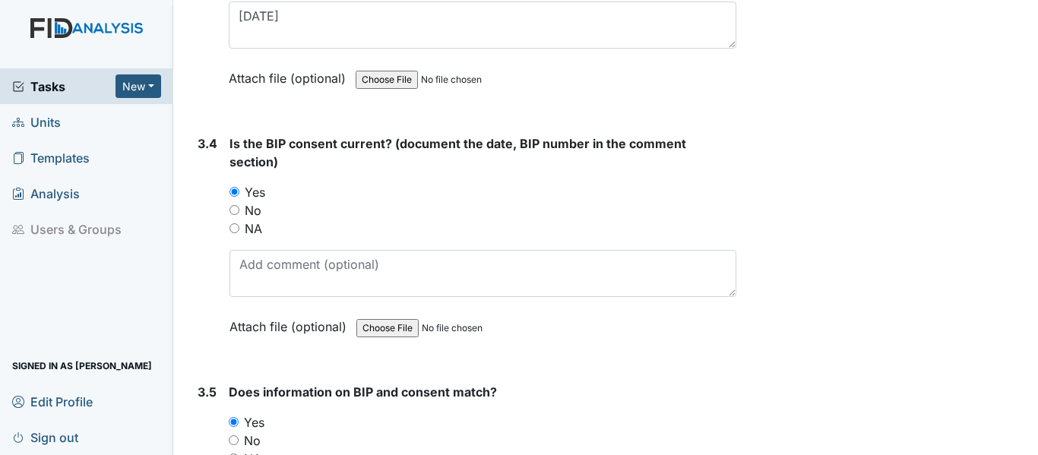
scroll to position [4254, 0]
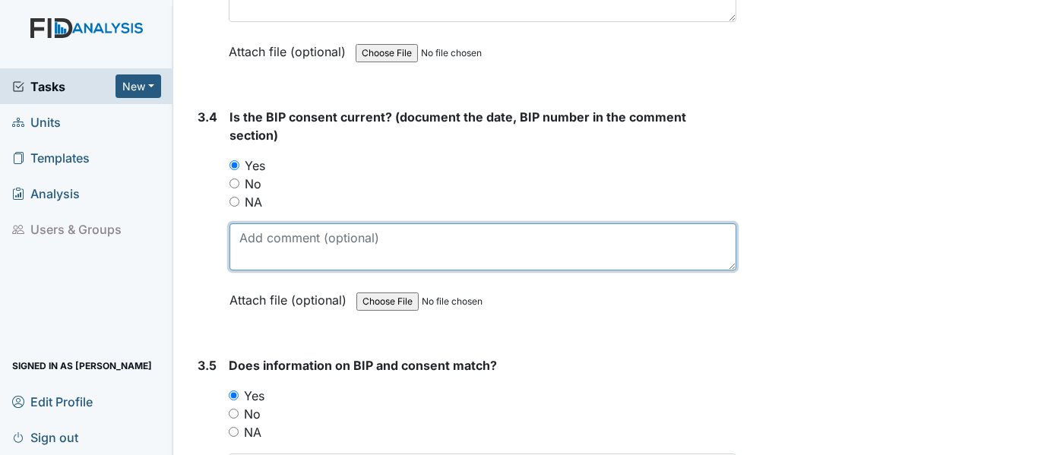
click at [246, 229] on textarea at bounding box center [482, 246] width 507 height 47
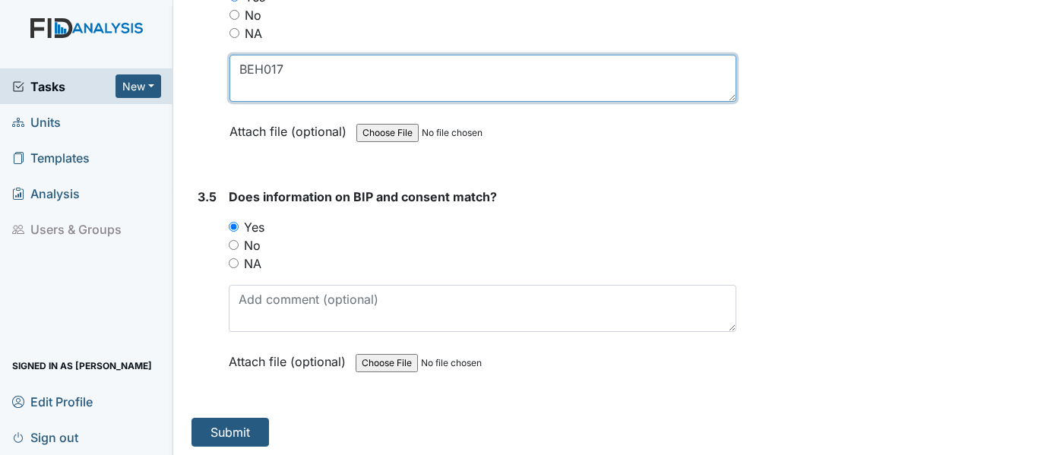
scroll to position [4426, 0]
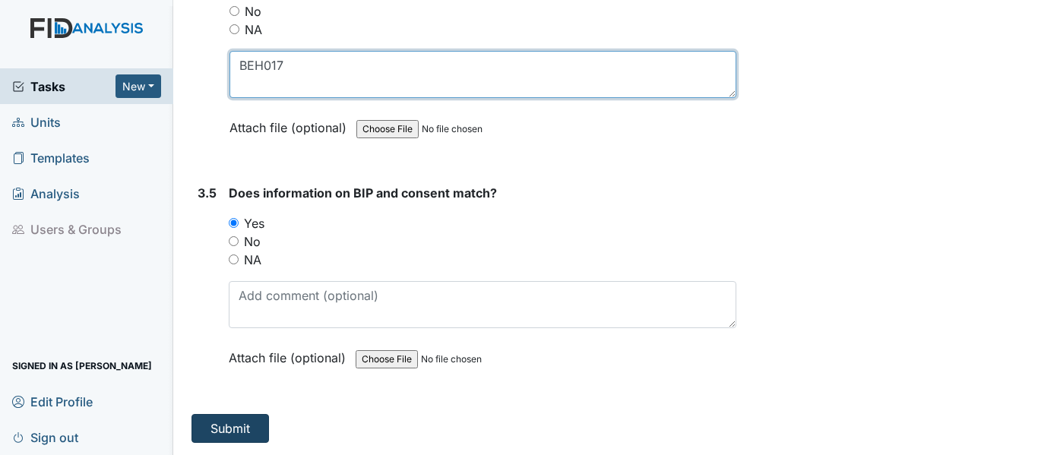
type textarea "BEH017"
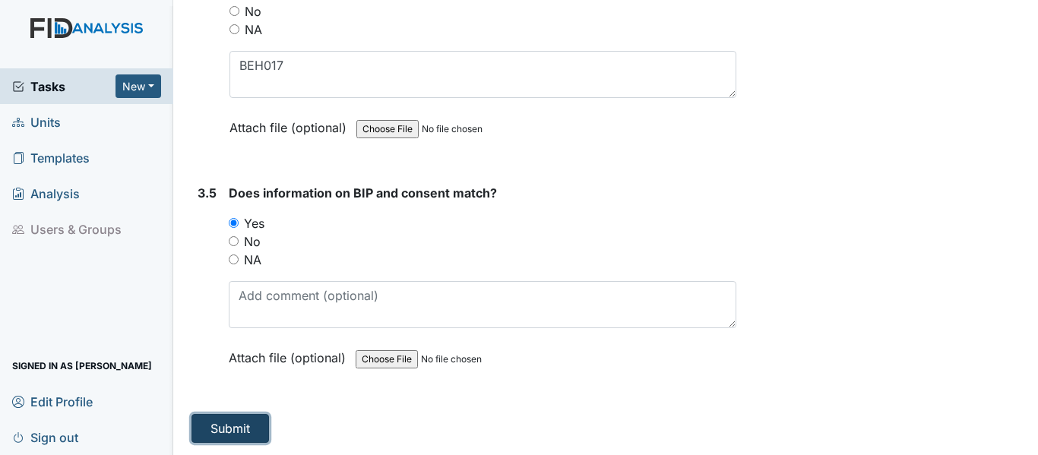
click at [226, 428] on button "Submit" at bounding box center [229, 428] width 77 height 29
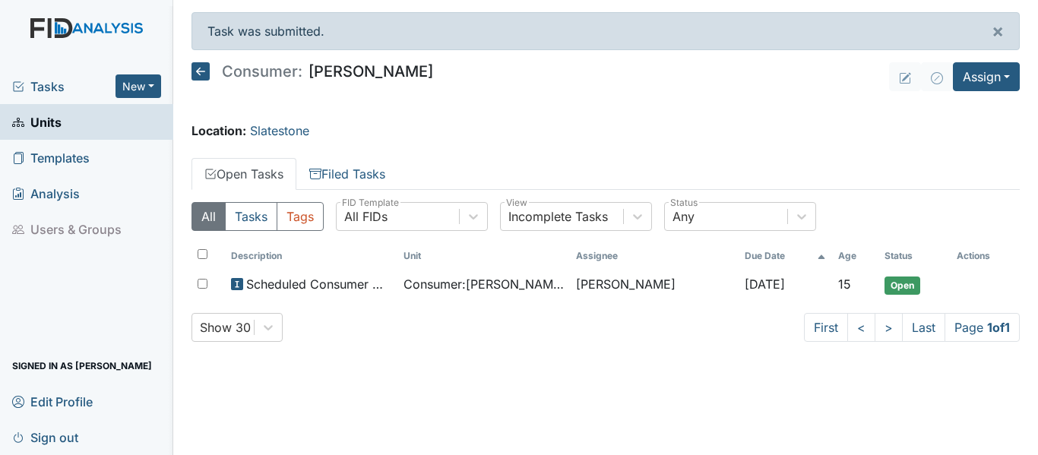
click at [197, 71] on icon at bounding box center [200, 71] width 18 height 18
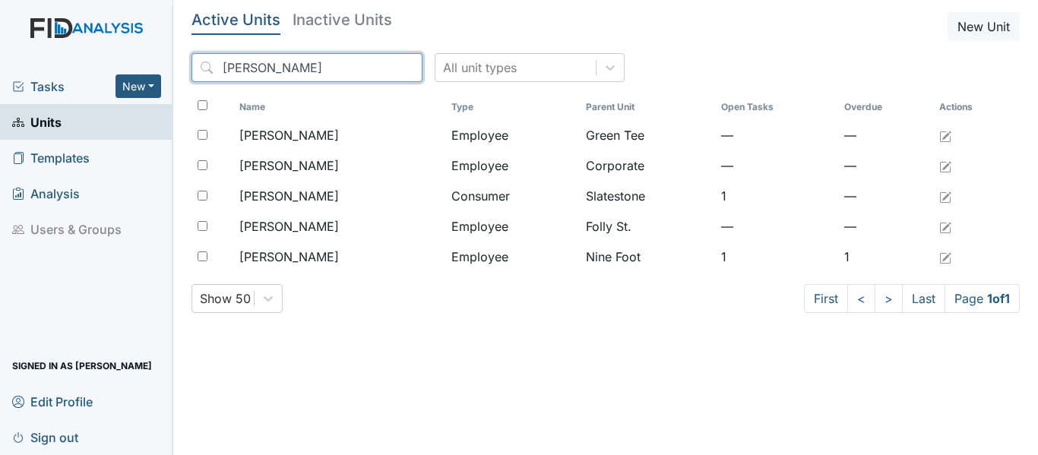
click at [257, 64] on input "[PERSON_NAME]" at bounding box center [306, 67] width 231 height 29
type input "T"
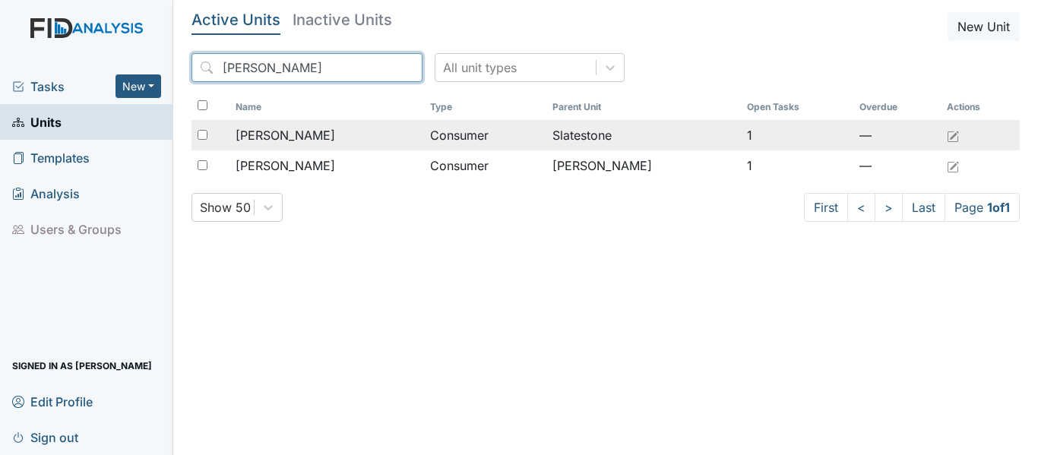
type input "[PERSON_NAME]"
click at [318, 133] on span "[PERSON_NAME]" at bounding box center [285, 135] width 100 height 18
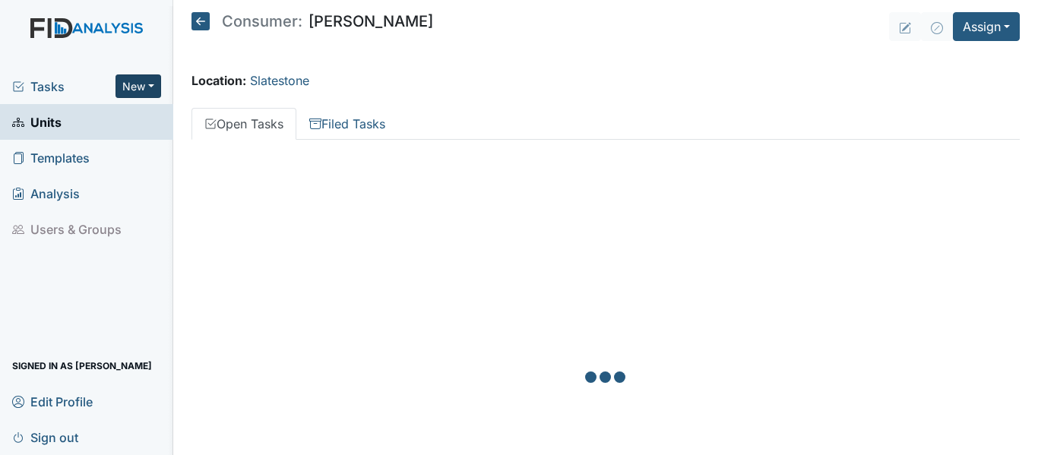
click at [148, 81] on button "New" at bounding box center [138, 86] width 46 height 24
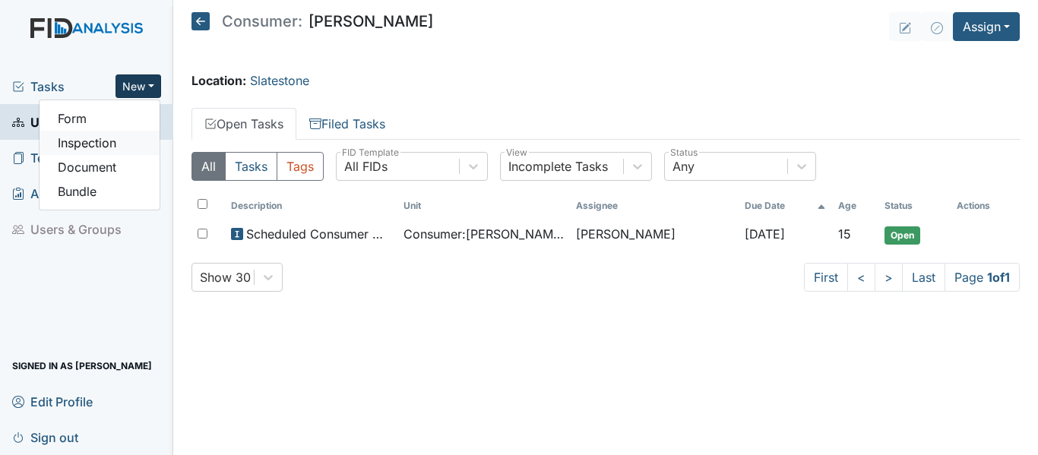
click at [78, 146] on link "Inspection" at bounding box center [100, 143] width 120 height 24
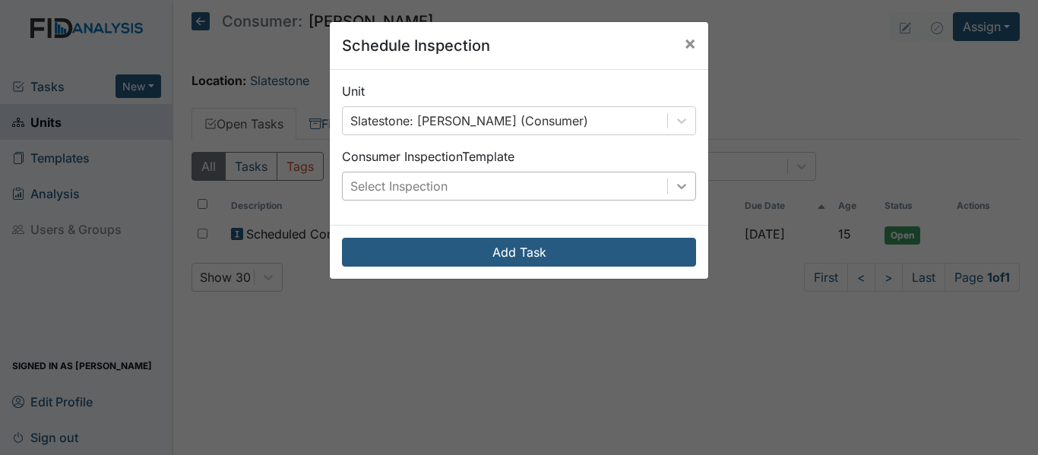
click at [682, 191] on icon at bounding box center [681, 186] width 15 height 15
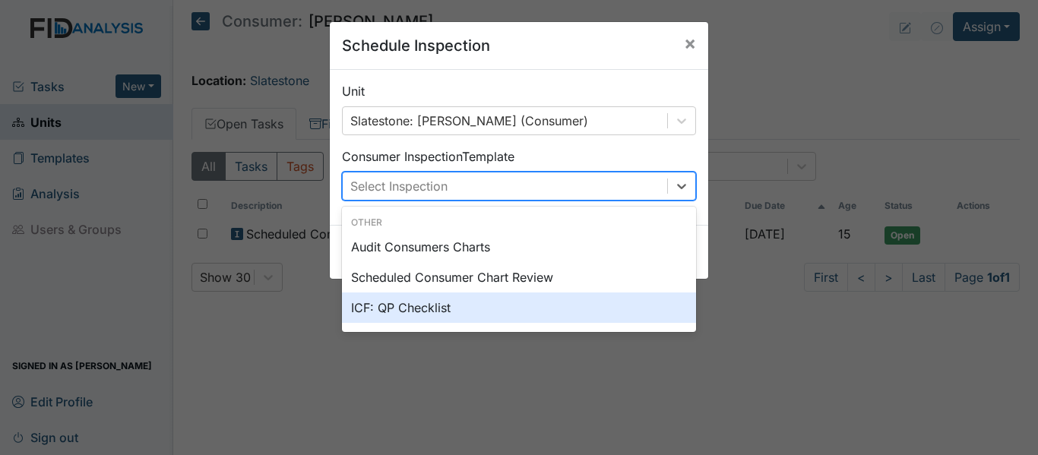
click at [387, 308] on div "ICF: QP Checklist" at bounding box center [519, 307] width 354 height 30
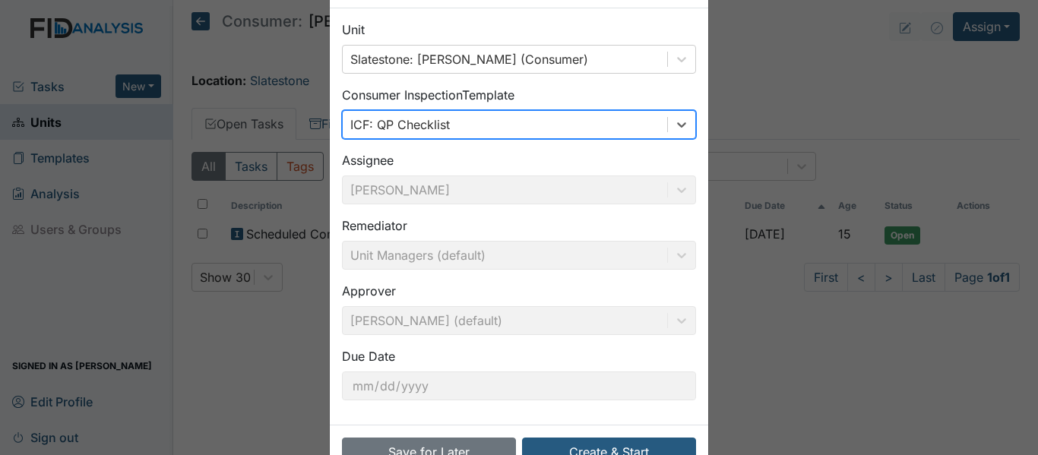
scroll to position [107, 0]
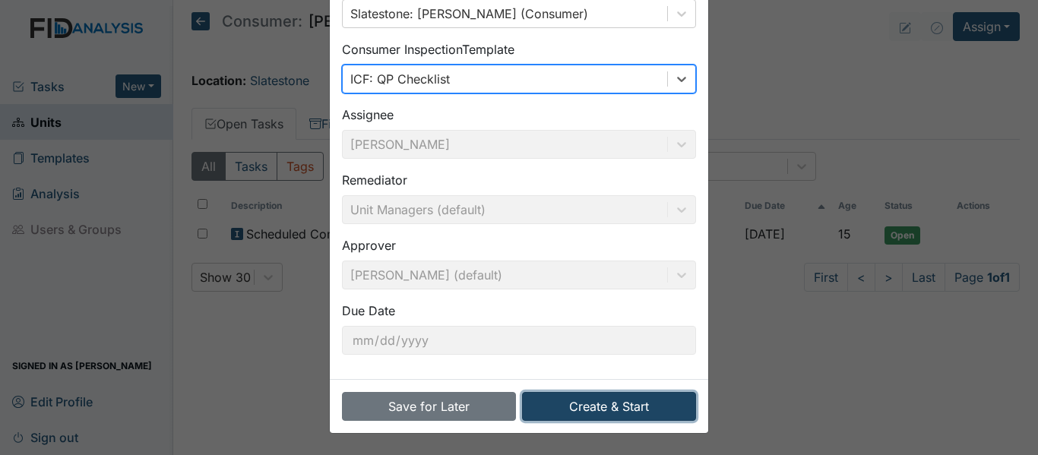
click at [603, 409] on button "Create & Start" at bounding box center [609, 406] width 174 height 29
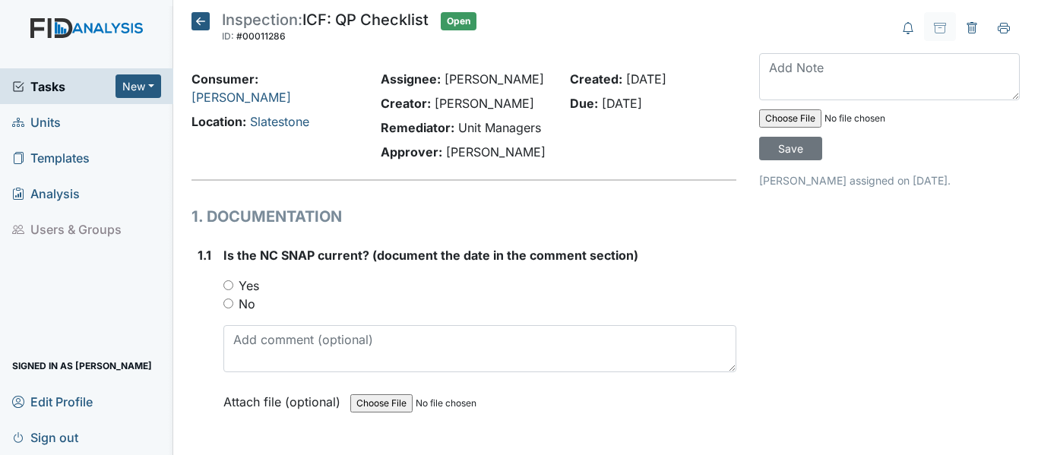
click at [225, 286] on input "Yes" at bounding box center [228, 285] width 10 height 10
radio input "true"
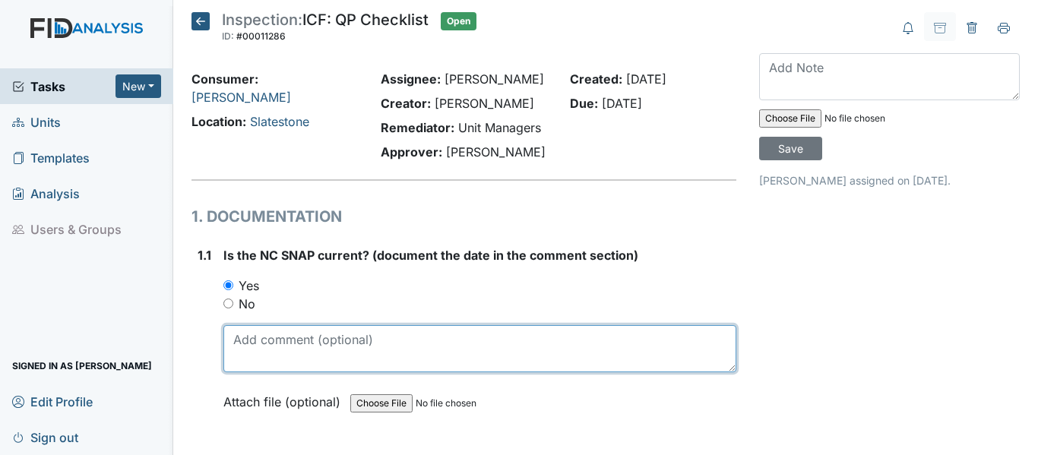
drag, startPoint x: 239, startPoint y: 350, endPoint x: 261, endPoint y: 340, distance: 24.8
click at [239, 349] on textarea at bounding box center [479, 348] width 513 height 47
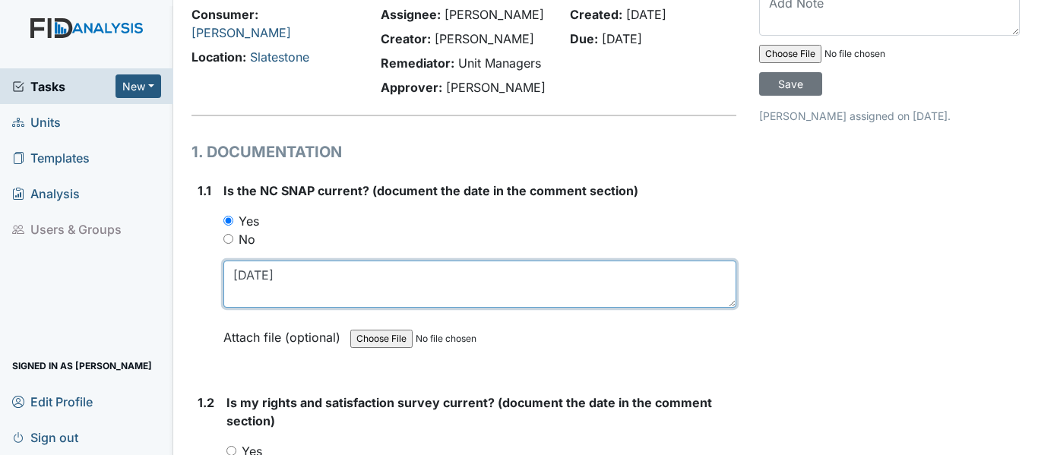
scroll to position [228, 0]
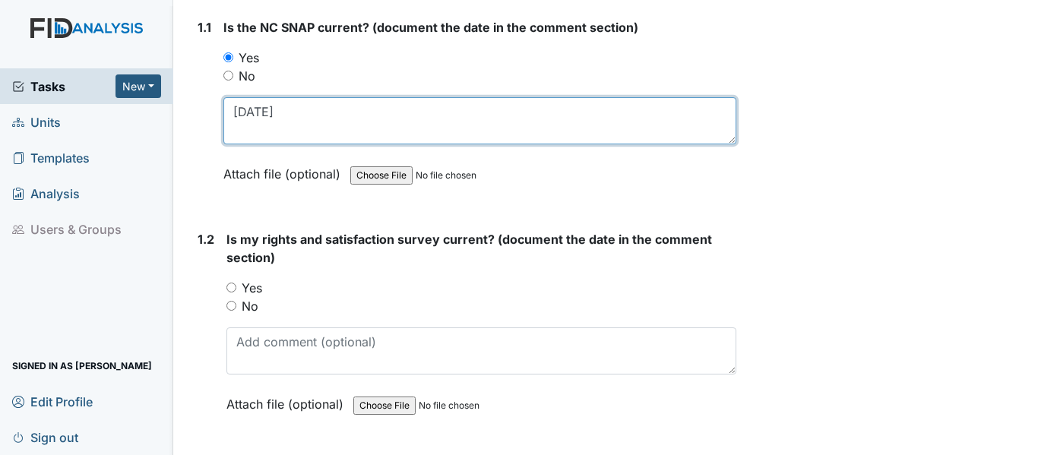
type textarea "[DATE]"
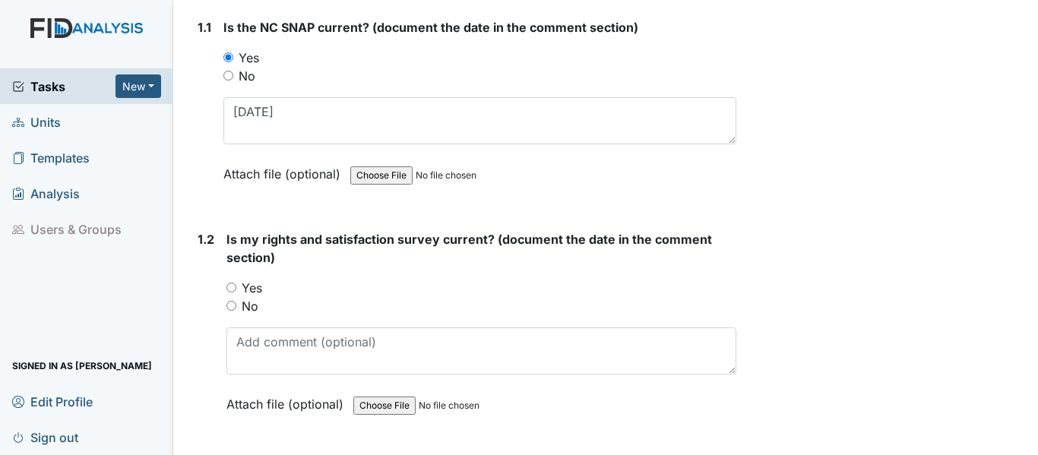
click at [229, 290] on input "Yes" at bounding box center [231, 288] width 10 height 10
radio input "true"
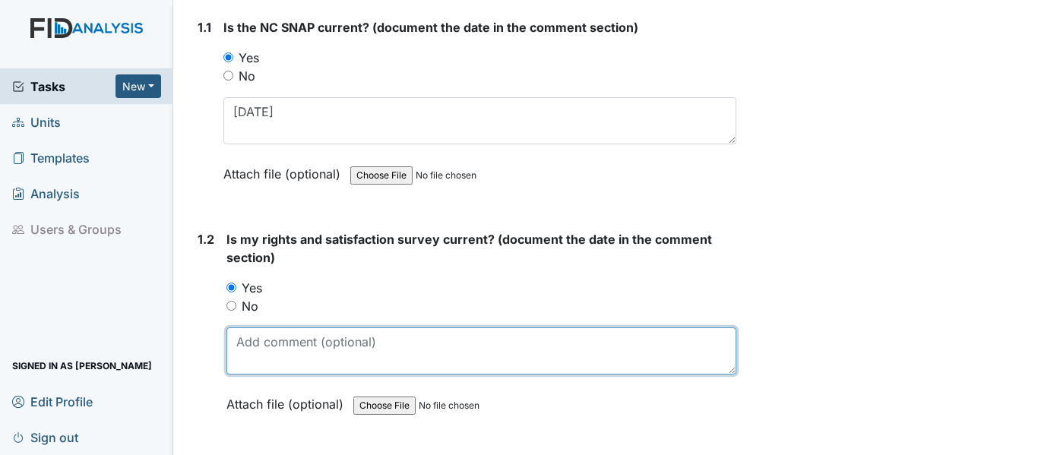
click at [245, 345] on textarea at bounding box center [481, 350] width 510 height 47
drag, startPoint x: 236, startPoint y: 342, endPoint x: 289, endPoint y: 330, distance: 53.8
click at [289, 330] on textarea "[DATE]" at bounding box center [481, 350] width 510 height 47
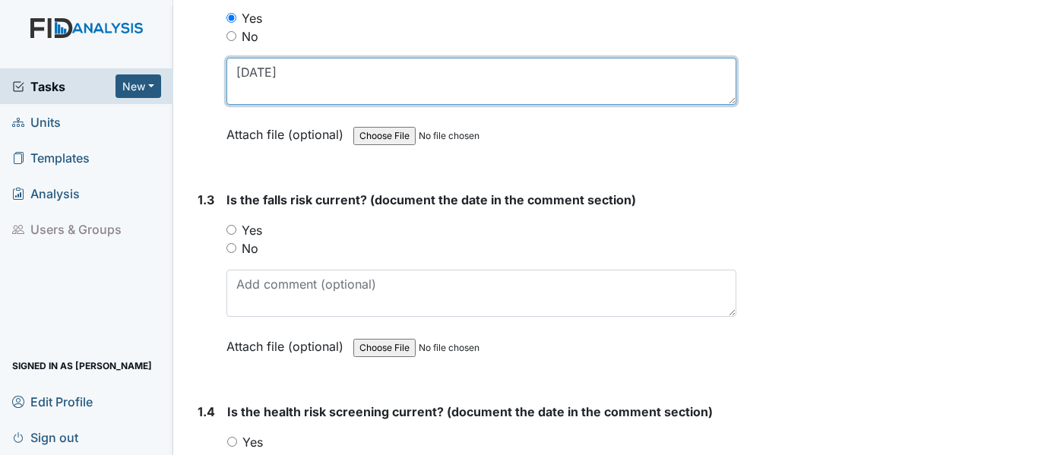
scroll to position [532, 0]
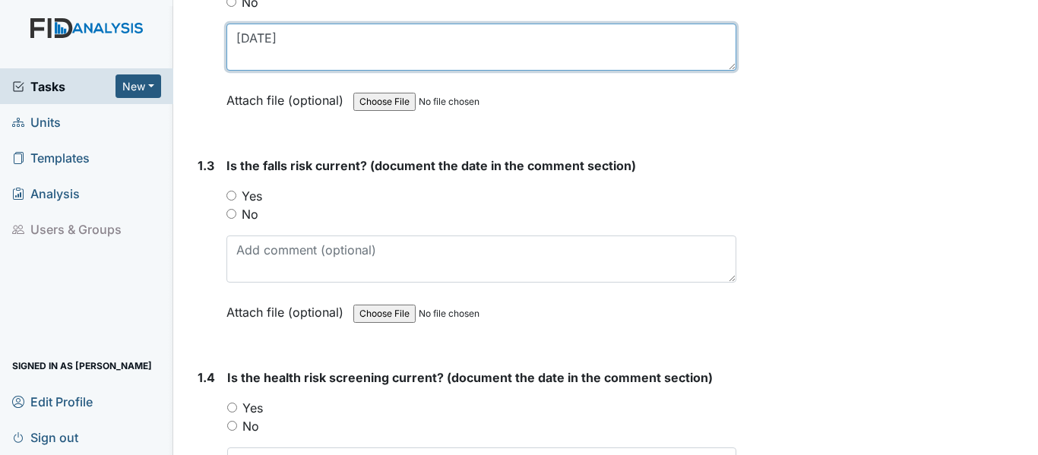
type textarea "[DATE]"
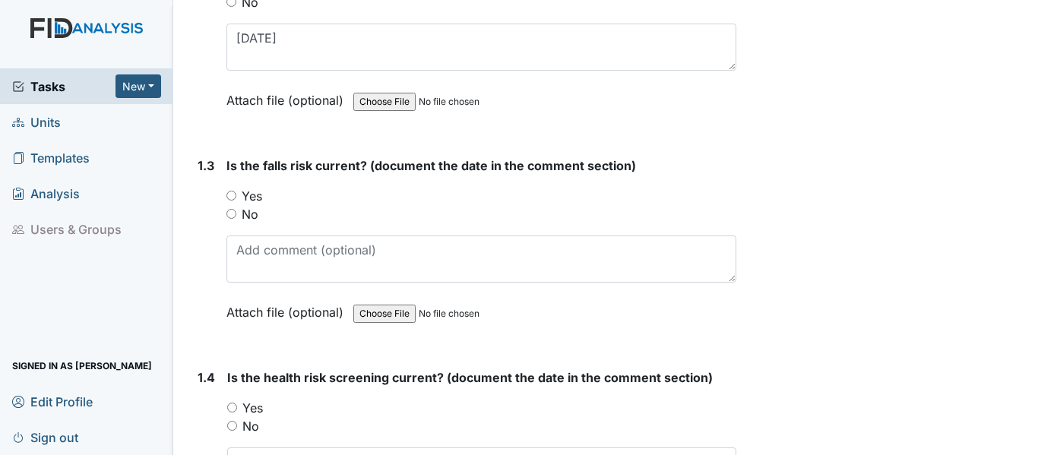
click at [230, 196] on input "Yes" at bounding box center [231, 196] width 10 height 10
radio input "true"
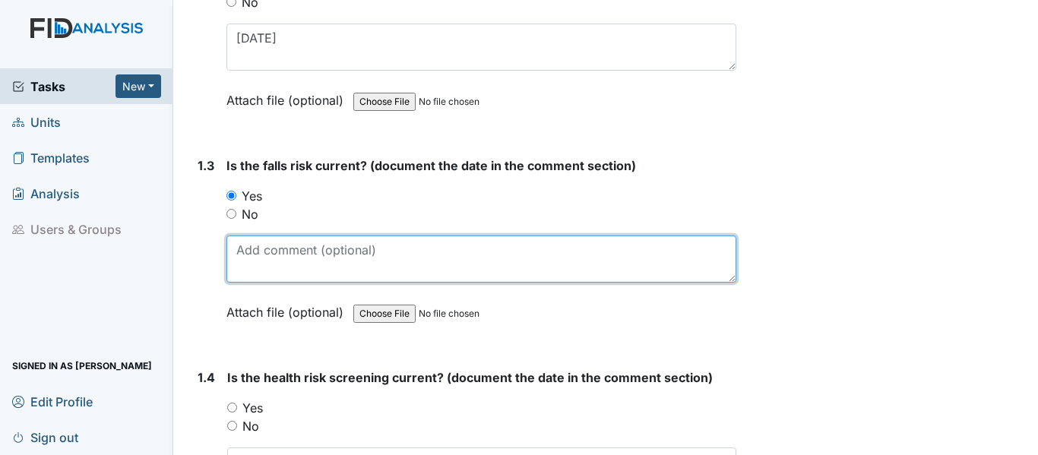
click at [242, 255] on textarea at bounding box center [481, 258] width 510 height 47
paste textarea "4-18-25"
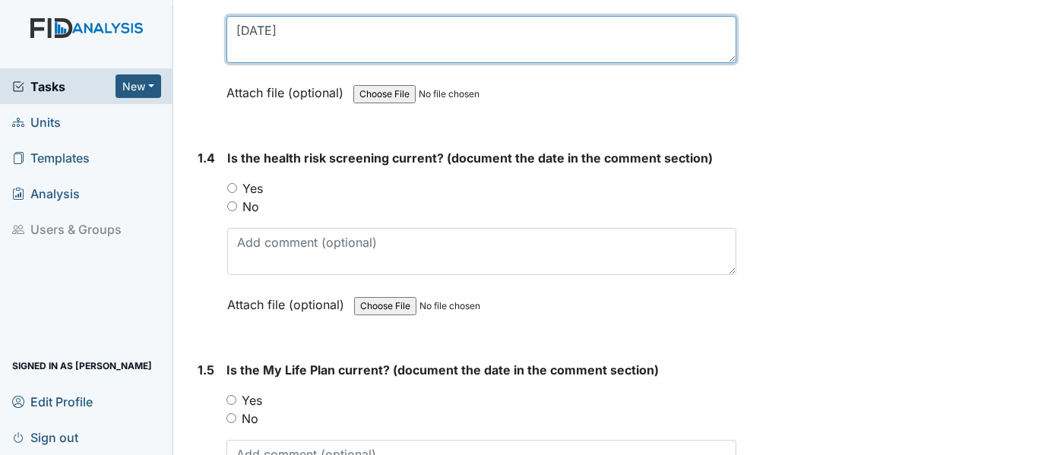
scroll to position [760, 0]
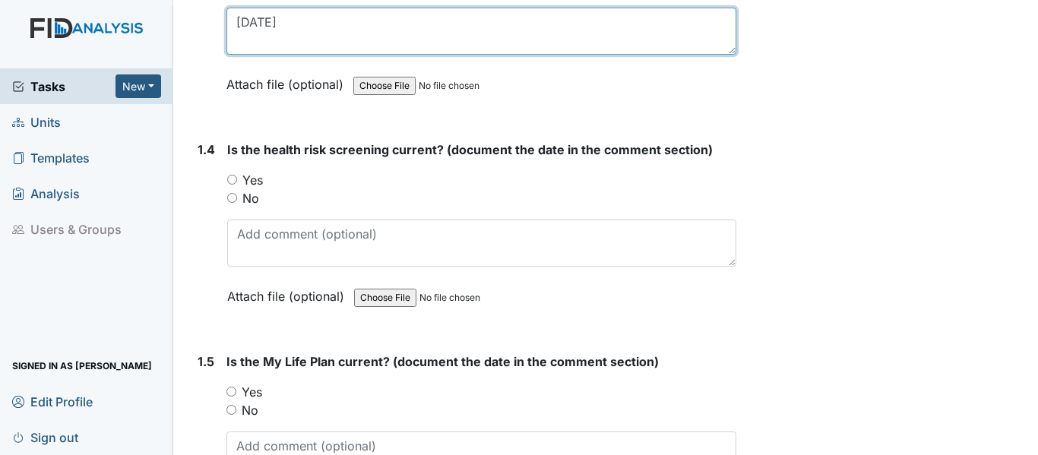
type textarea "4-18-25"
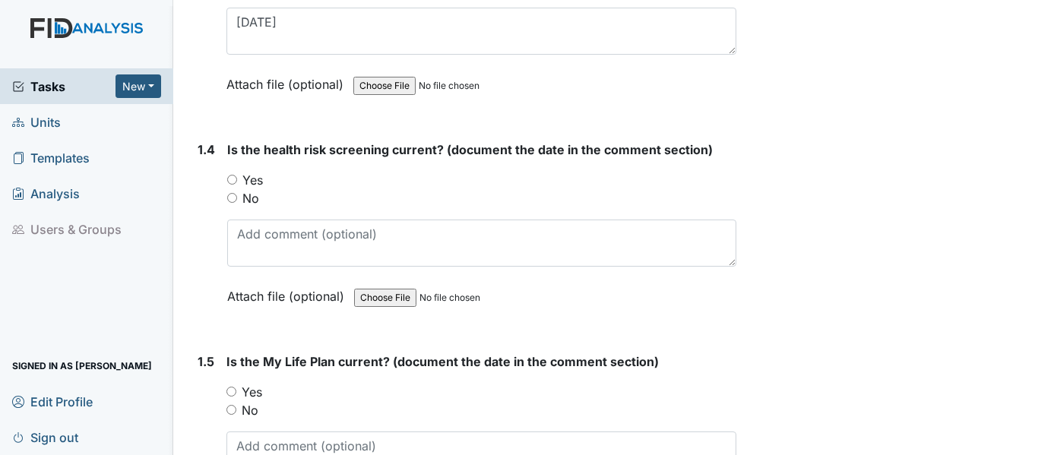
click at [233, 179] on input "Yes" at bounding box center [232, 180] width 10 height 10
radio input "true"
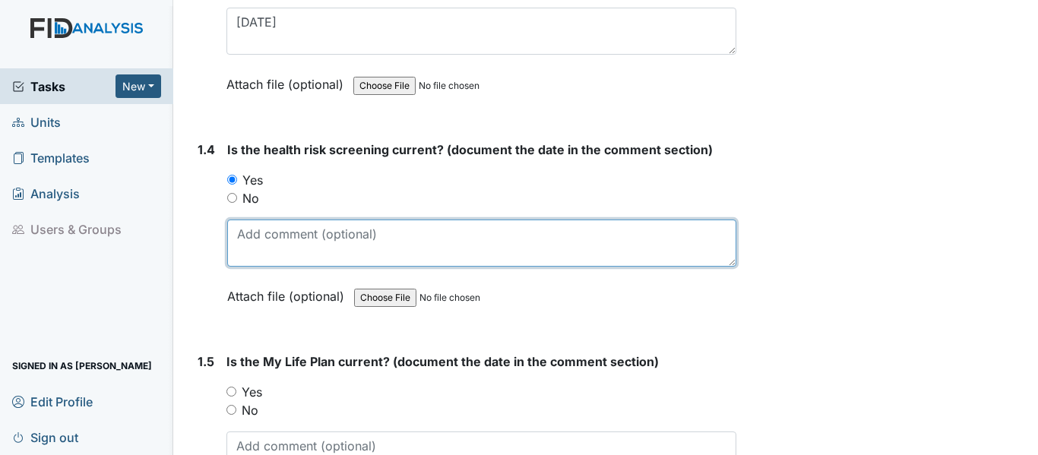
paste textarea "4-18-25"
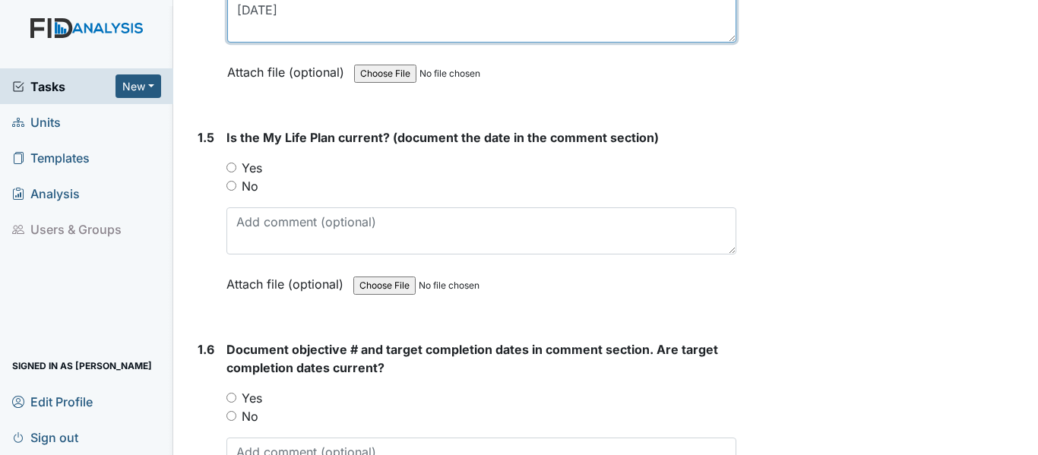
scroll to position [988, 0]
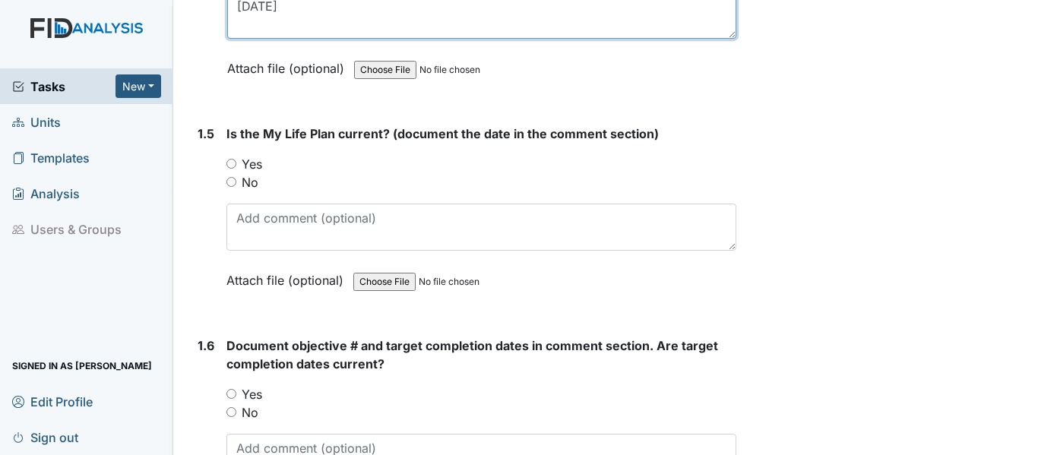
type textarea "4-18-25"
click at [232, 162] on input "Yes" at bounding box center [231, 164] width 10 height 10
radio input "true"
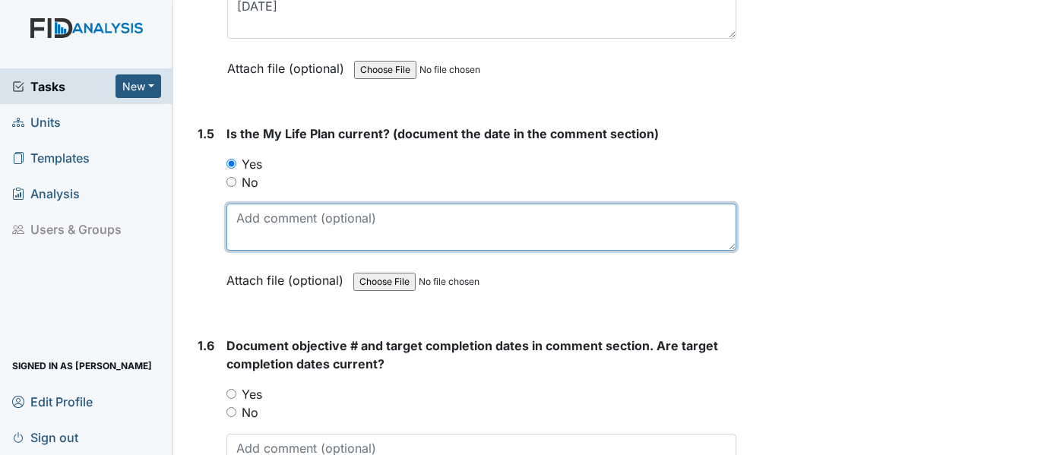
click at [244, 218] on textarea at bounding box center [481, 227] width 510 height 47
paste textarea "4-18-25"
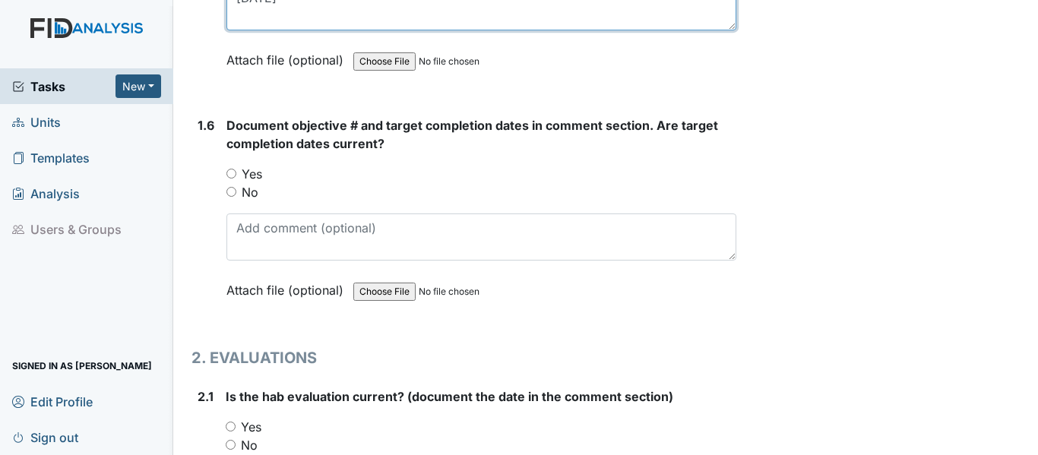
scroll to position [1215, 0]
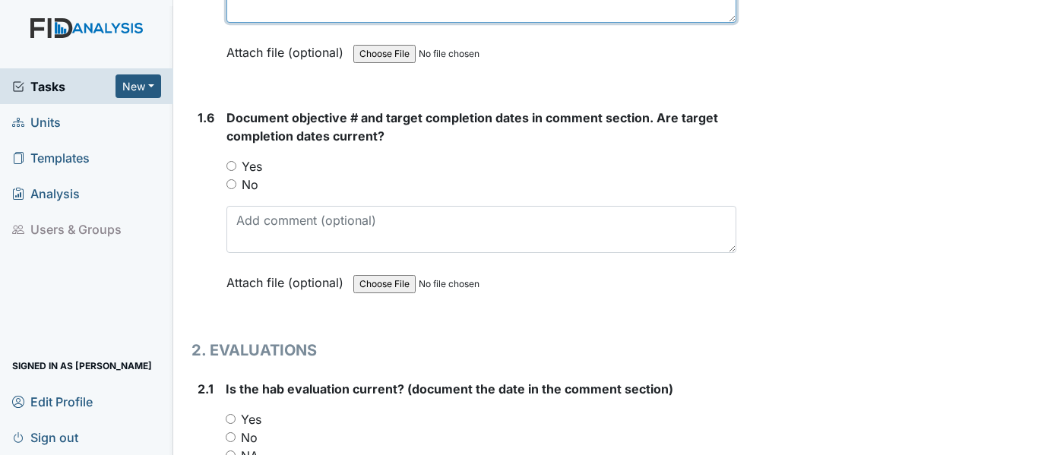
type textarea "4-18-25"
click at [229, 163] on input "Yes" at bounding box center [231, 166] width 10 height 10
radio input "true"
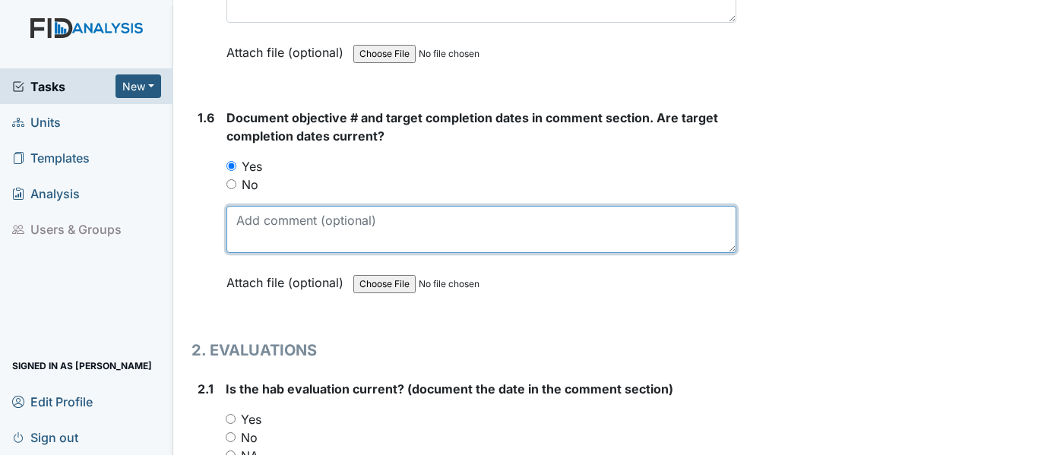
click at [236, 222] on textarea at bounding box center [481, 229] width 510 height 47
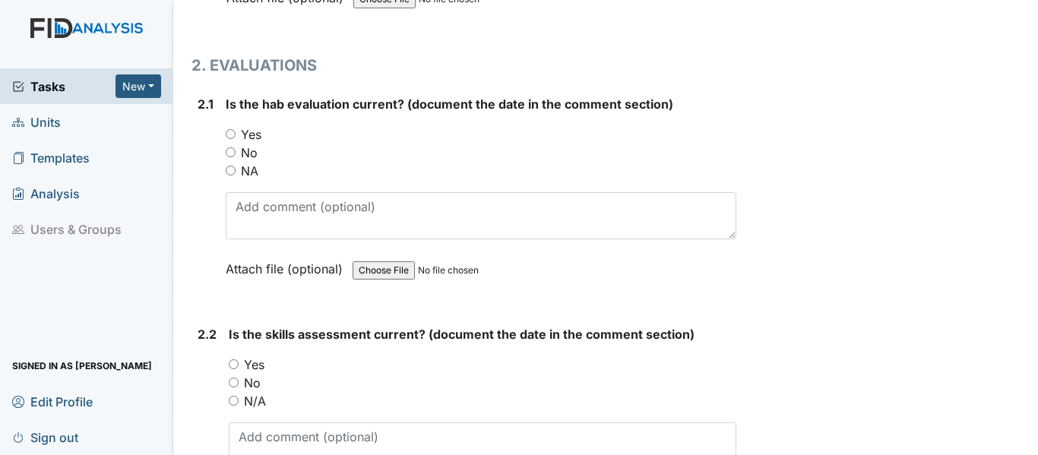
scroll to position [1747, 0]
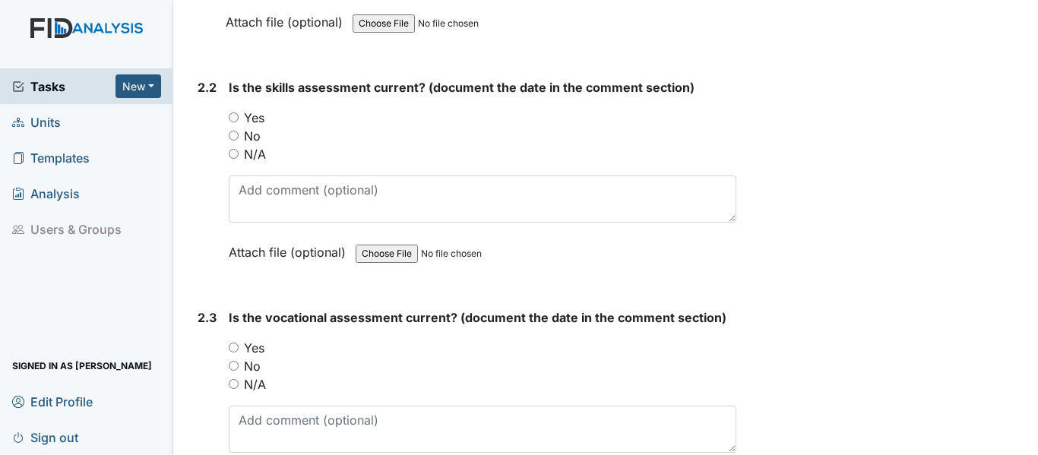
type textarea "SC039, FA044, WK031 and DIL044"
click at [233, 114] on input "Yes" at bounding box center [234, 117] width 10 height 10
radio input "true"
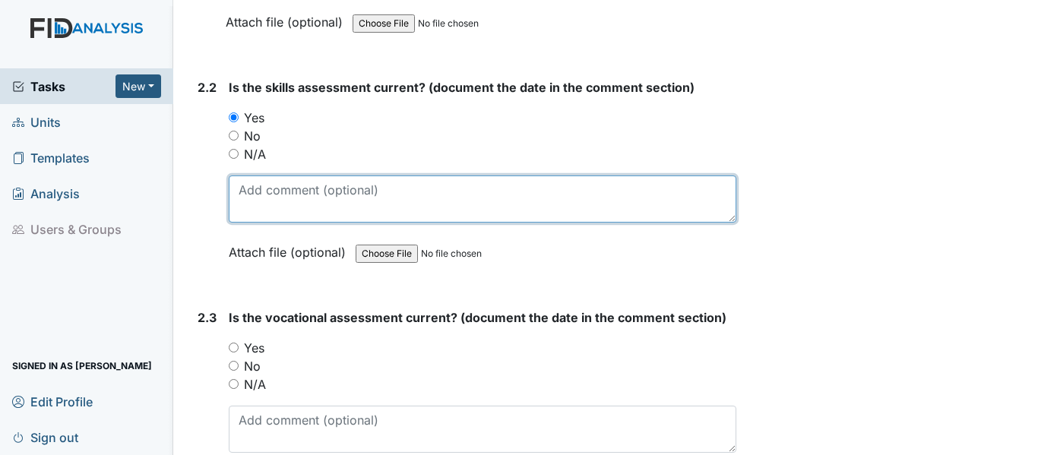
click at [240, 189] on textarea at bounding box center [482, 198] width 507 height 47
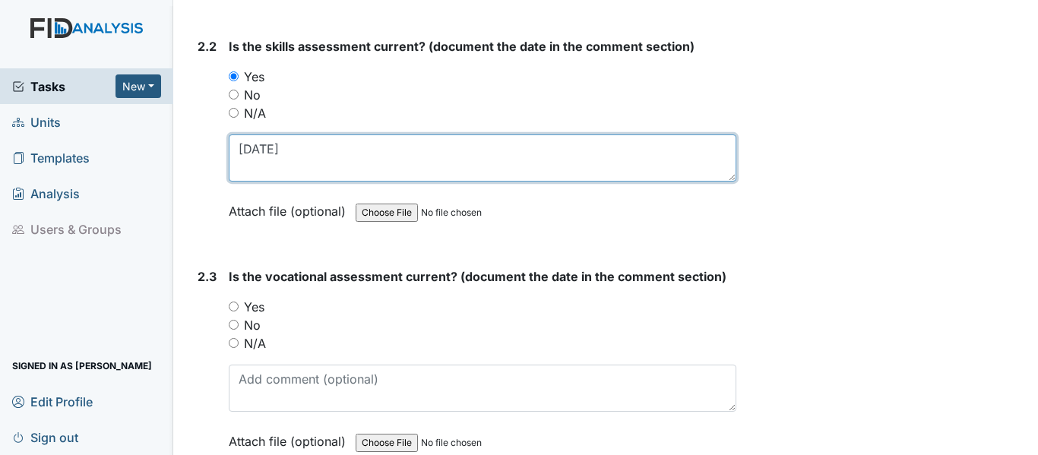
scroll to position [2051, 0]
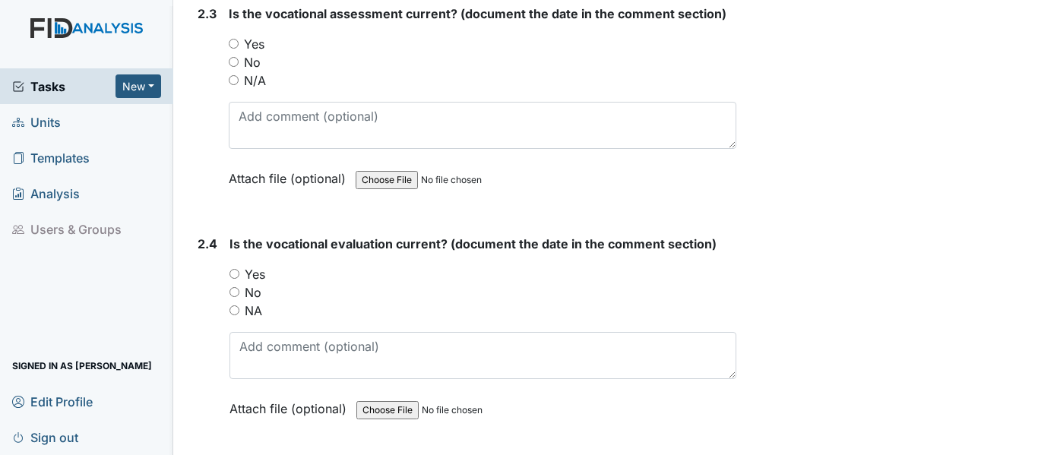
type textarea "4-18-25"
click at [231, 40] on input "Yes" at bounding box center [234, 44] width 10 height 10
radio input "true"
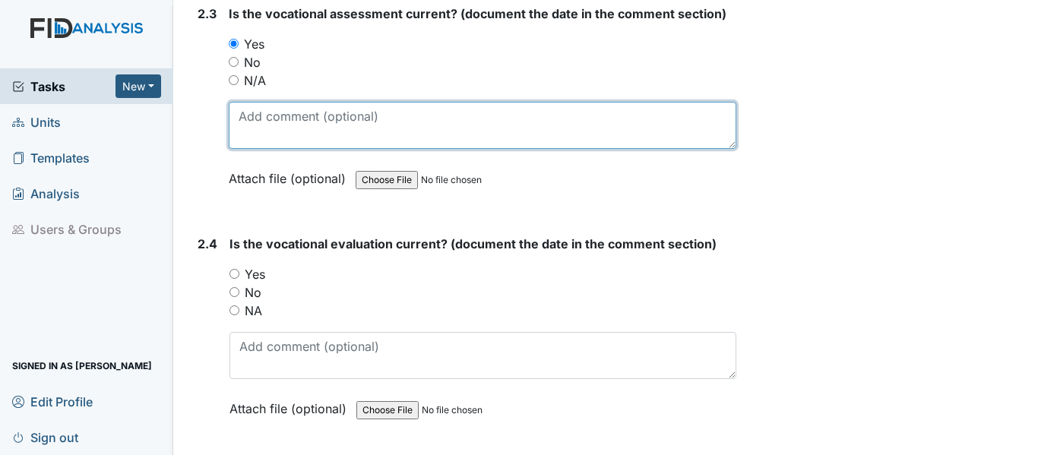
click at [246, 111] on textarea at bounding box center [482, 125] width 507 height 47
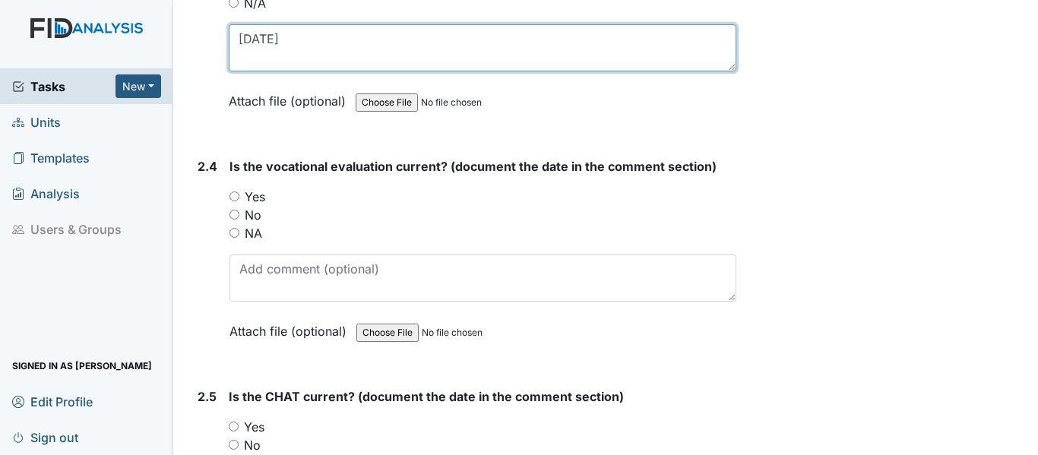
scroll to position [2203, 0]
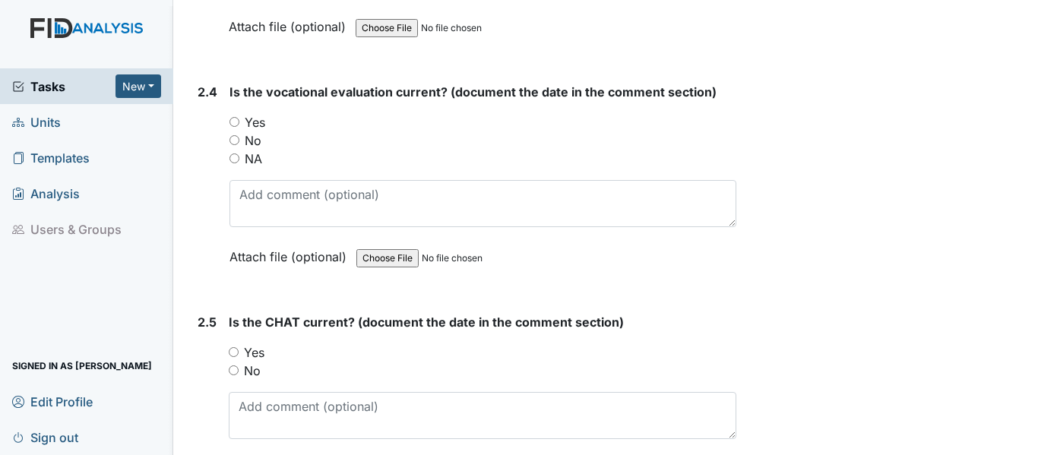
type textarea "4-18-25"
click at [238, 119] on input "Yes" at bounding box center [234, 122] width 10 height 10
radio input "true"
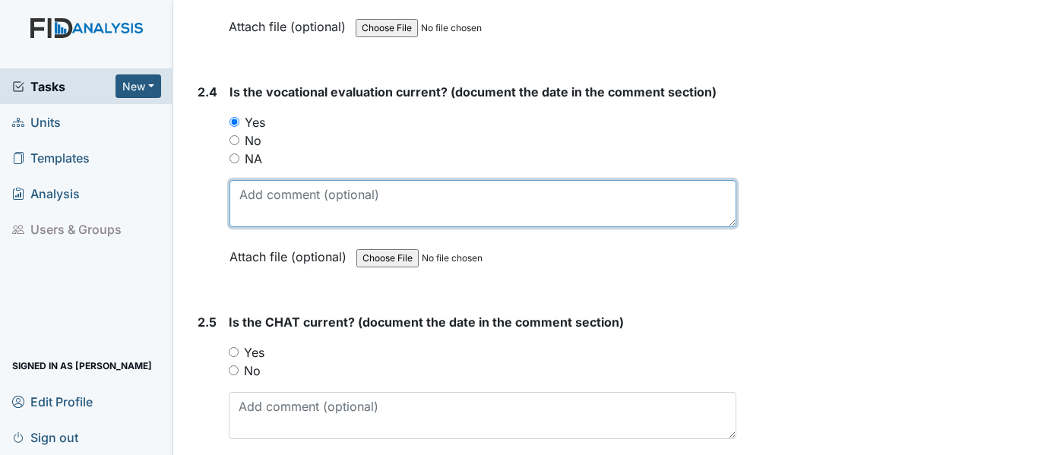
click at [243, 194] on textarea at bounding box center [482, 203] width 507 height 47
click at [254, 190] on textarea at bounding box center [482, 203] width 507 height 47
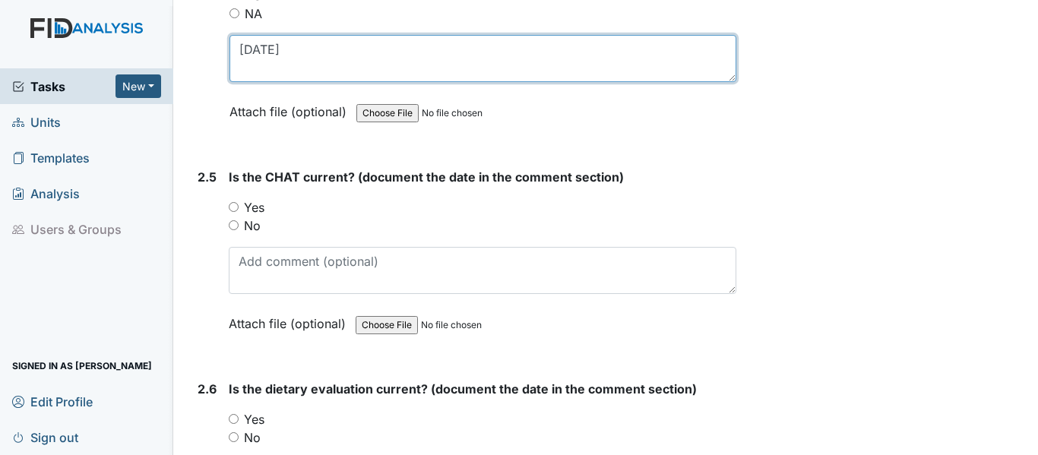
scroll to position [2355, 0]
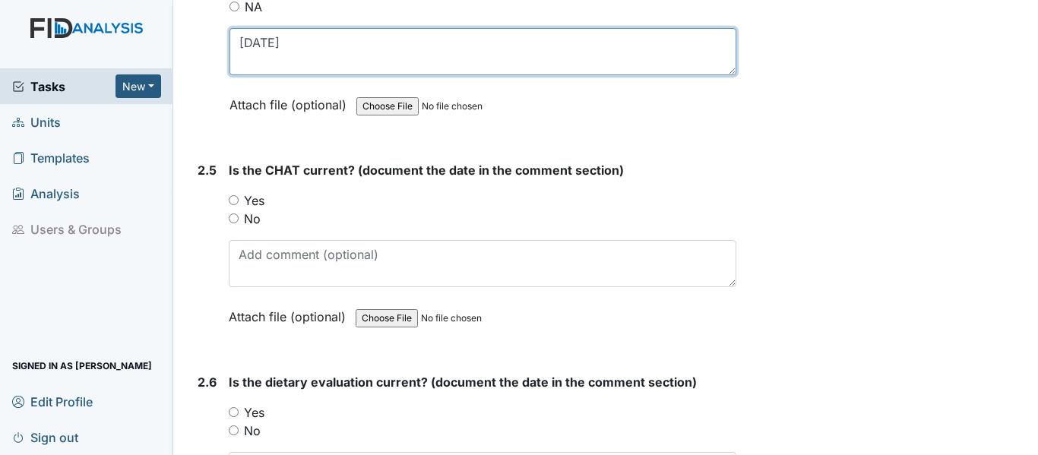
type textarea "4-18-25"
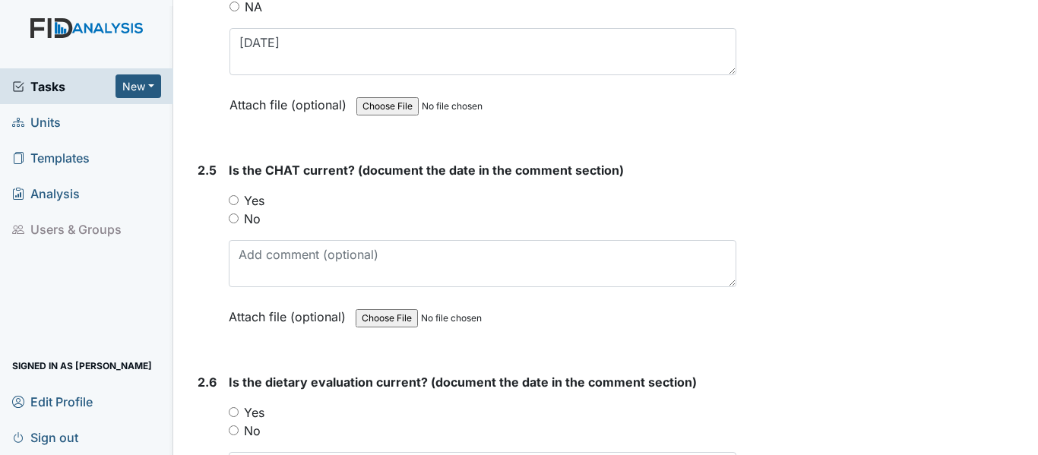
click at [233, 201] on input "Yes" at bounding box center [234, 200] width 10 height 10
radio input "true"
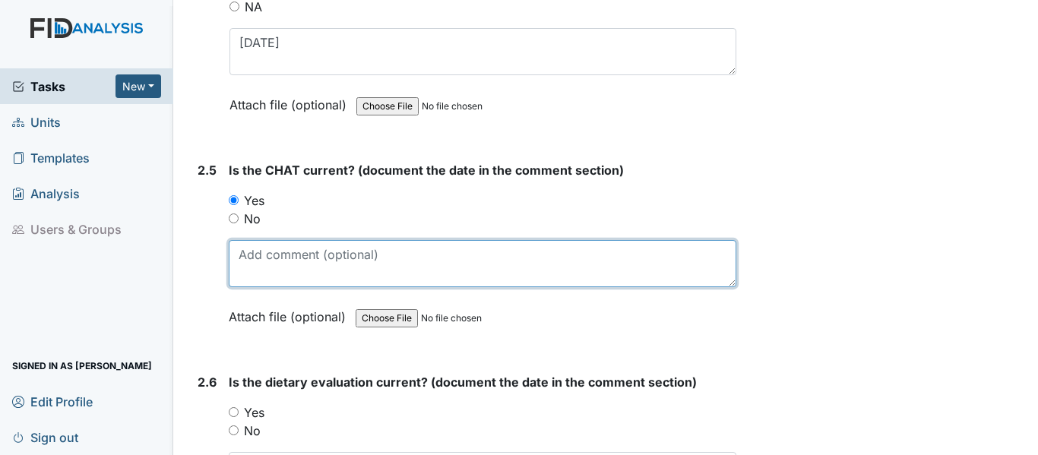
drag, startPoint x: 242, startPoint y: 254, endPoint x: 252, endPoint y: 256, distance: 10.9
click at [244, 256] on textarea at bounding box center [482, 263] width 507 height 47
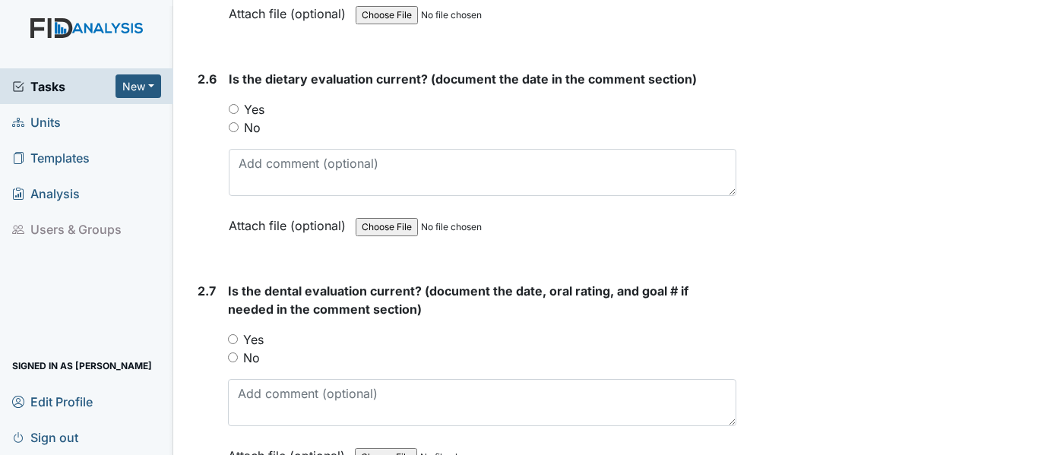
scroll to position [2659, 0]
type textarea "4-18-25"
click at [232, 107] on input "Yes" at bounding box center [234, 108] width 10 height 10
radio input "true"
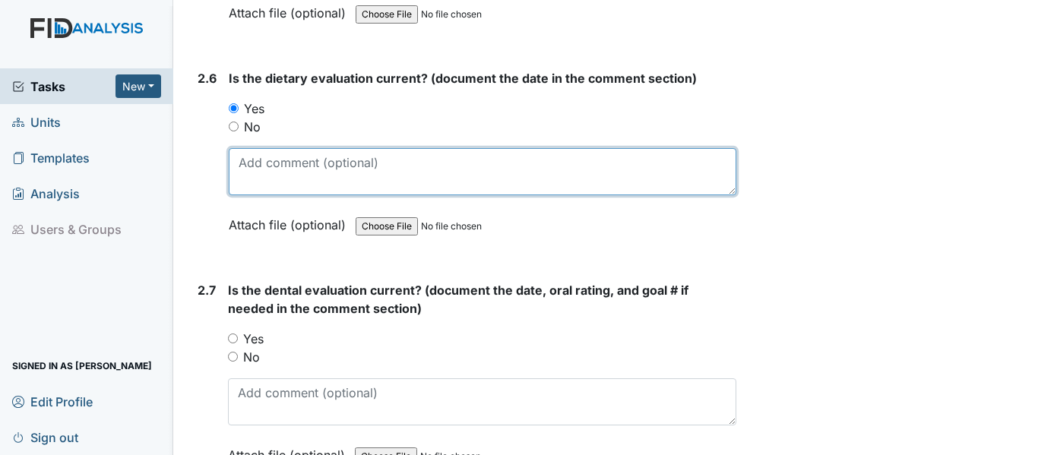
click at [243, 167] on textarea at bounding box center [482, 171] width 507 height 47
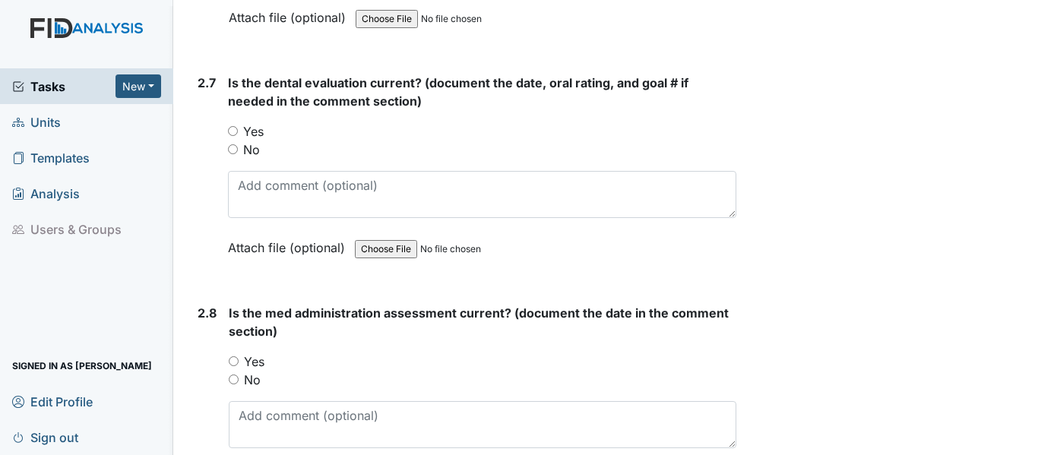
scroll to position [2887, 0]
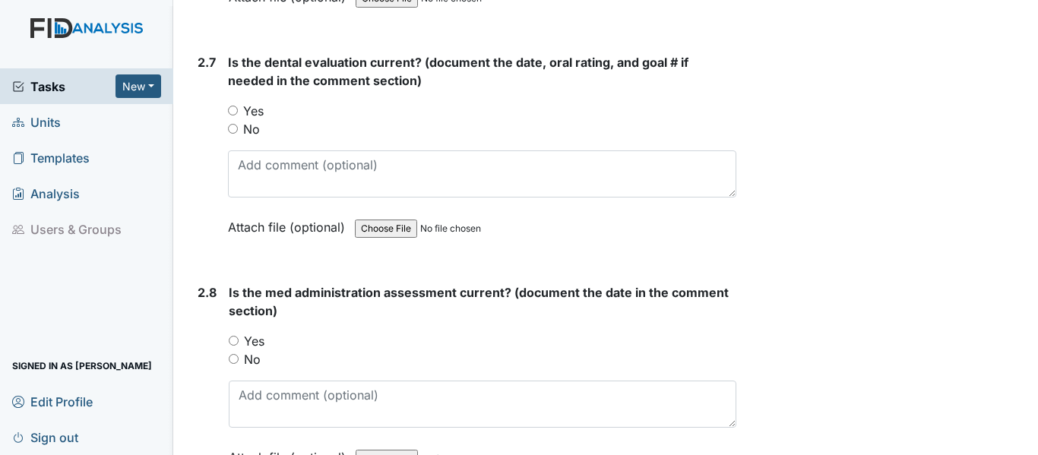
type textarea "5-26-25"
click at [232, 111] on input "Yes" at bounding box center [233, 111] width 10 height 10
radio input "true"
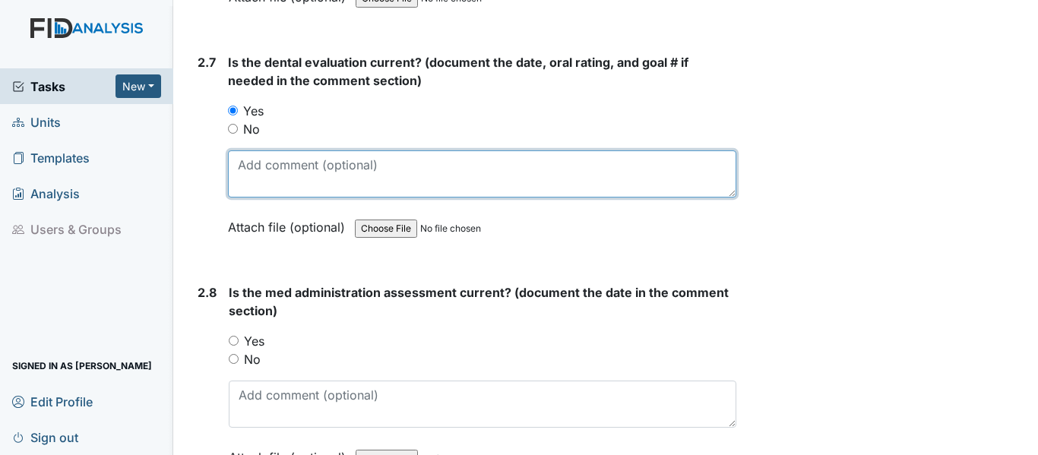
click at [255, 170] on textarea at bounding box center [482, 173] width 508 height 47
type textarea "6-6-25"
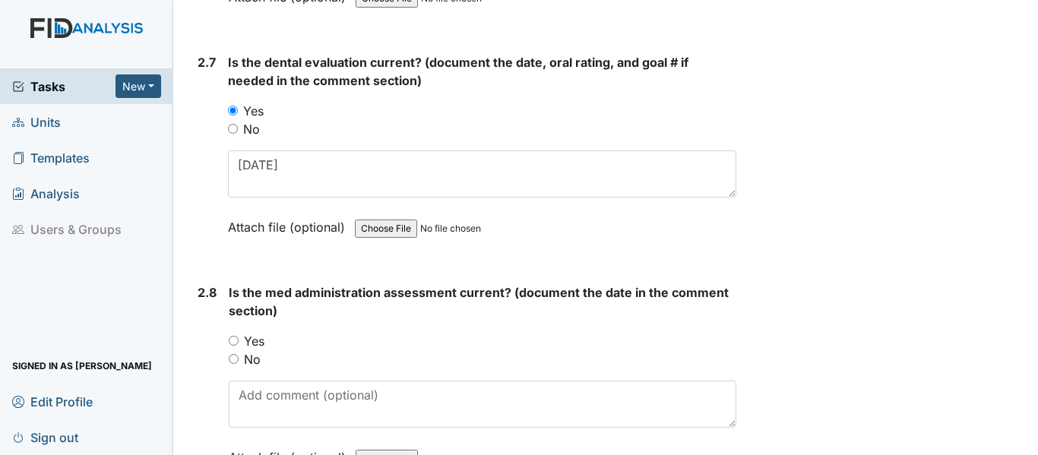
click at [229, 338] on input "Yes" at bounding box center [234, 341] width 10 height 10
radio input "true"
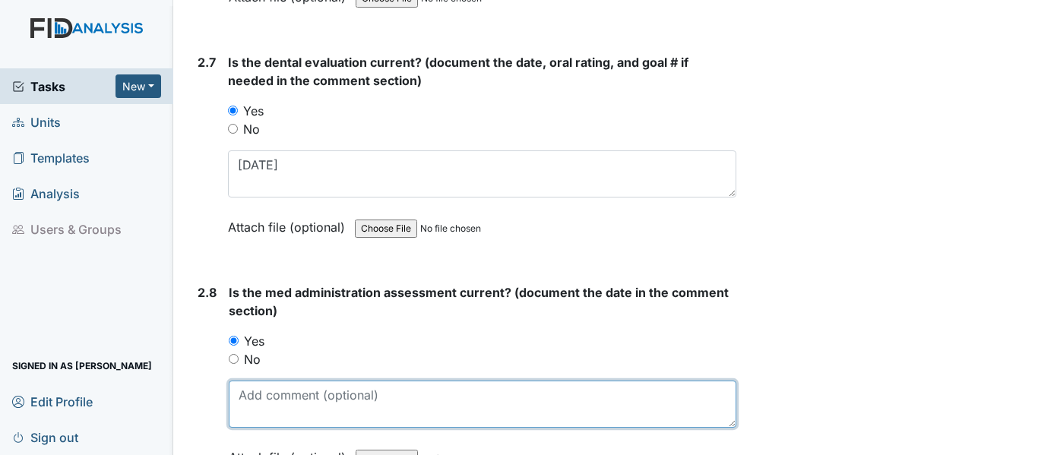
click at [242, 395] on textarea at bounding box center [482, 404] width 507 height 47
click at [239, 394] on textarea at bounding box center [482, 404] width 507 height 47
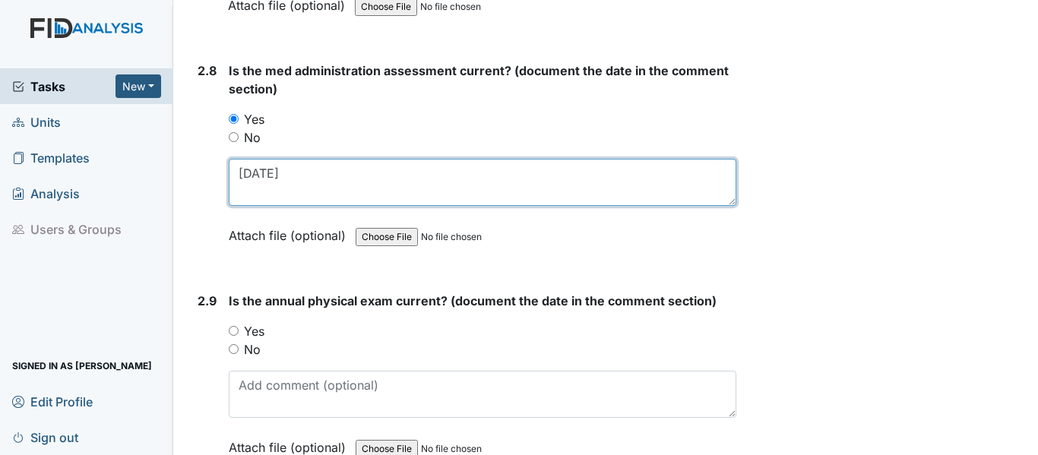
scroll to position [3115, 0]
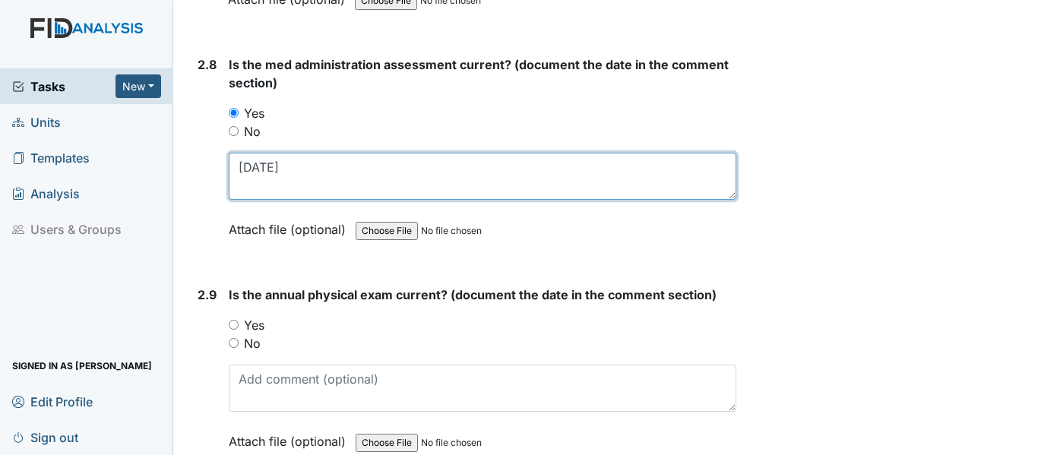
type textarea "3-27-25"
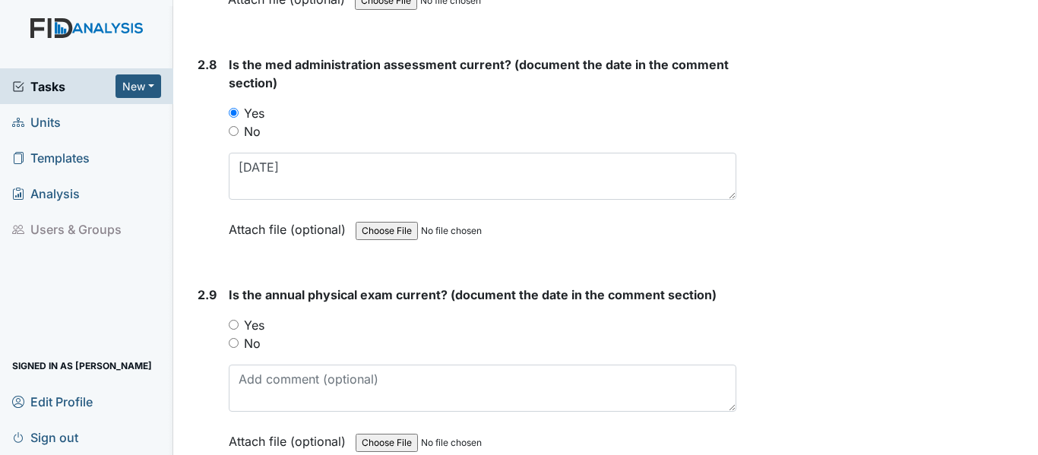
click at [234, 323] on input "Yes" at bounding box center [234, 325] width 10 height 10
radio input "true"
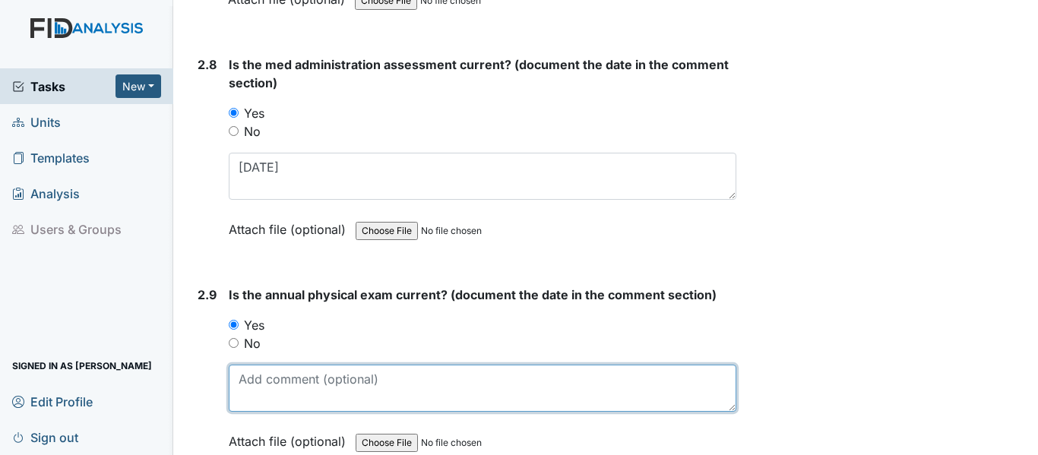
drag, startPoint x: 242, startPoint y: 380, endPoint x: 356, endPoint y: 378, distance: 114.0
click at [245, 380] on textarea at bounding box center [482, 388] width 507 height 47
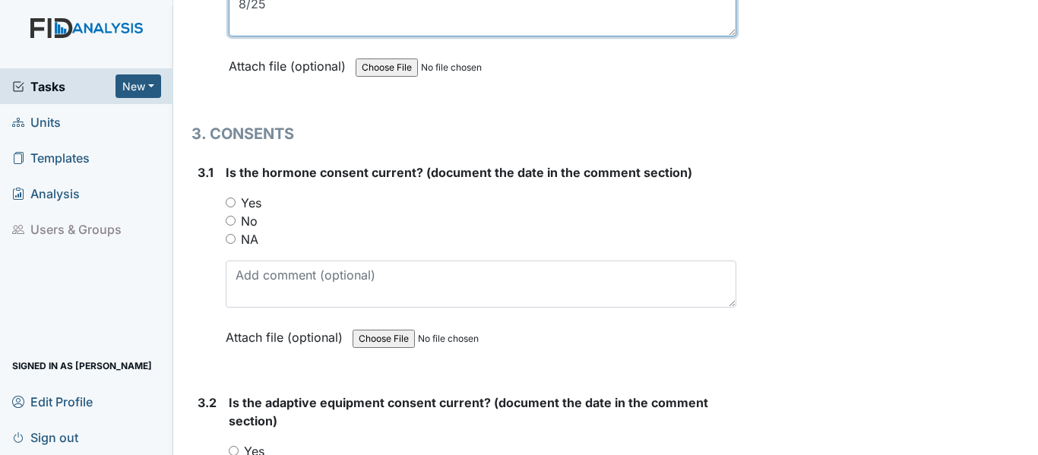
scroll to position [3494, 0]
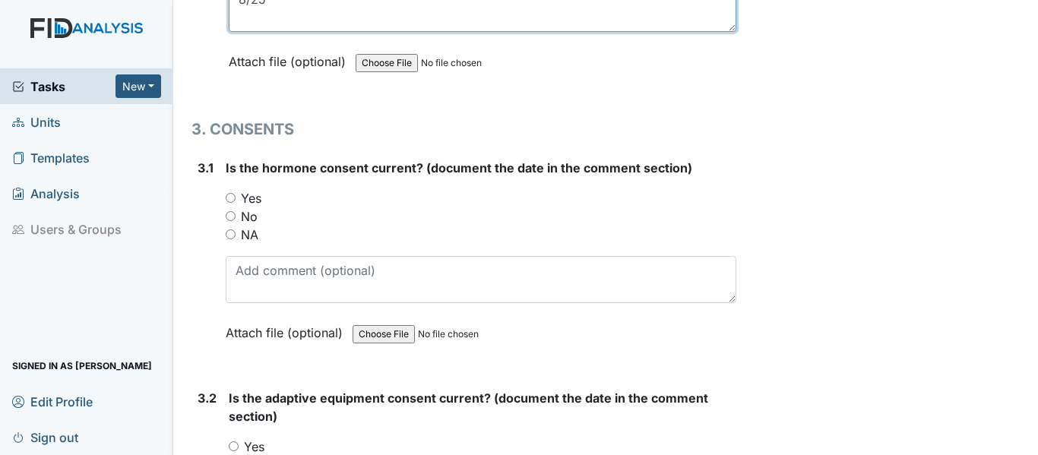
type textarea "8/25"
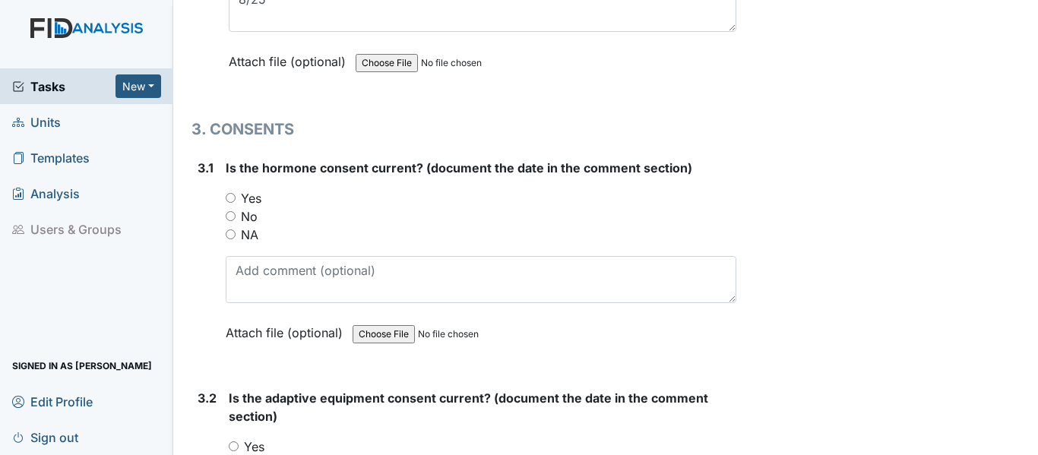
click at [229, 234] on input "NA" at bounding box center [231, 234] width 10 height 10
radio input "true"
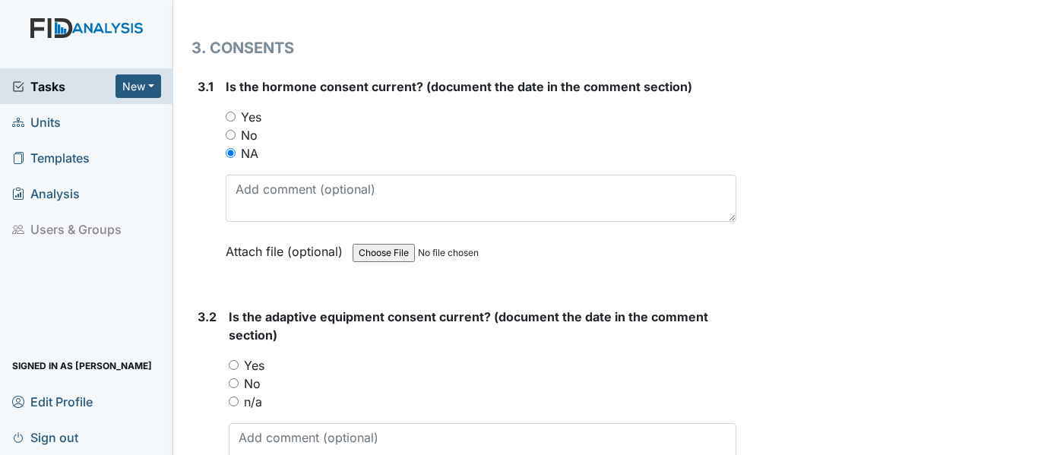
scroll to position [3722, 0]
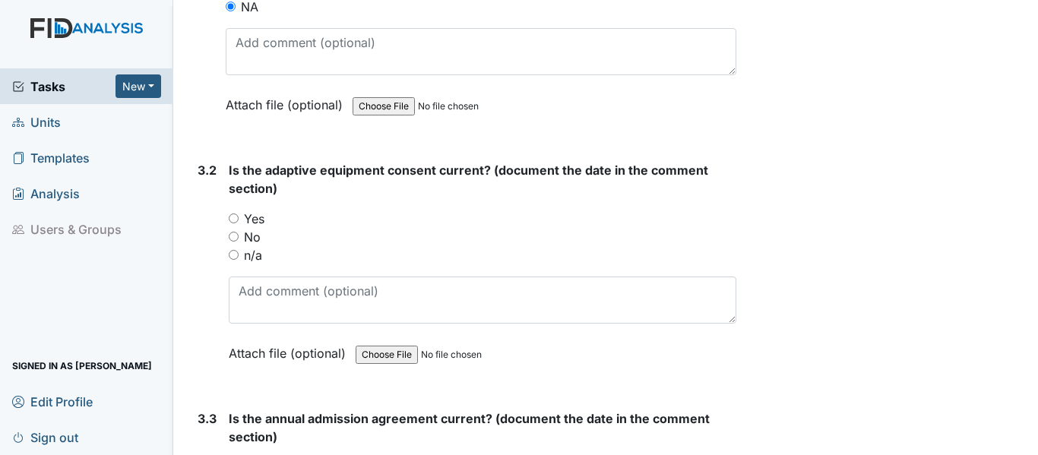
click at [232, 254] on input "n/a" at bounding box center [234, 255] width 10 height 10
radio input "true"
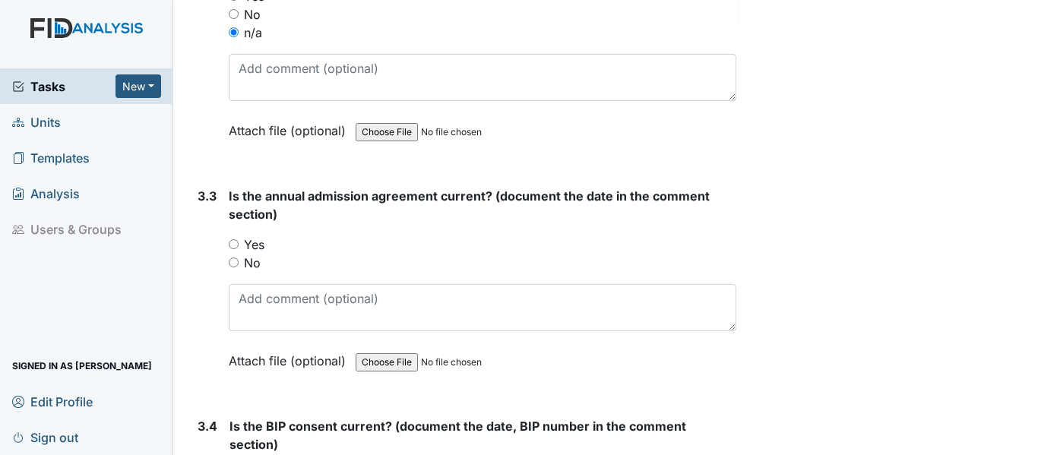
scroll to position [3950, 0]
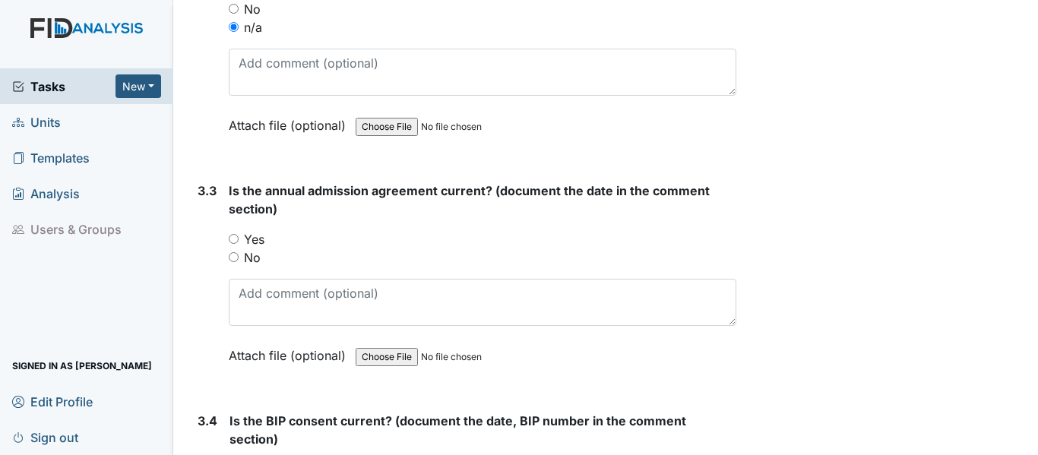
click at [232, 240] on input "Yes" at bounding box center [234, 239] width 10 height 10
radio input "true"
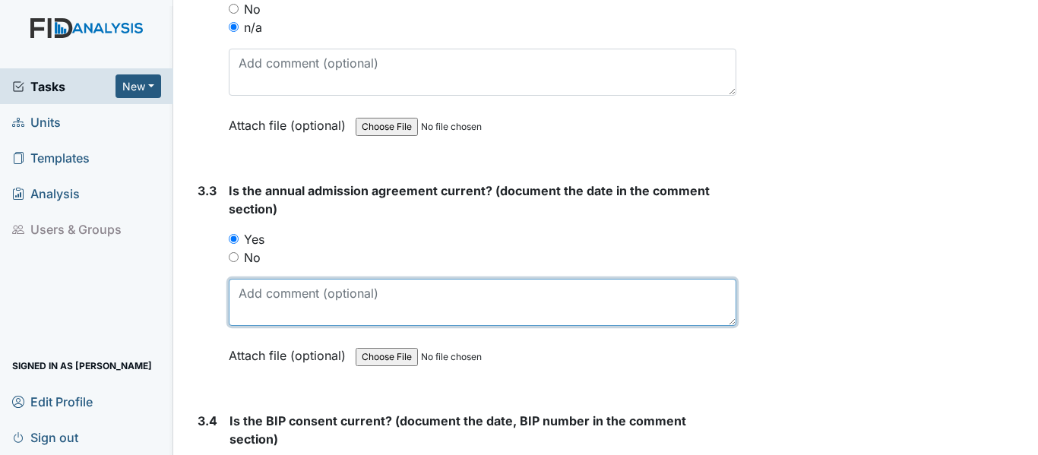
drag, startPoint x: 235, startPoint y: 288, endPoint x: 292, endPoint y: 282, distance: 58.1
click at [236, 288] on textarea at bounding box center [482, 302] width 507 height 47
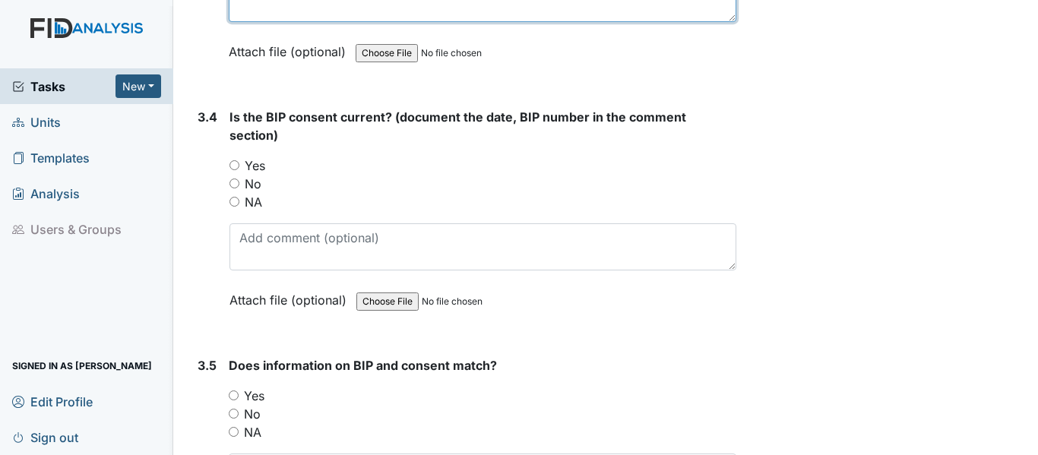
type textarea "3-31-25"
click at [235, 164] on input "Yes" at bounding box center [234, 165] width 10 height 10
radio input "true"
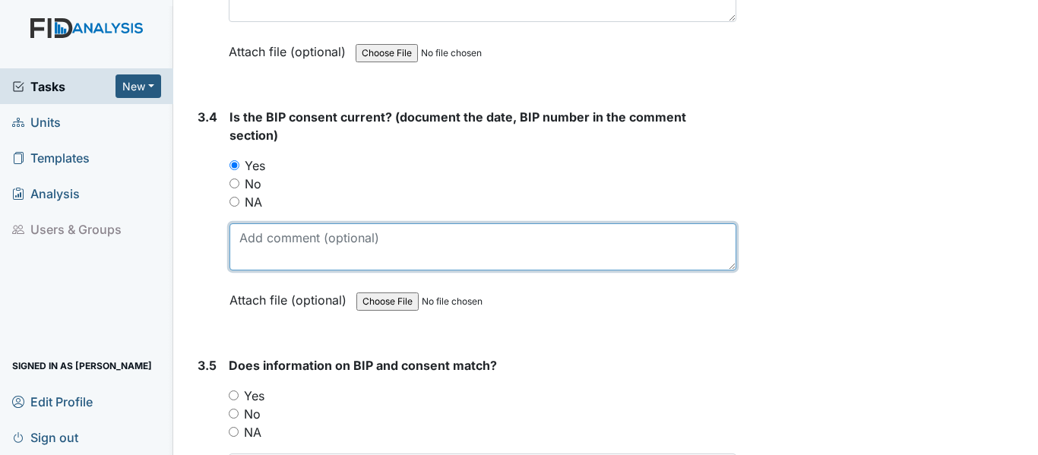
click at [249, 239] on textarea at bounding box center [482, 246] width 507 height 47
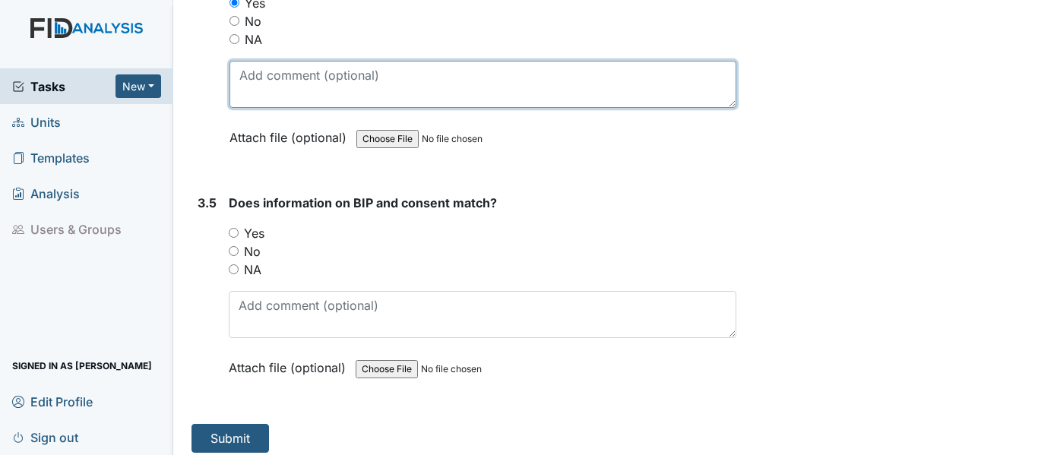
scroll to position [4426, 0]
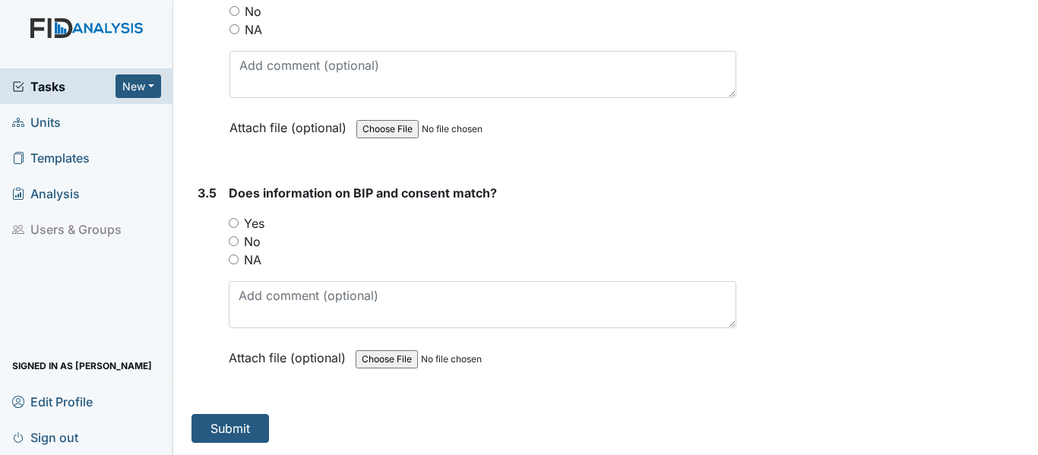
click at [234, 221] on input "Yes" at bounding box center [234, 223] width 10 height 10
radio input "true"
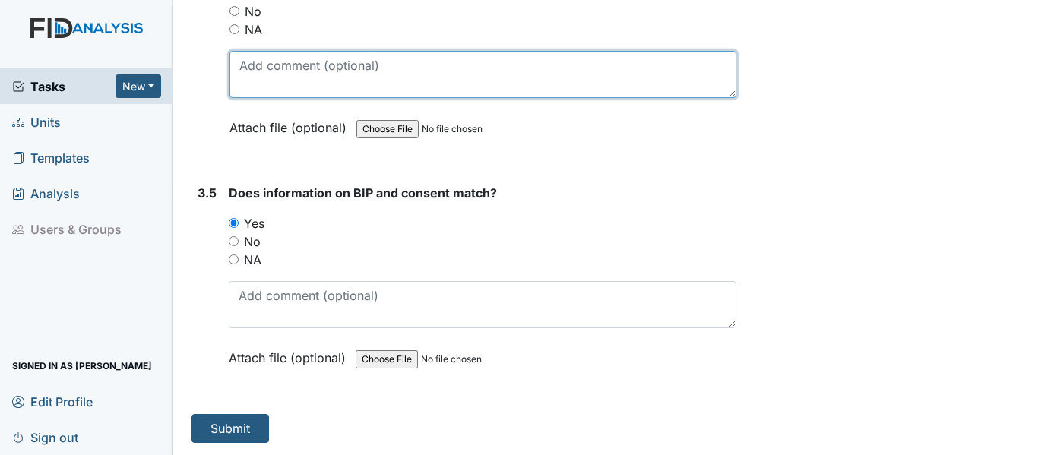
drag, startPoint x: 258, startPoint y: 68, endPoint x: 267, endPoint y: 66, distance: 10.0
click at [261, 67] on textarea at bounding box center [482, 74] width 507 height 47
type textarea "10-7-25"
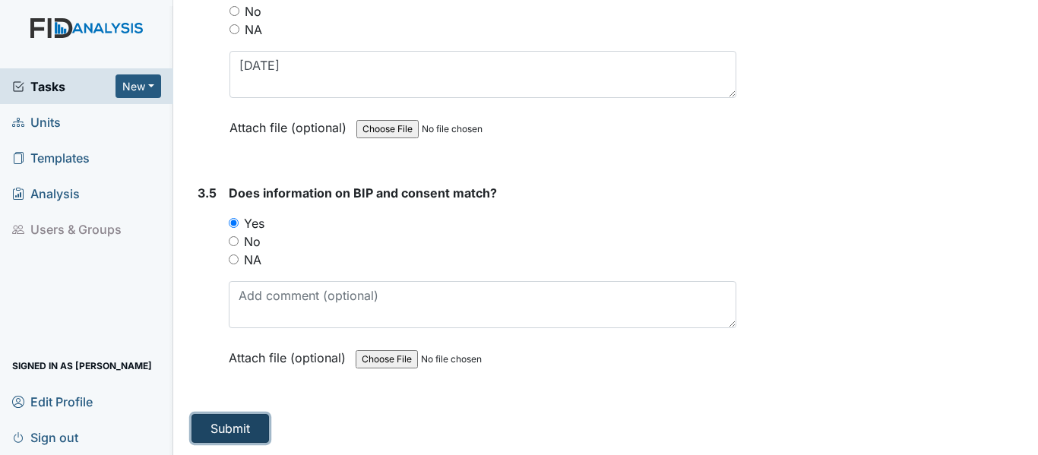
click at [226, 434] on button "Submit" at bounding box center [229, 428] width 77 height 29
